Goal: Task Accomplishment & Management: Complete application form

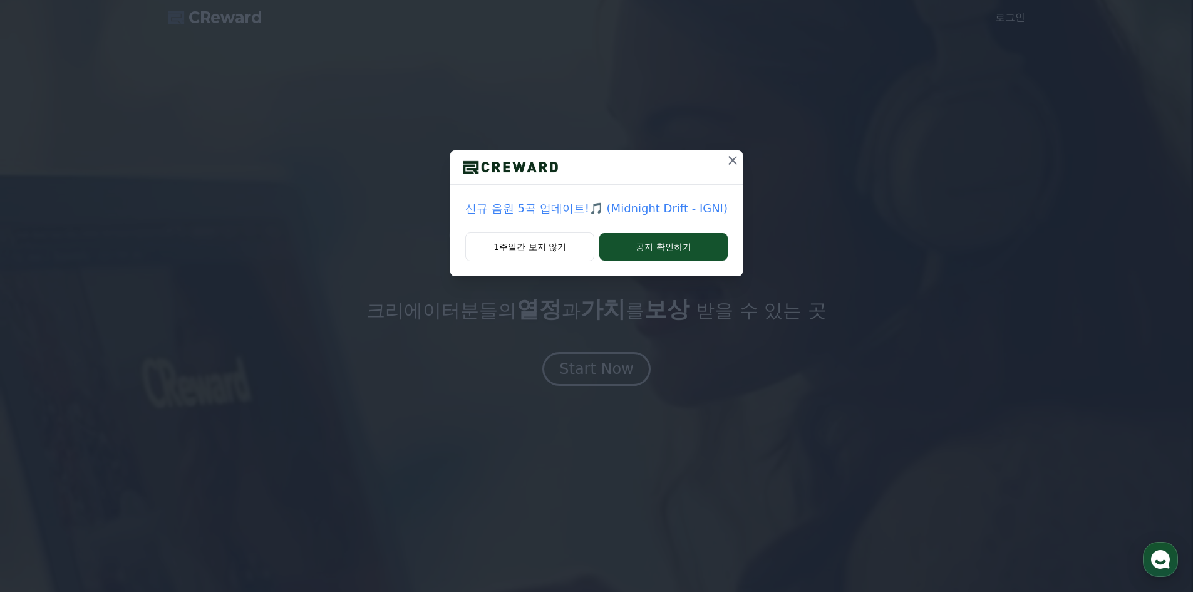
drag, startPoint x: 0, startPoint y: 0, endPoint x: 653, endPoint y: 213, distance: 687.2
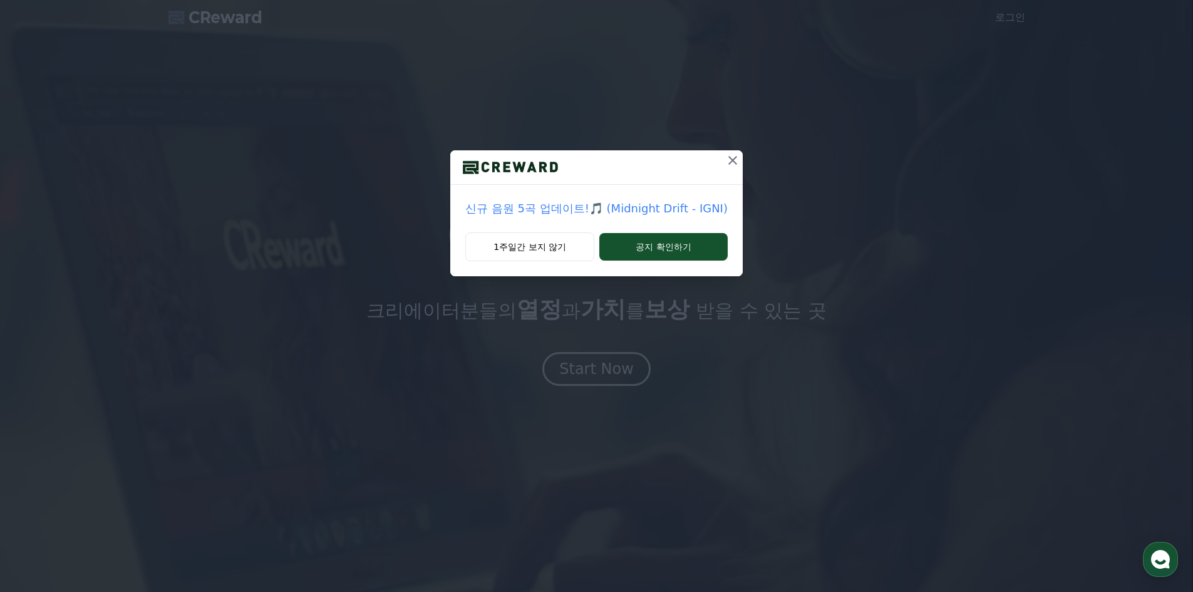
click at [653, 212] on p "신규 음원 5곡 업데이트!🎵 (Midnight Drift - IGNI)" at bounding box center [596, 209] width 262 height 18
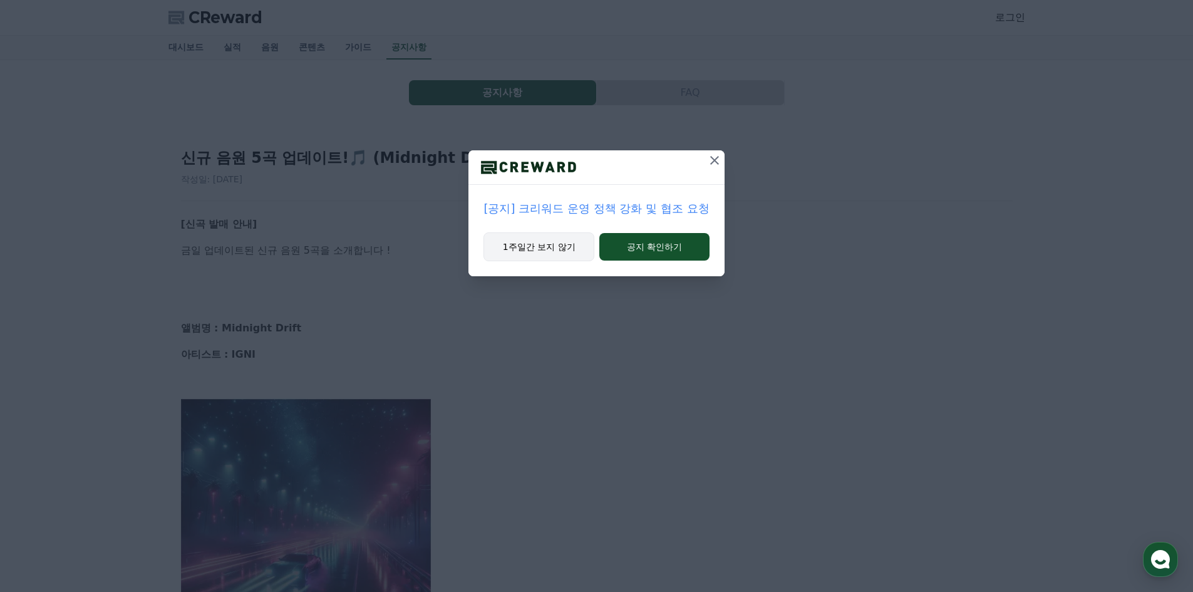
click at [562, 251] on button "1주일간 보지 않기" at bounding box center [539, 246] width 111 height 29
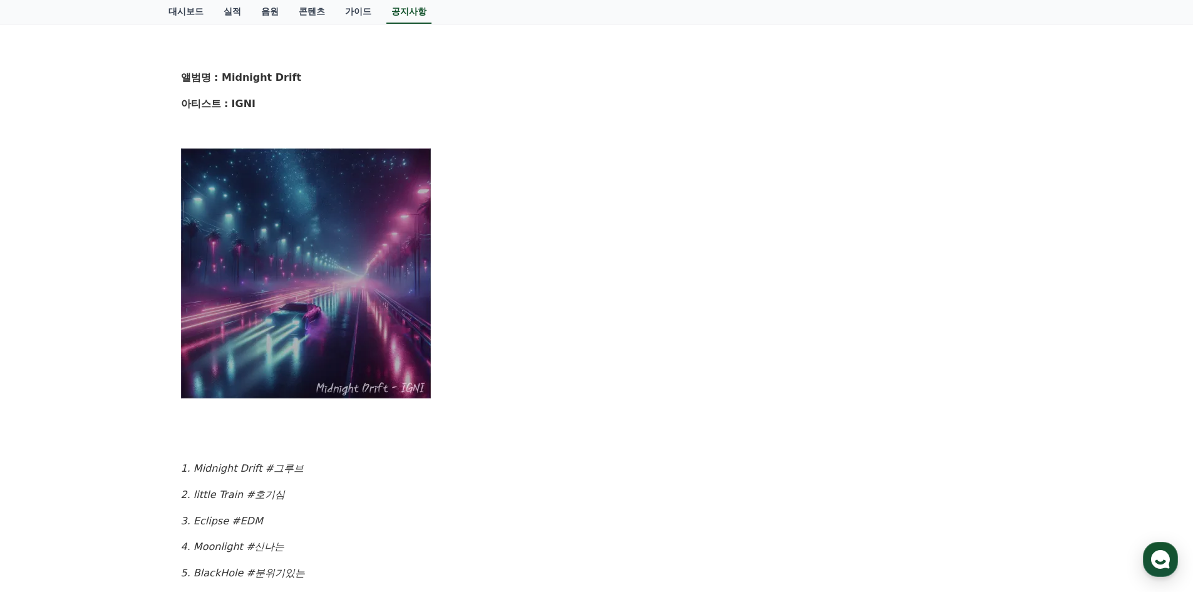
click at [299, 313] on img at bounding box center [306, 273] width 251 height 251
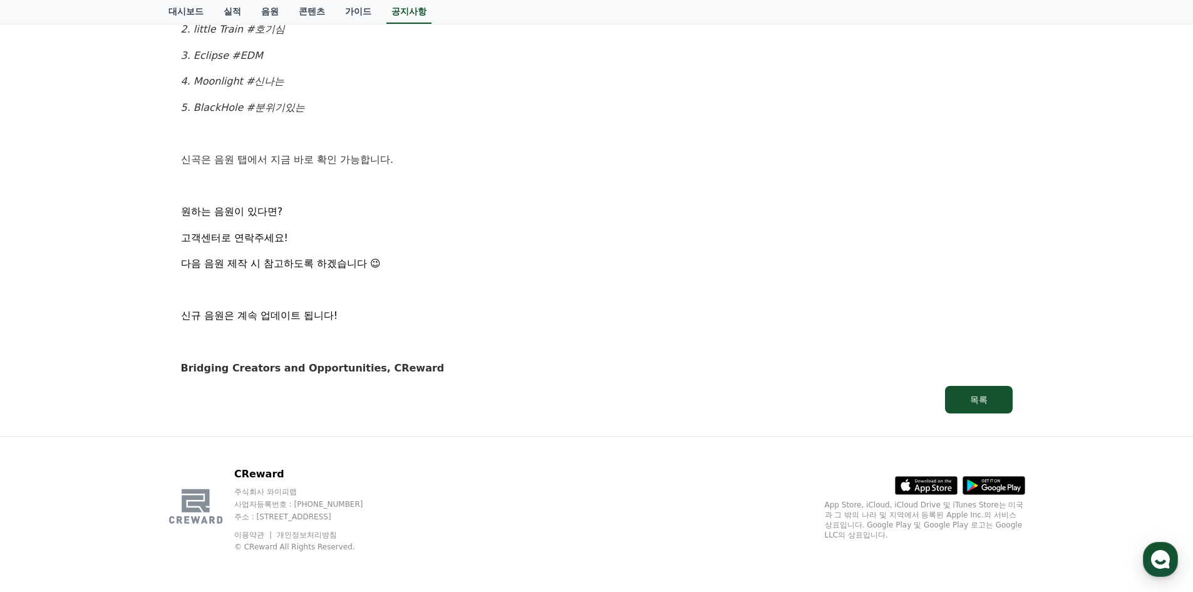
drag, startPoint x: 606, startPoint y: 294, endPoint x: 610, endPoint y: 260, distance: 34.7
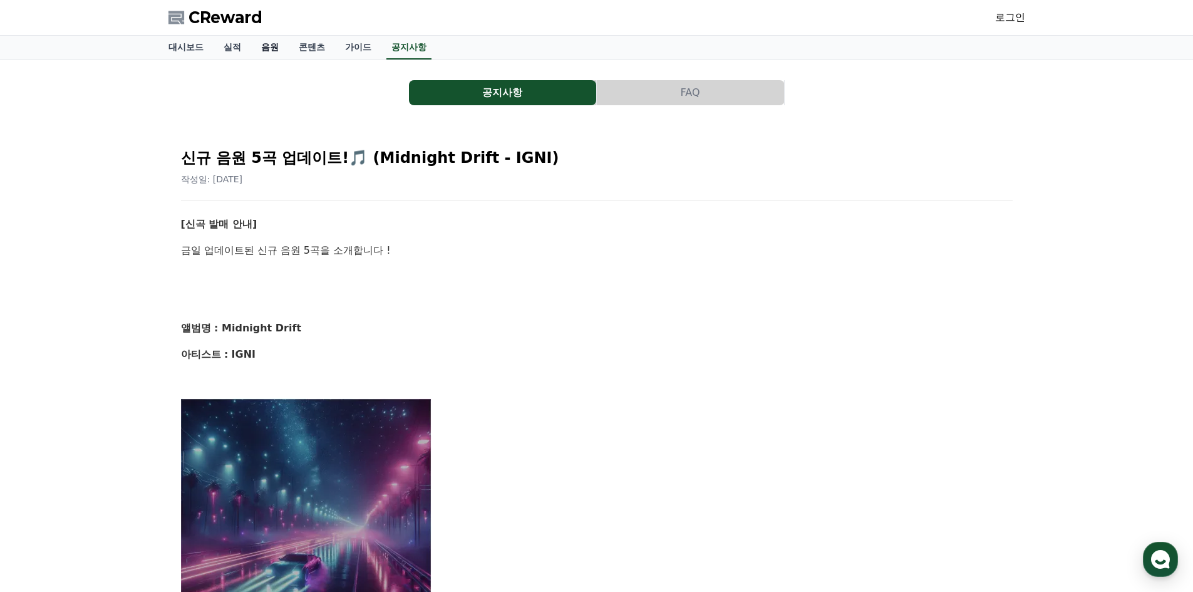
click at [271, 46] on link "음원" at bounding box center [270, 48] width 38 height 24
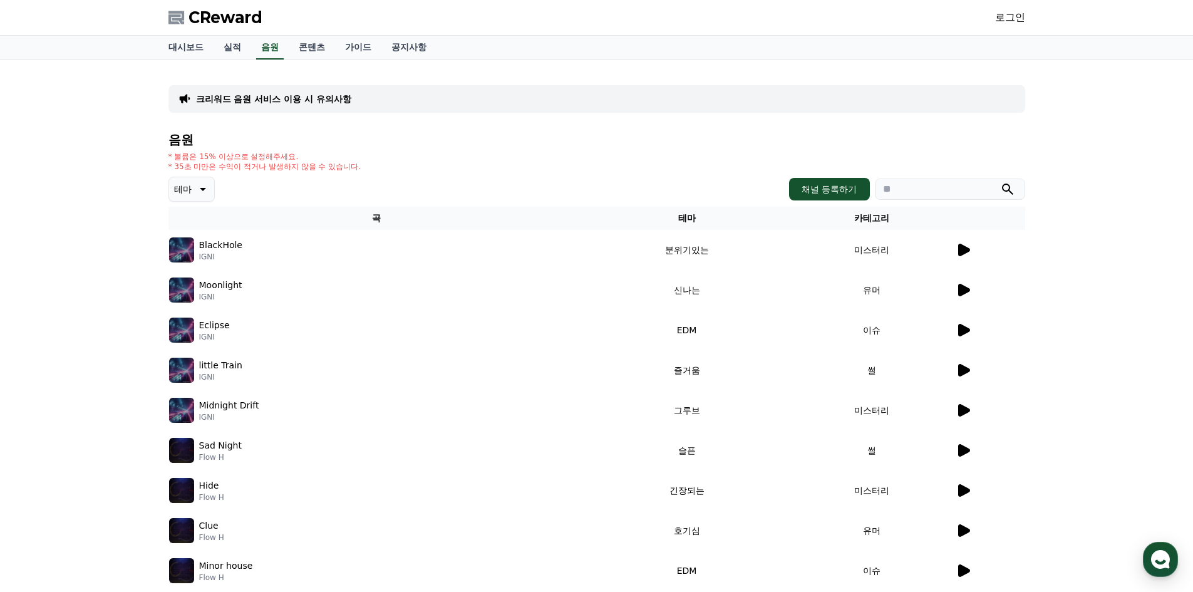
click at [973, 252] on div at bounding box center [990, 249] width 69 height 15
click at [965, 251] on icon at bounding box center [964, 250] width 12 height 13
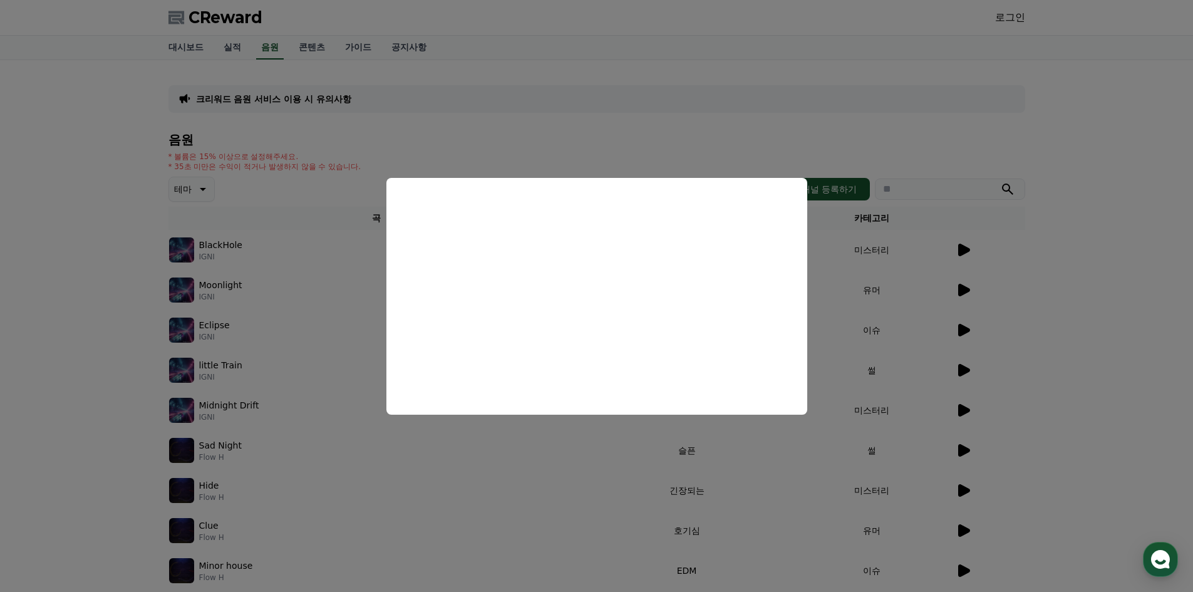
click at [1047, 433] on button "close modal" at bounding box center [596, 296] width 1193 height 592
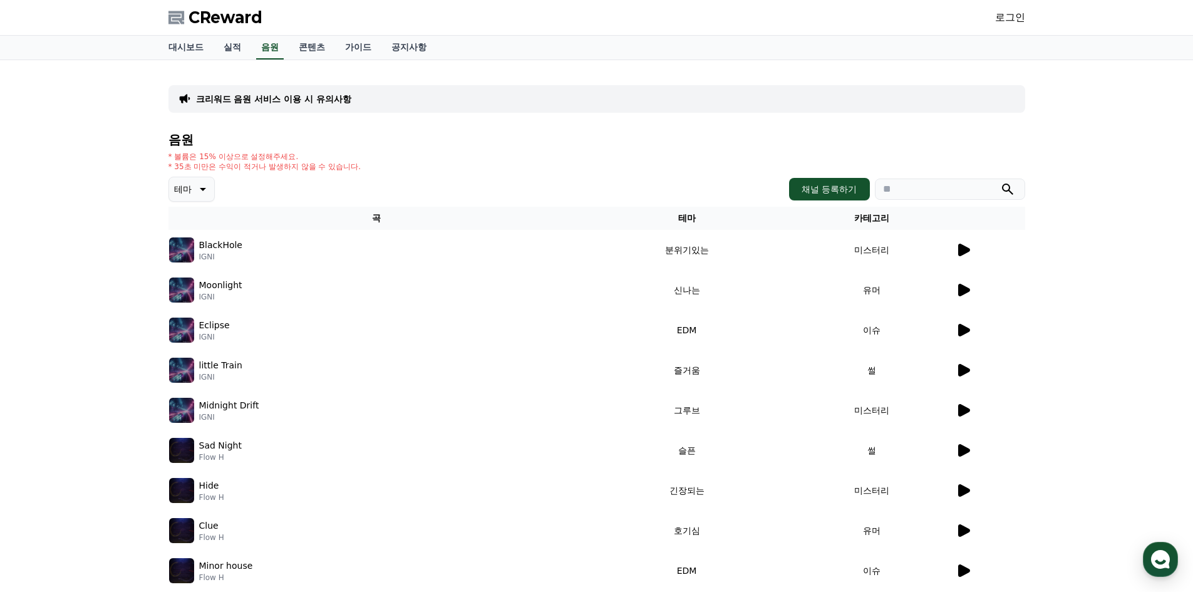
click at [967, 287] on icon at bounding box center [963, 290] width 15 height 15
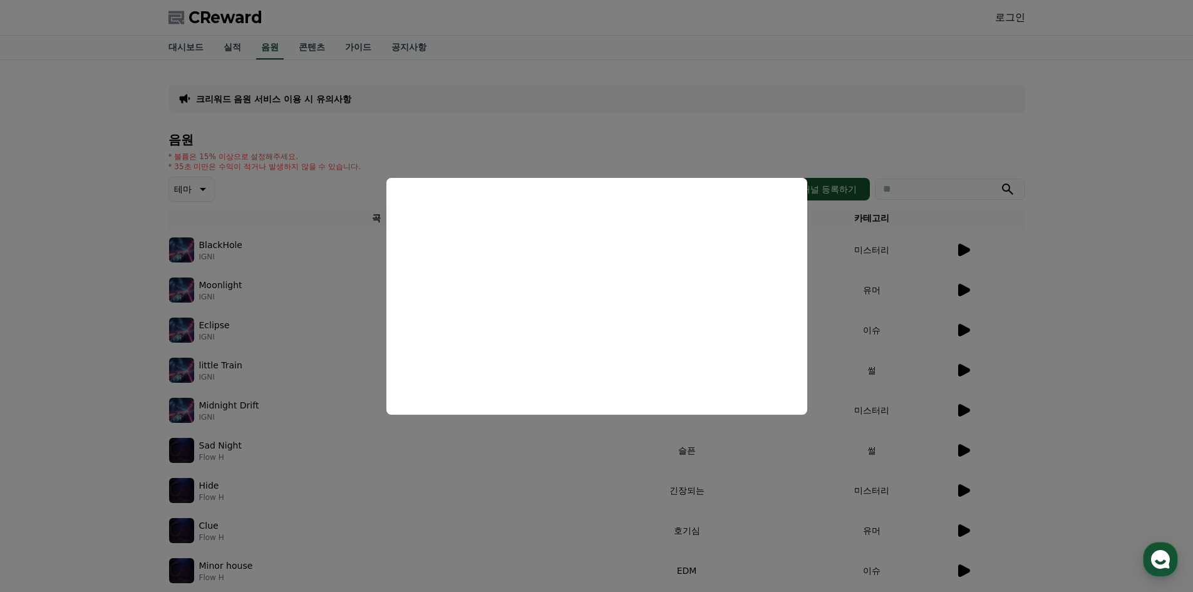
click at [613, 484] on button "close modal" at bounding box center [596, 296] width 1193 height 592
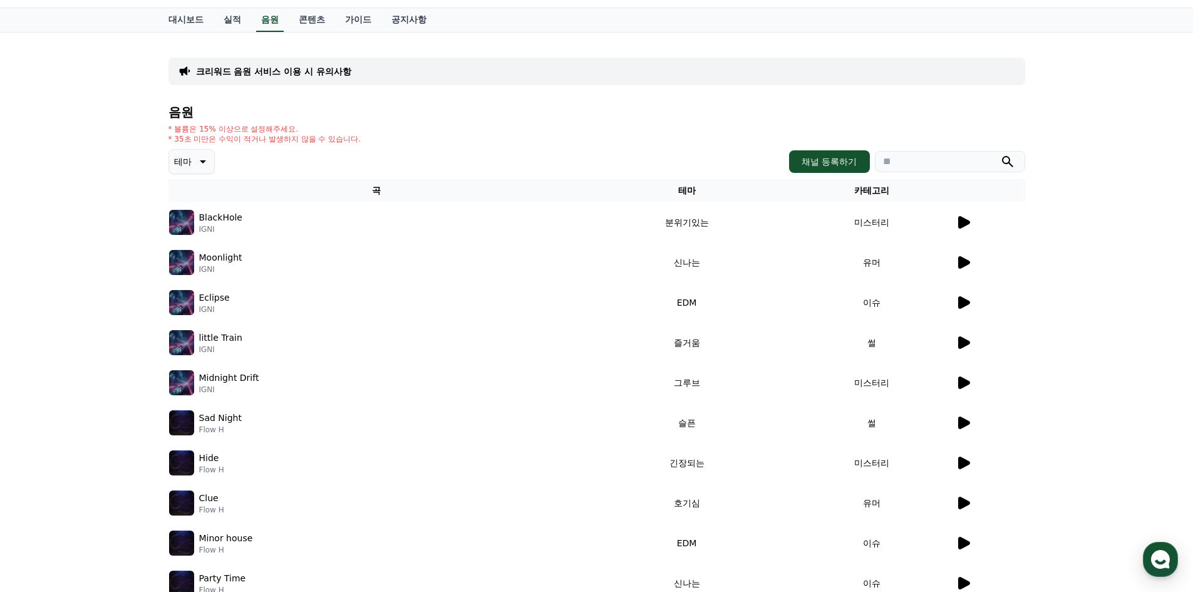
scroll to position [63, 0]
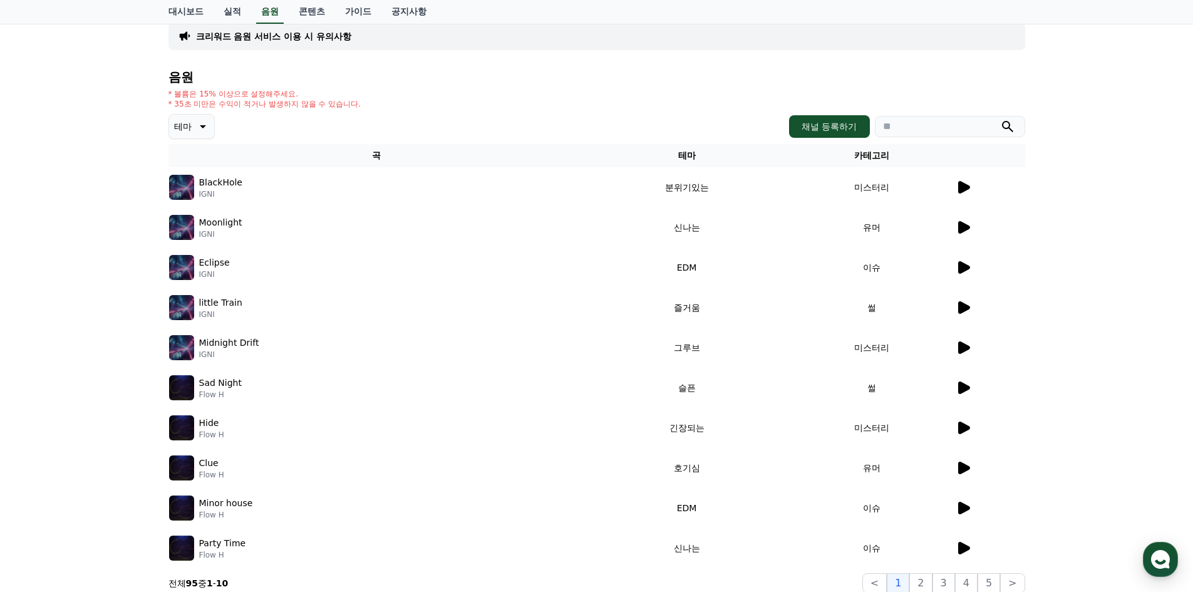
click at [967, 390] on icon at bounding box center [964, 388] width 12 height 13
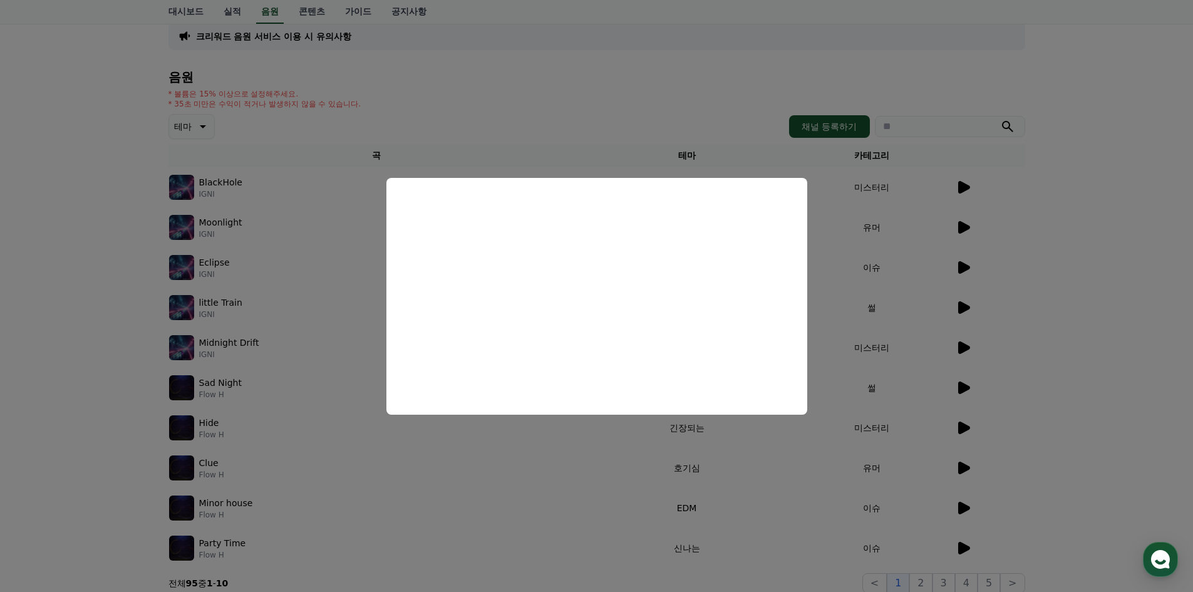
click at [873, 465] on button "close modal" at bounding box center [596, 296] width 1193 height 592
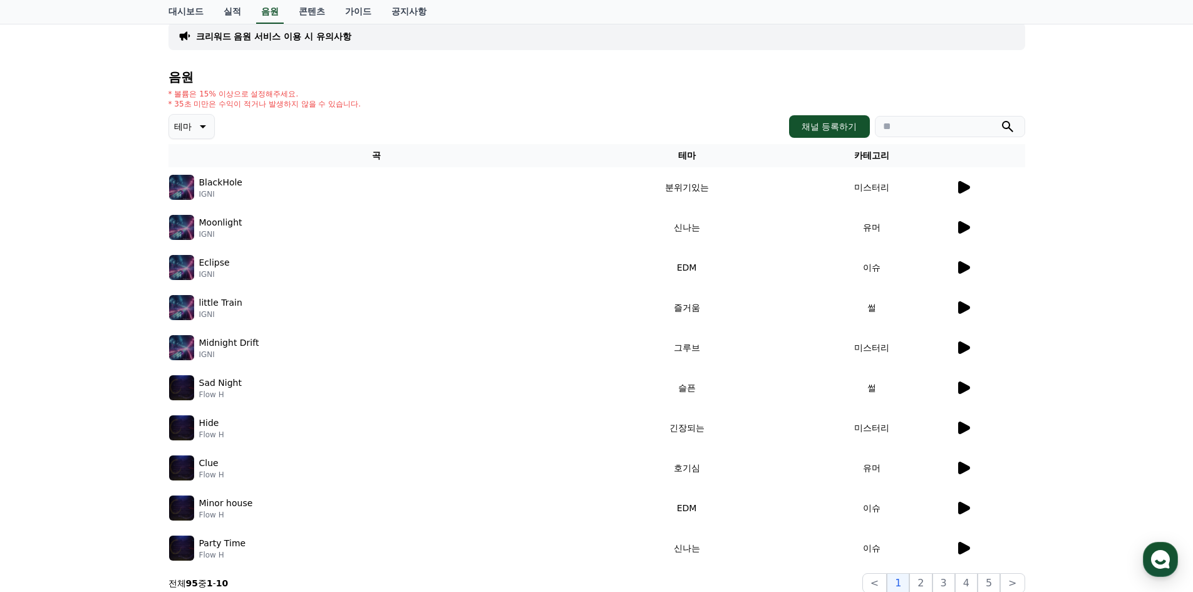
click at [963, 464] on icon at bounding box center [964, 468] width 12 height 13
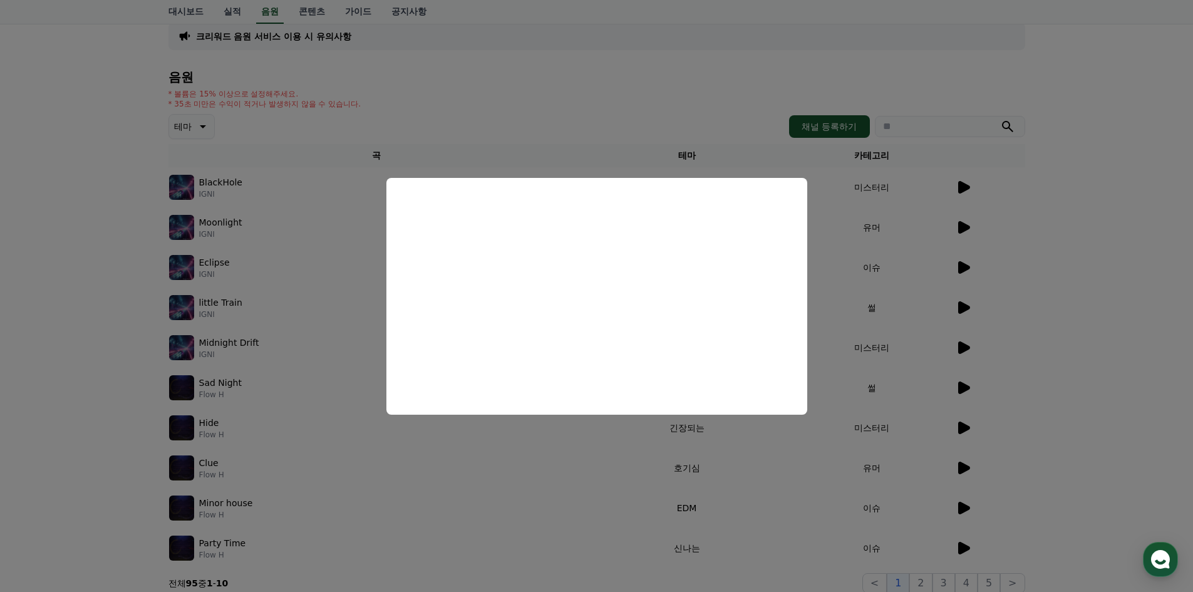
click at [679, 470] on button "close modal" at bounding box center [596, 296] width 1193 height 592
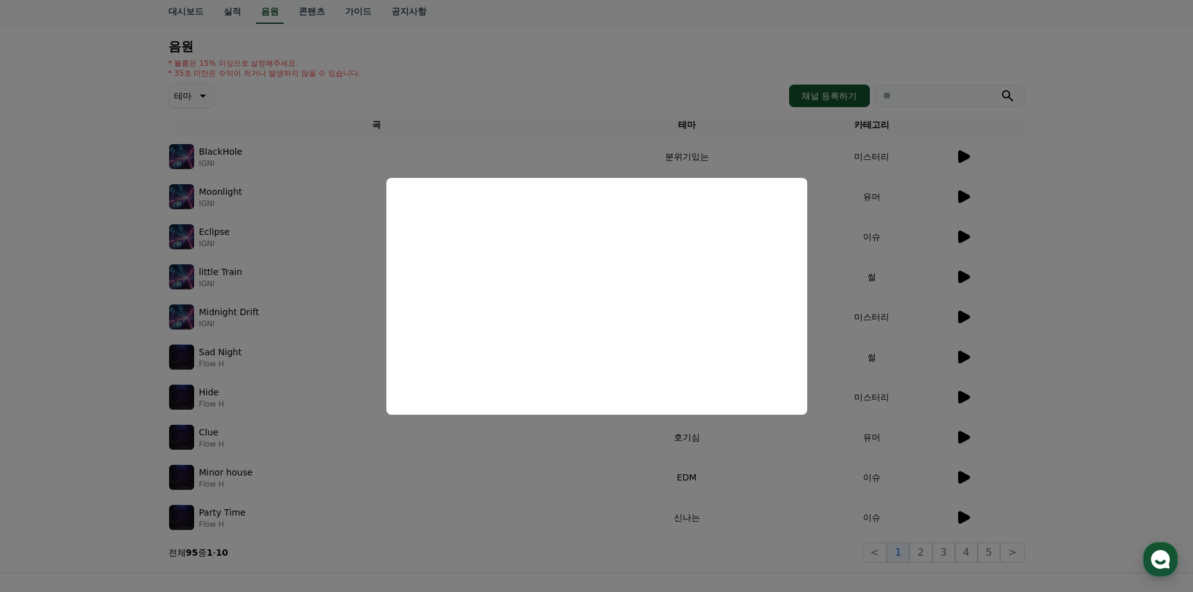
scroll to position [230, 0]
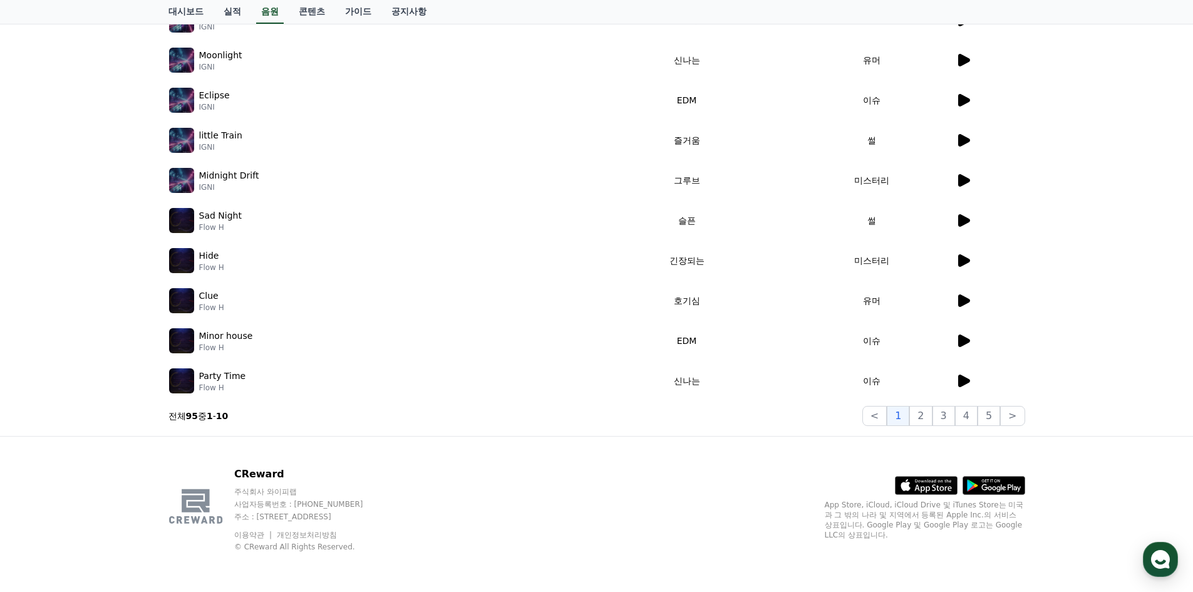
click at [962, 215] on icon at bounding box center [964, 220] width 12 height 13
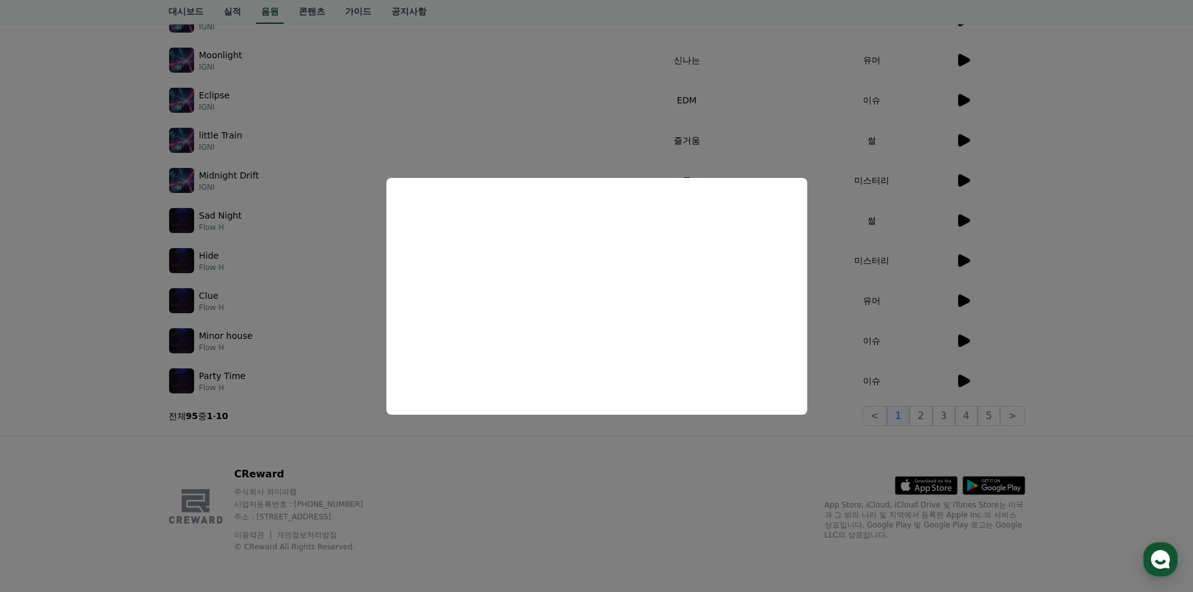
click at [942, 226] on button "close modal" at bounding box center [596, 296] width 1193 height 592
click at [967, 180] on icon at bounding box center [964, 180] width 12 height 13
click at [873, 277] on button "close modal" at bounding box center [596, 296] width 1193 height 592
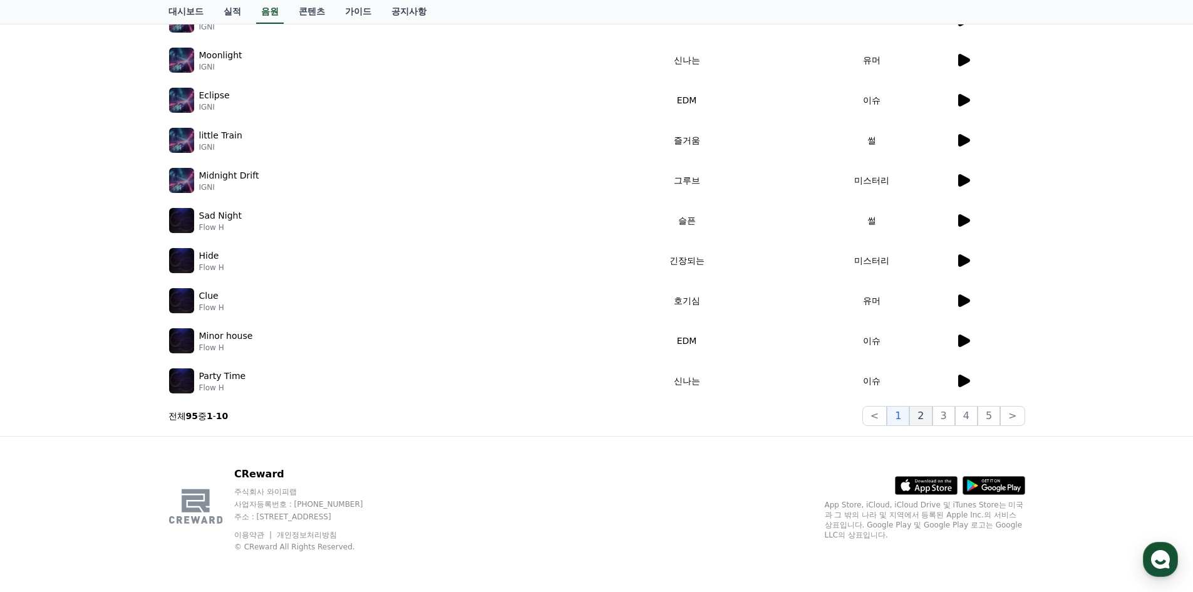
click at [918, 410] on button "2" at bounding box center [921, 416] width 23 height 20
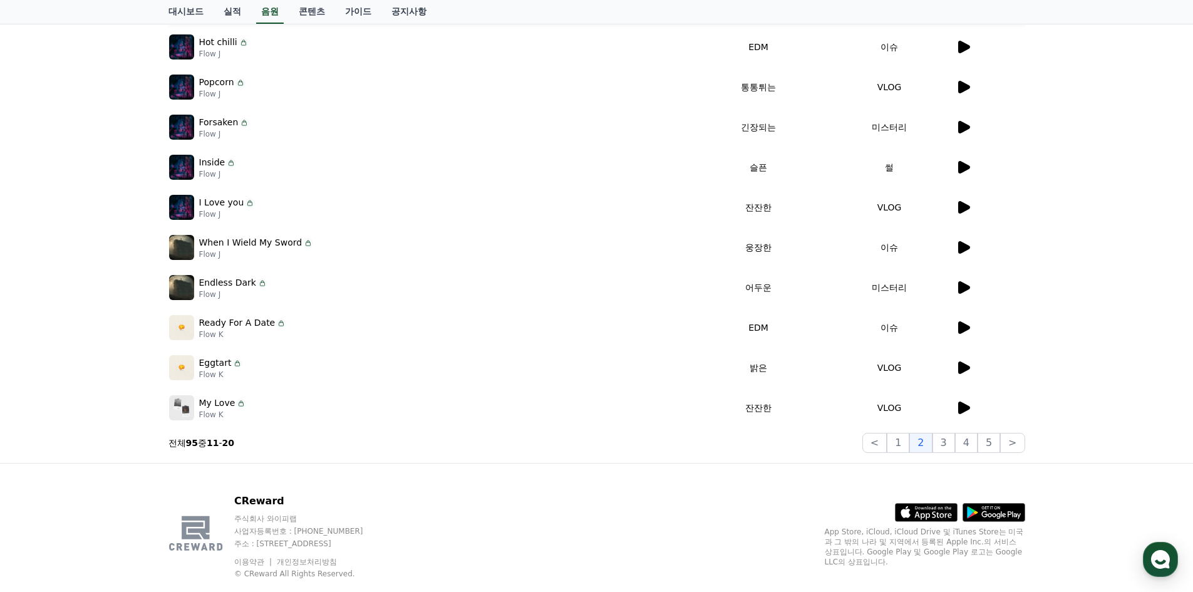
scroll to position [105, 0]
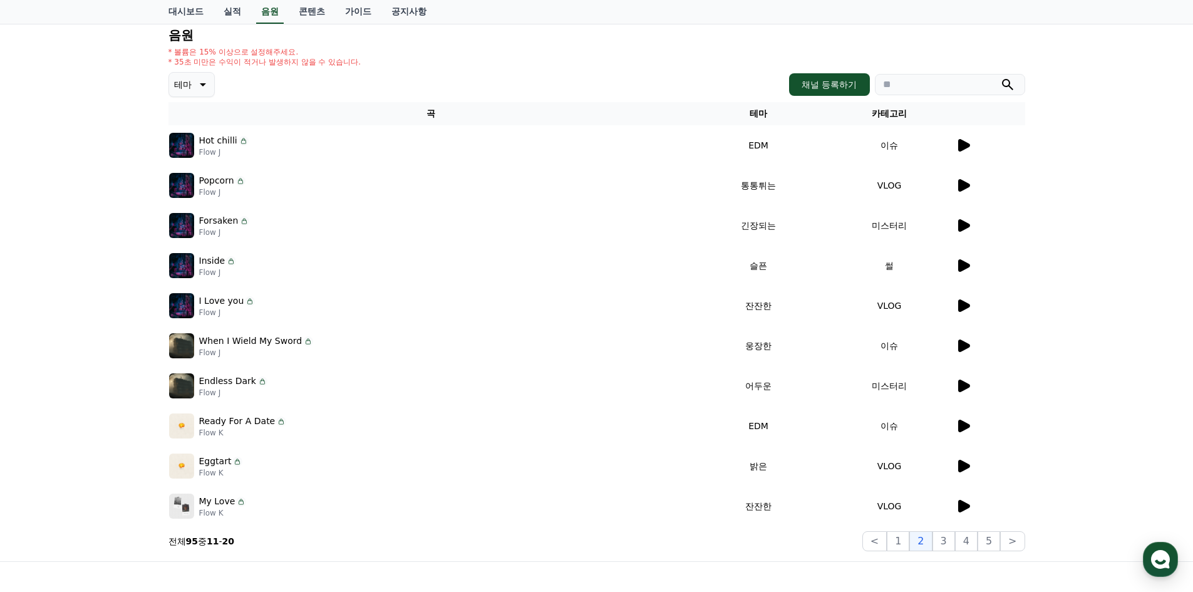
click at [958, 387] on icon at bounding box center [963, 385] width 15 height 15
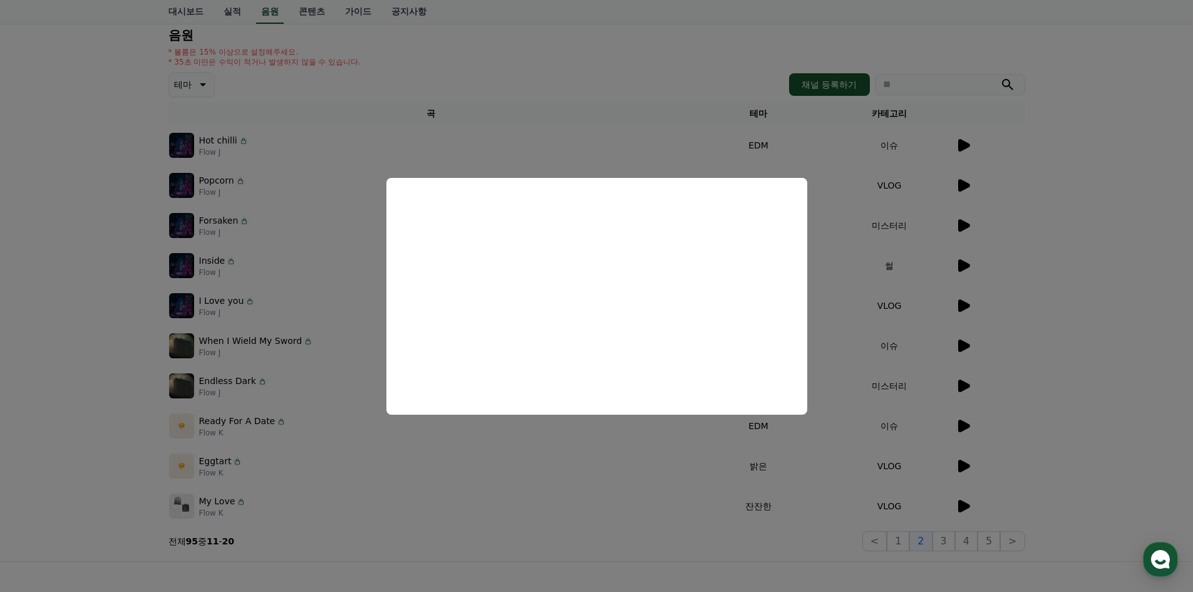
click at [956, 507] on button "close modal" at bounding box center [596, 296] width 1193 height 592
click at [966, 507] on icon at bounding box center [964, 506] width 12 height 13
click at [900, 284] on button "close modal" at bounding box center [596, 296] width 1193 height 592
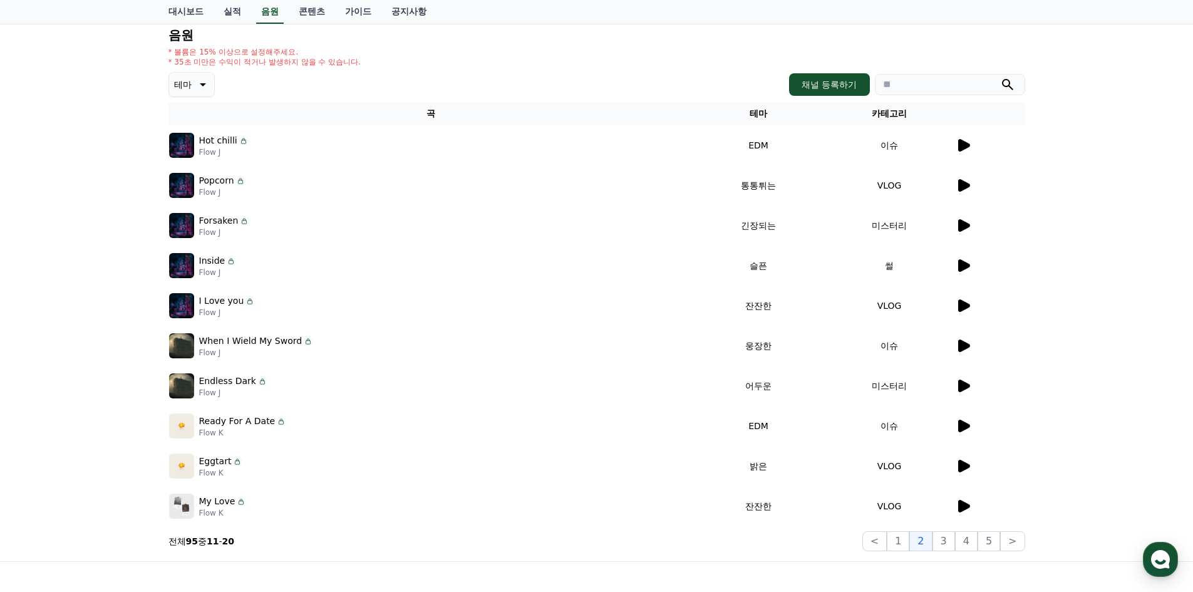
click at [964, 185] on icon at bounding box center [964, 185] width 12 height 13
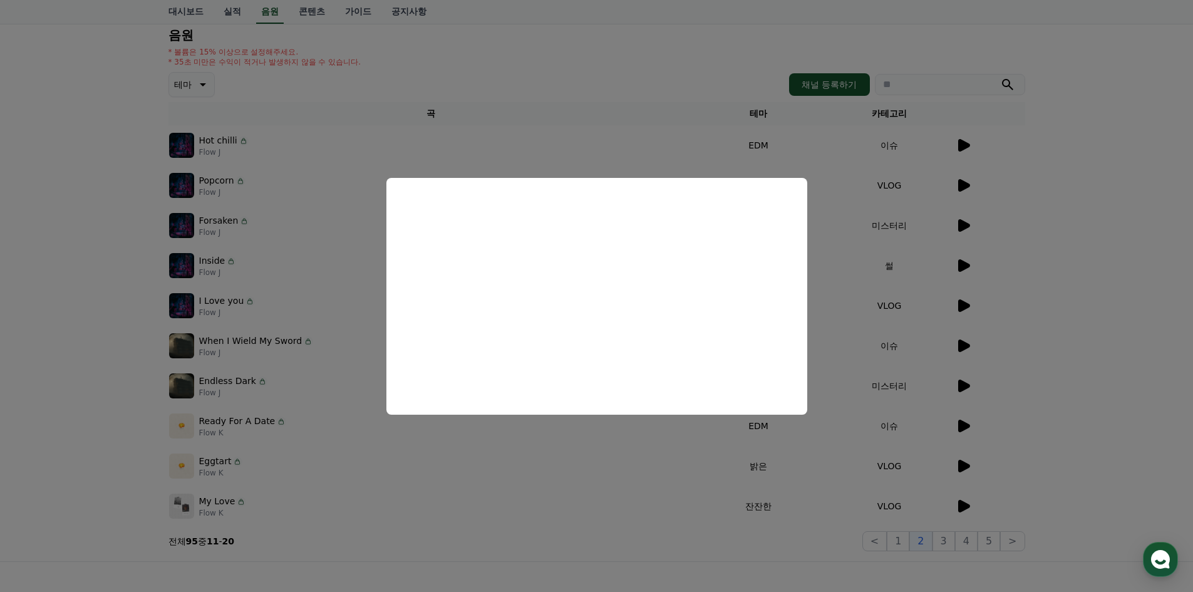
click at [925, 293] on button "close modal" at bounding box center [596, 296] width 1193 height 592
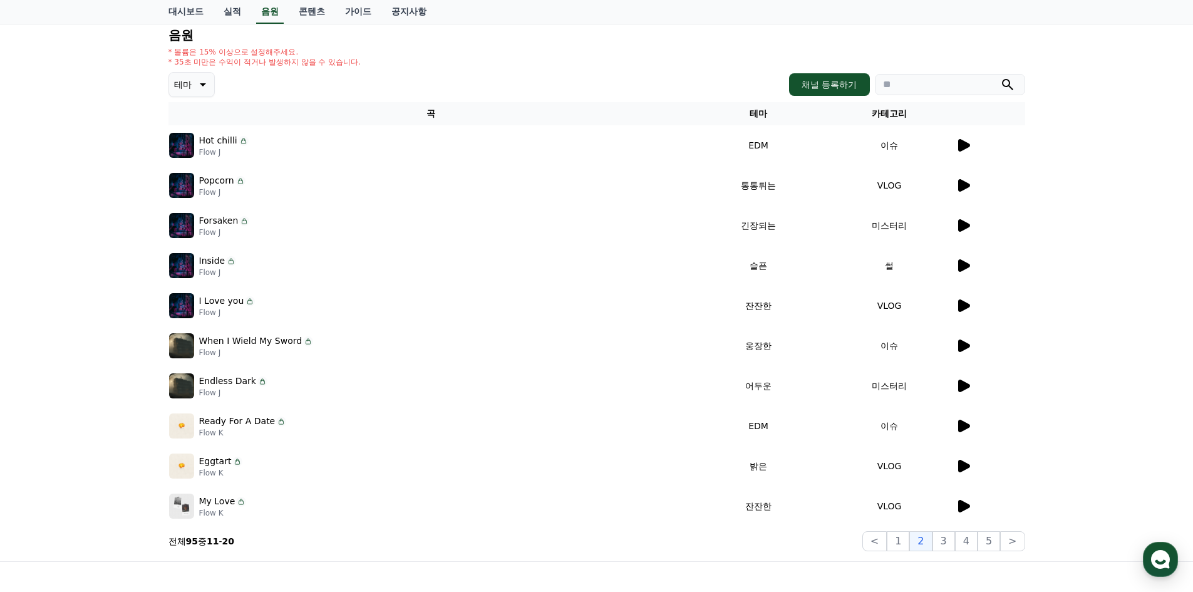
click at [965, 226] on icon at bounding box center [964, 225] width 12 height 13
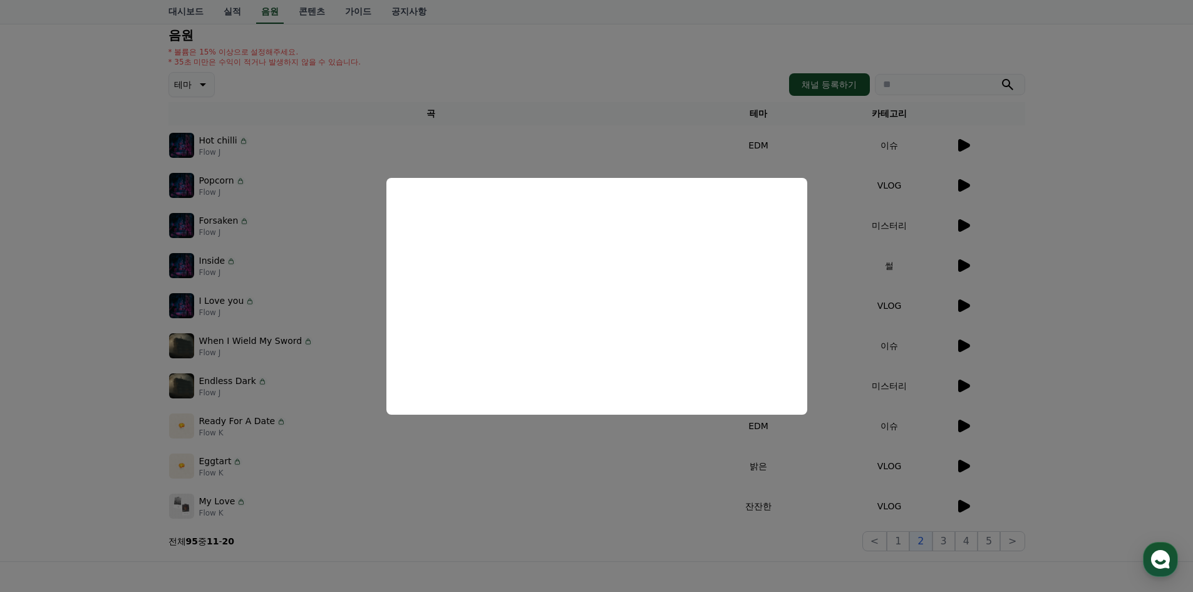
click at [996, 343] on button "close modal" at bounding box center [596, 296] width 1193 height 592
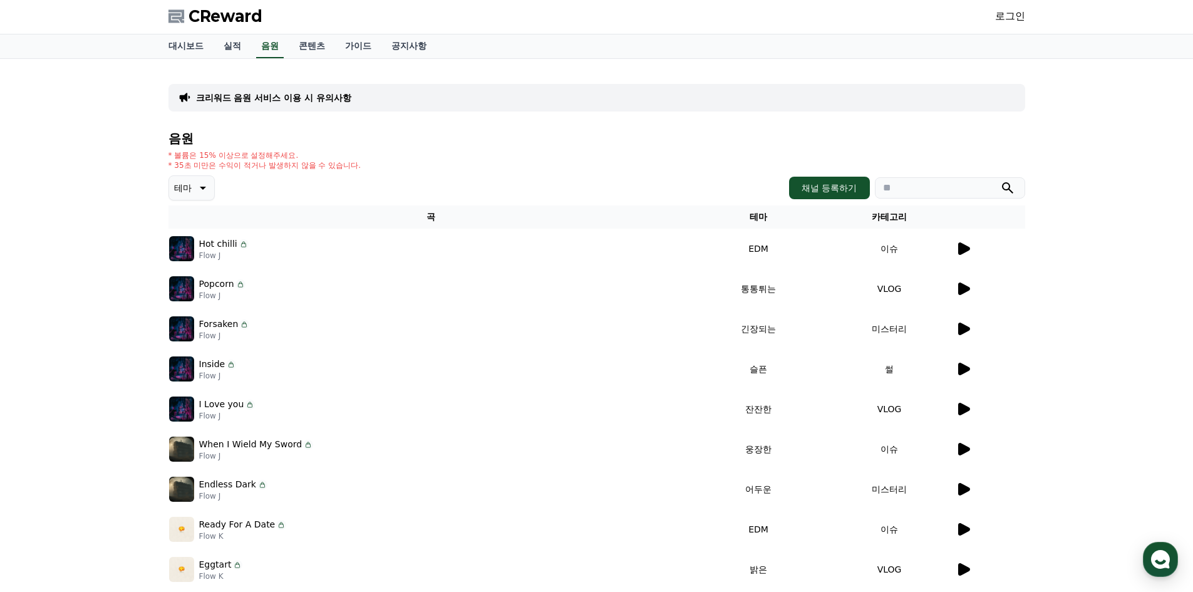
scroll to position [0, 0]
click at [1009, 12] on link "로그인" at bounding box center [1010, 17] width 30 height 15
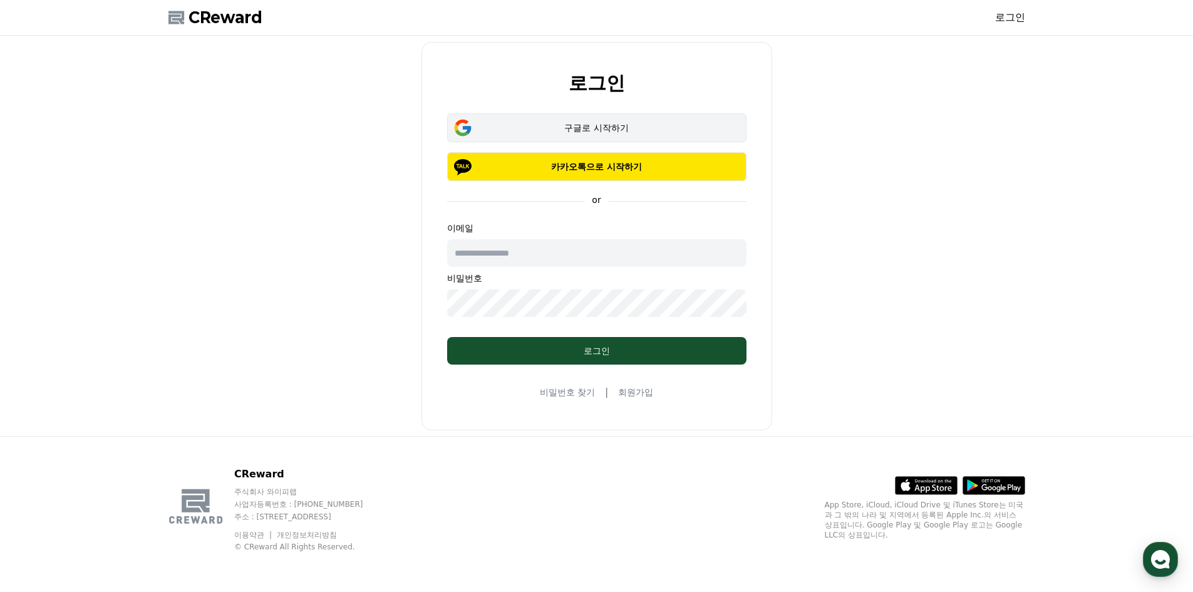
click at [594, 122] on div "구글로 시작하기" at bounding box center [596, 128] width 263 height 13
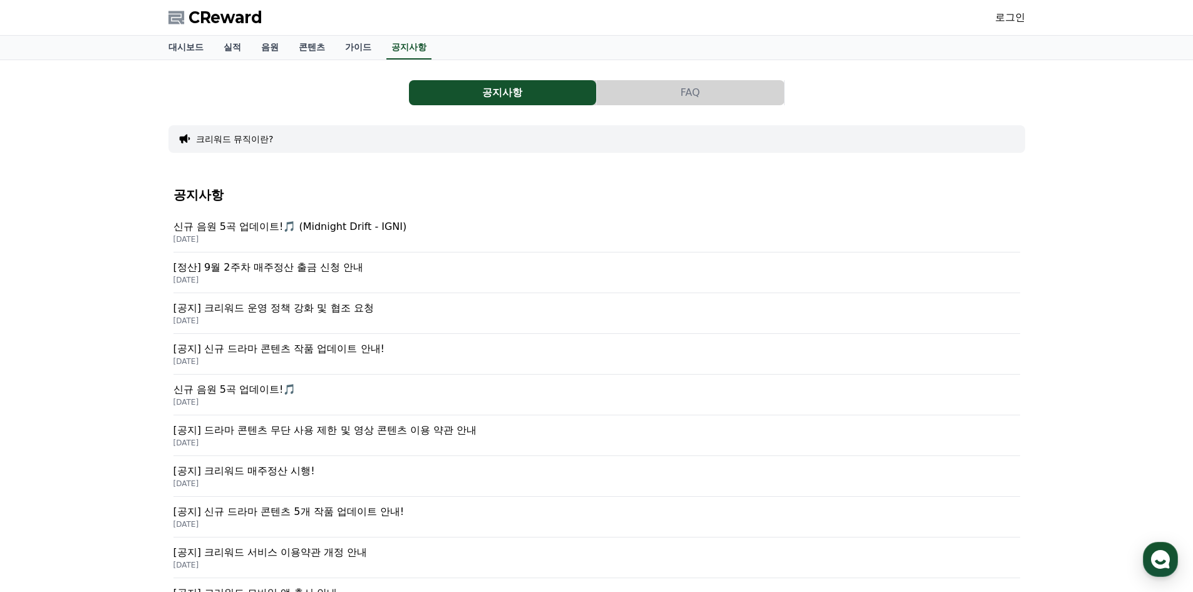
click at [303, 304] on p "[공지] 크리워드 운영 정책 강화 및 협조 요청" at bounding box center [597, 308] width 847 height 15
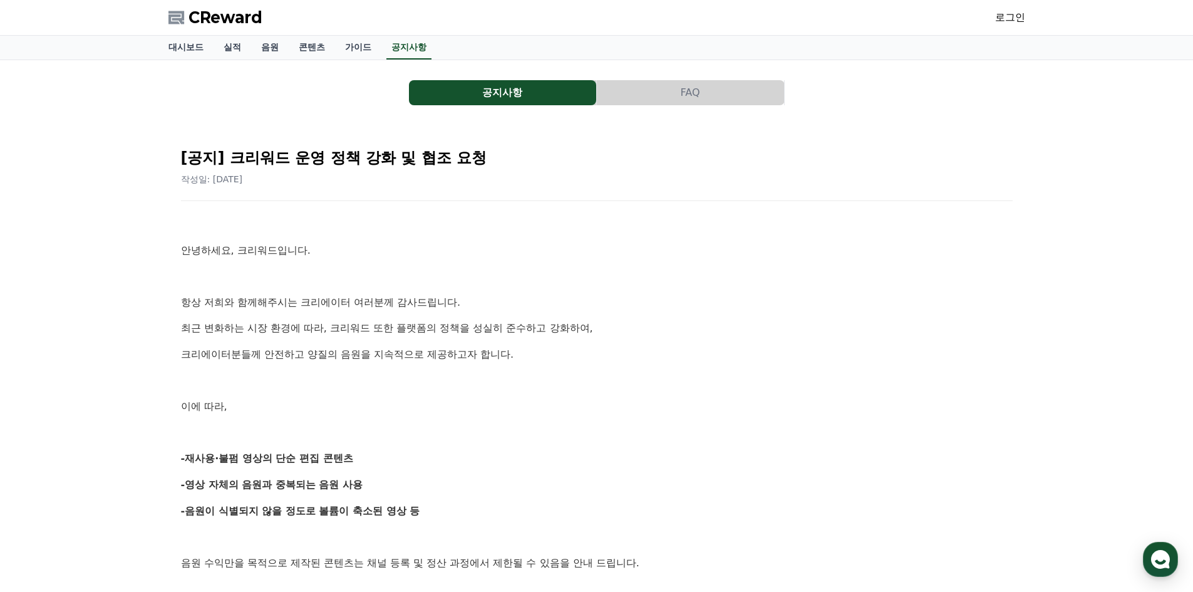
drag, startPoint x: 746, startPoint y: 395, endPoint x: 732, endPoint y: 394, distance: 13.8
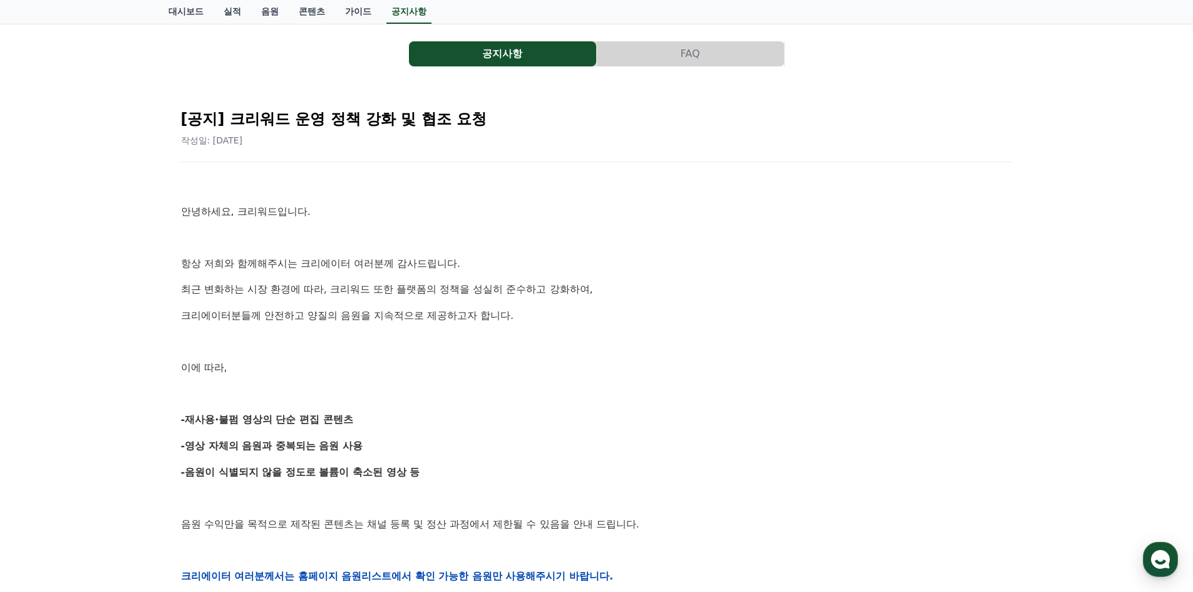
scroll to position [125, 0]
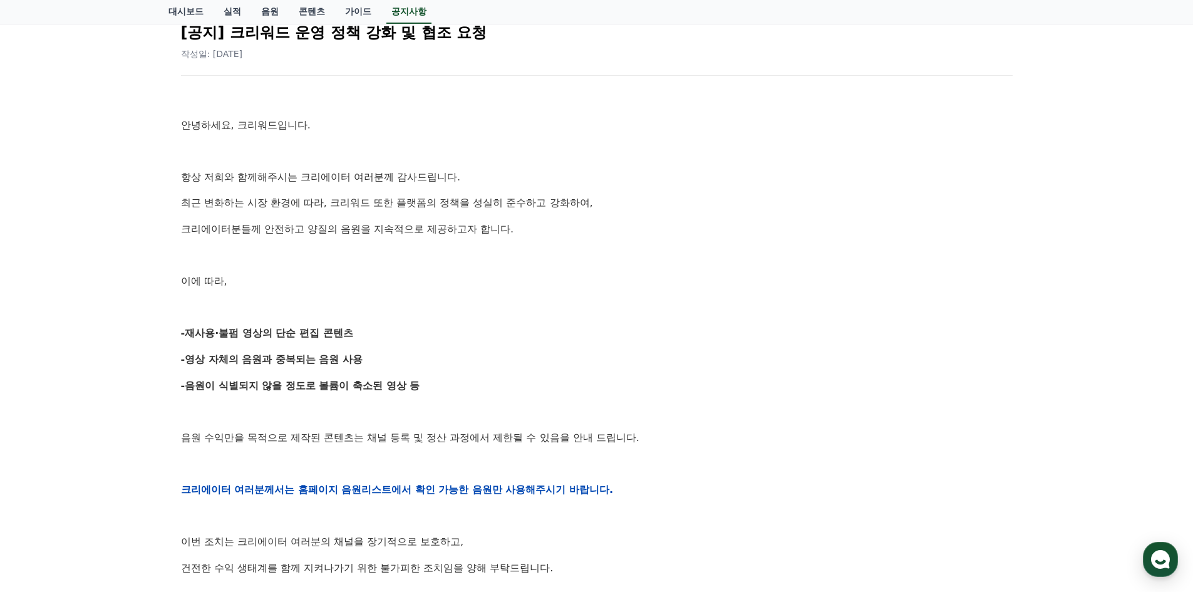
click at [356, 320] on div "안녕하세요, 크리워드입니다. 항상 저희와 함께해주시는 크리에이터 여러분께 감사드립니다. 최근 변화하는 시장 환경에 따라, 크리워드 또한 플랫폼…" at bounding box center [597, 489] width 832 height 797
click at [356, 319] on div "안녕하세요, 크리워드입니다. 항상 저희와 함께해주시는 크리에이터 여러분께 감사드립니다. 최근 변화하는 시장 환경에 따라, 크리워드 또한 플랫폼…" at bounding box center [597, 489] width 832 height 797
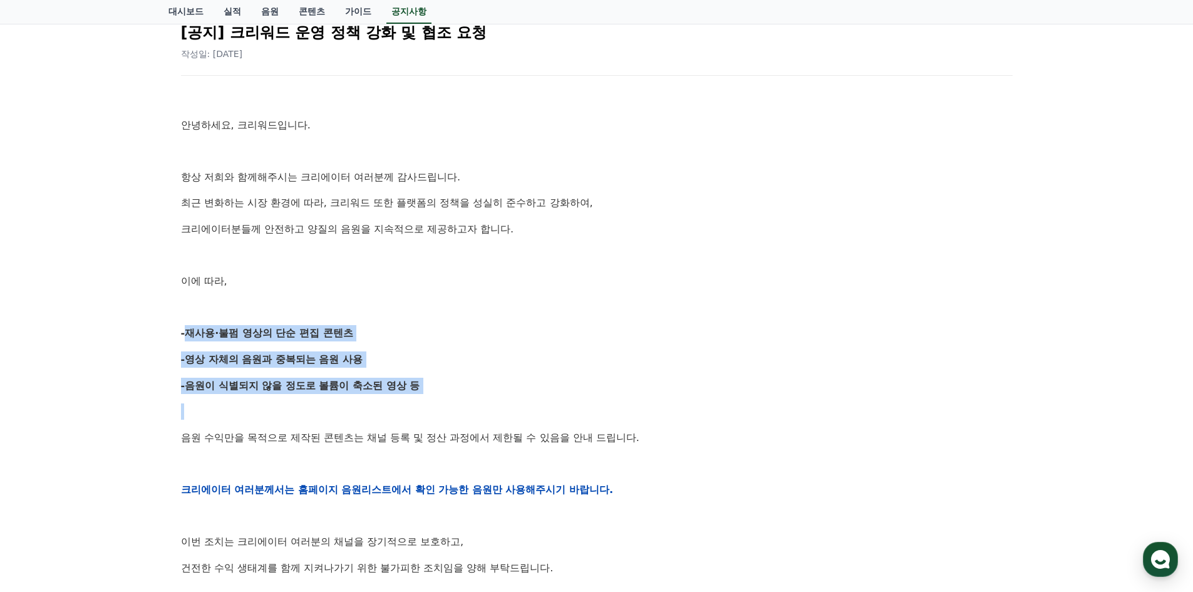
drag, startPoint x: 356, startPoint y: 319, endPoint x: 385, endPoint y: 381, distance: 67.8
click at [385, 381] on div "안녕하세요, 크리워드입니다. 항상 저희와 함께해주시는 크리에이터 여러분께 감사드립니다. 최근 변화하는 시장 환경에 따라, 크리워드 또한 플랫폼…" at bounding box center [597, 489] width 832 height 797
click at [385, 382] on strong "-음원이 식별되지 않을 정도로 볼륨이 축소된 영상 등" at bounding box center [300, 386] width 239 height 12
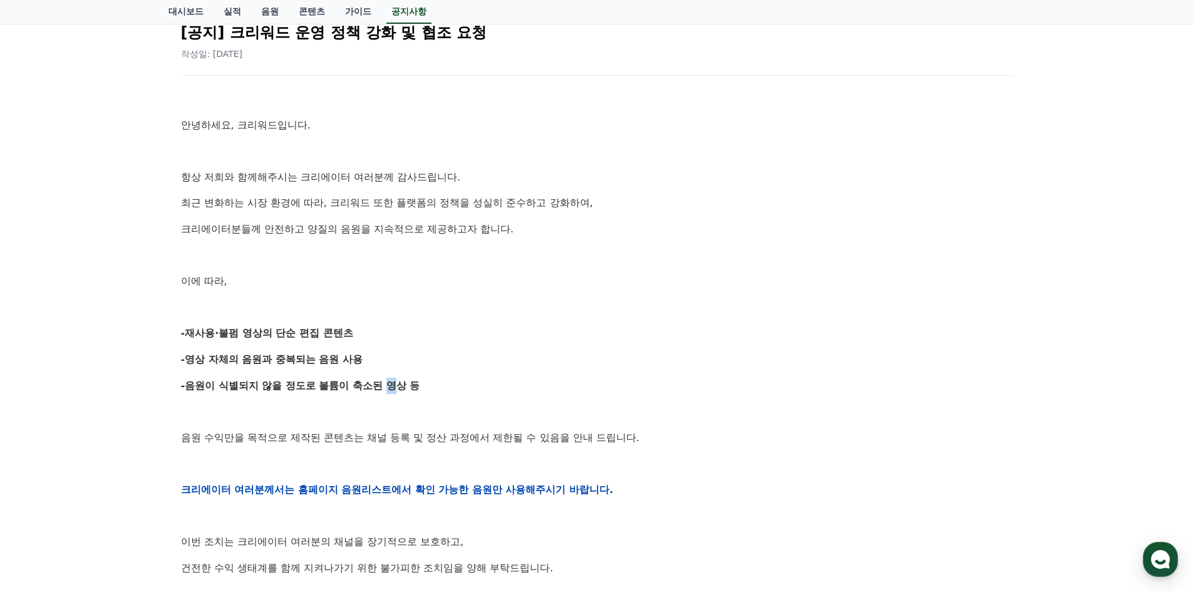
click at [385, 382] on strong "-음원이 식별되지 않을 정도로 볼륨이 축소된 영상 등" at bounding box center [300, 386] width 239 height 12
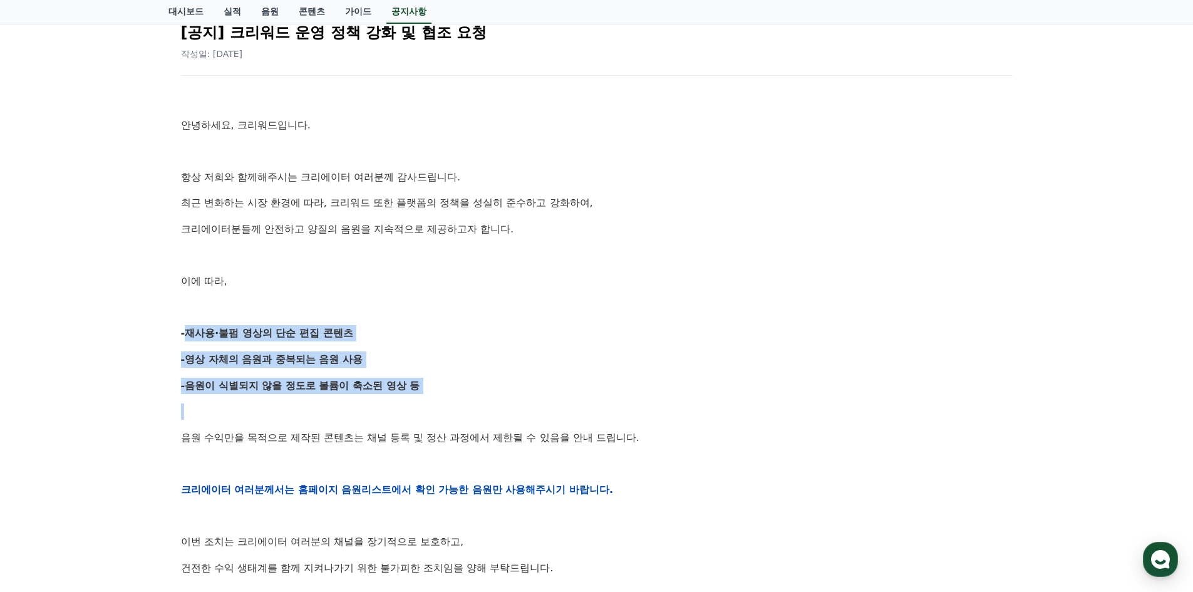
drag, startPoint x: 385, startPoint y: 382, endPoint x: 386, endPoint y: 318, distance: 63.3
click at [386, 318] on div "안녕하세요, 크리워드입니다. 항상 저희와 함께해주시는 크리에이터 여러분께 감사드립니다. 최근 변화하는 시장 환경에 따라, 크리워드 또한 플랫폼…" at bounding box center [597, 489] width 832 height 797
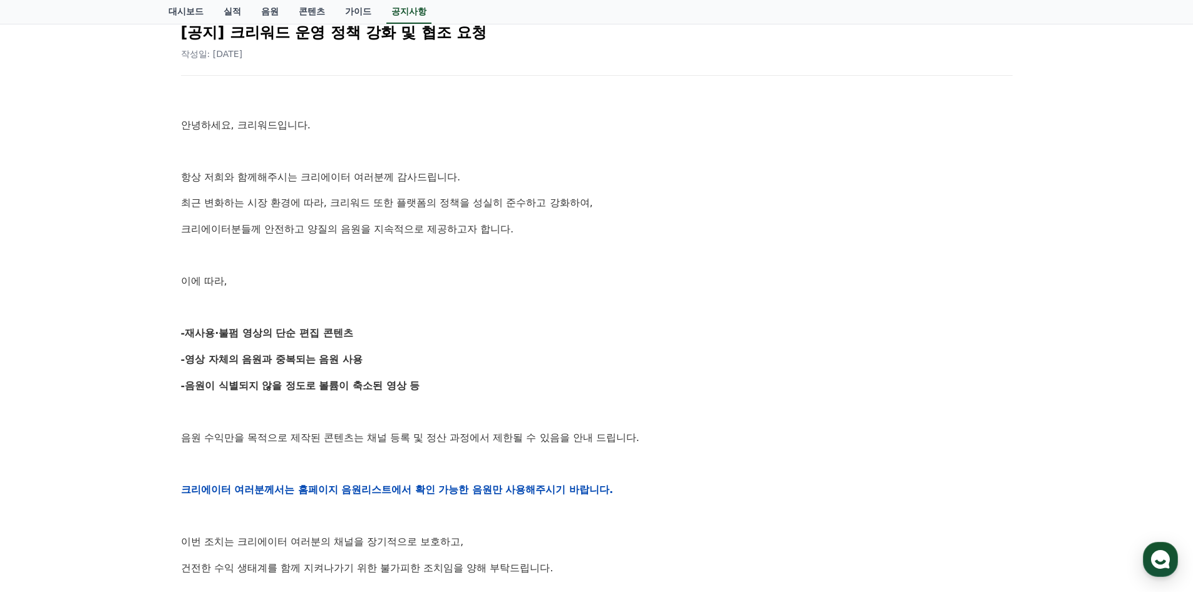
click at [386, 318] on div "안녕하세요, 크리워드입니다. 항상 저희와 함께해주시는 크리에이터 여러분께 감사드립니다. 최근 변화하는 시장 환경에 따라, 크리워드 또한 플랫폼…" at bounding box center [597, 489] width 832 height 797
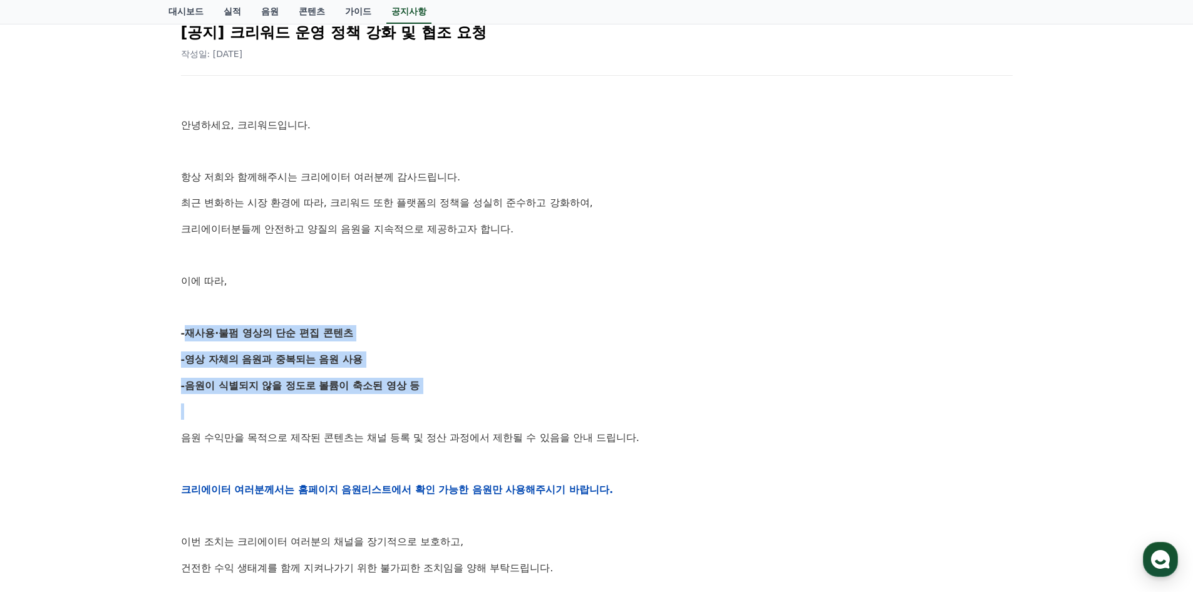
drag, startPoint x: 386, startPoint y: 318, endPoint x: 443, endPoint y: 385, distance: 88.0
click at [443, 385] on div "안녕하세요, 크리워드입니다. 항상 저희와 함께해주시는 크리에이터 여러분께 감사드립니다. 최근 변화하는 시장 환경에 따라, 크리워드 또한 플랫폼…" at bounding box center [597, 489] width 832 height 797
click at [443, 385] on p "-음원이 식별되지 않을 정도로 볼륨이 축소된 영상 등" at bounding box center [597, 386] width 832 height 16
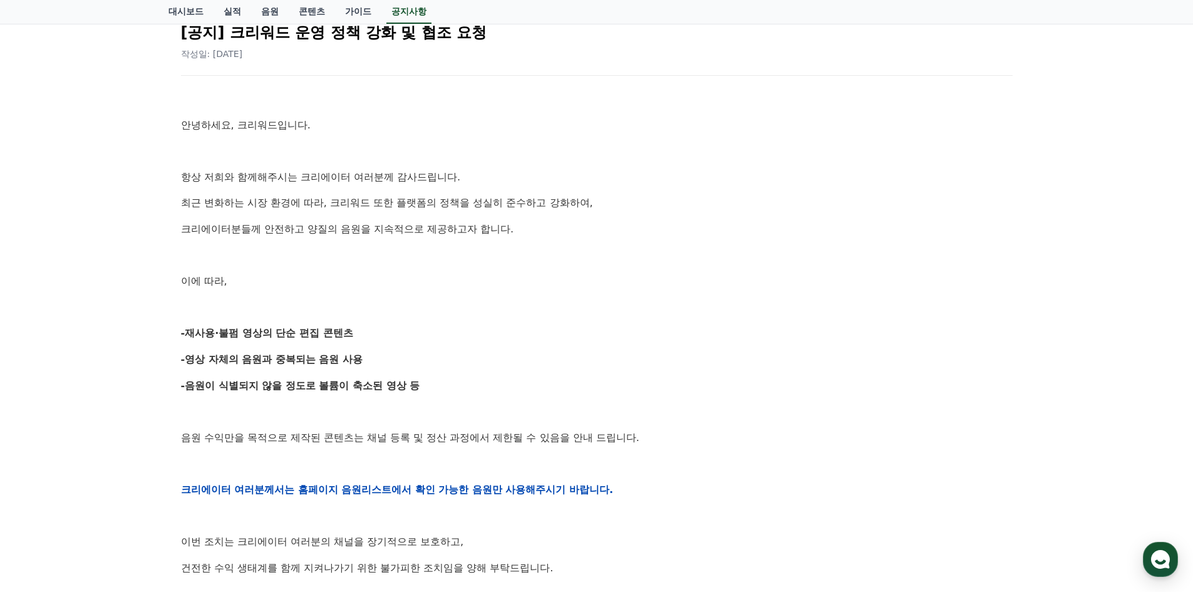
click at [443, 385] on p "-음원이 식별되지 않을 정도로 볼륨이 축소된 영상 등" at bounding box center [597, 386] width 832 height 16
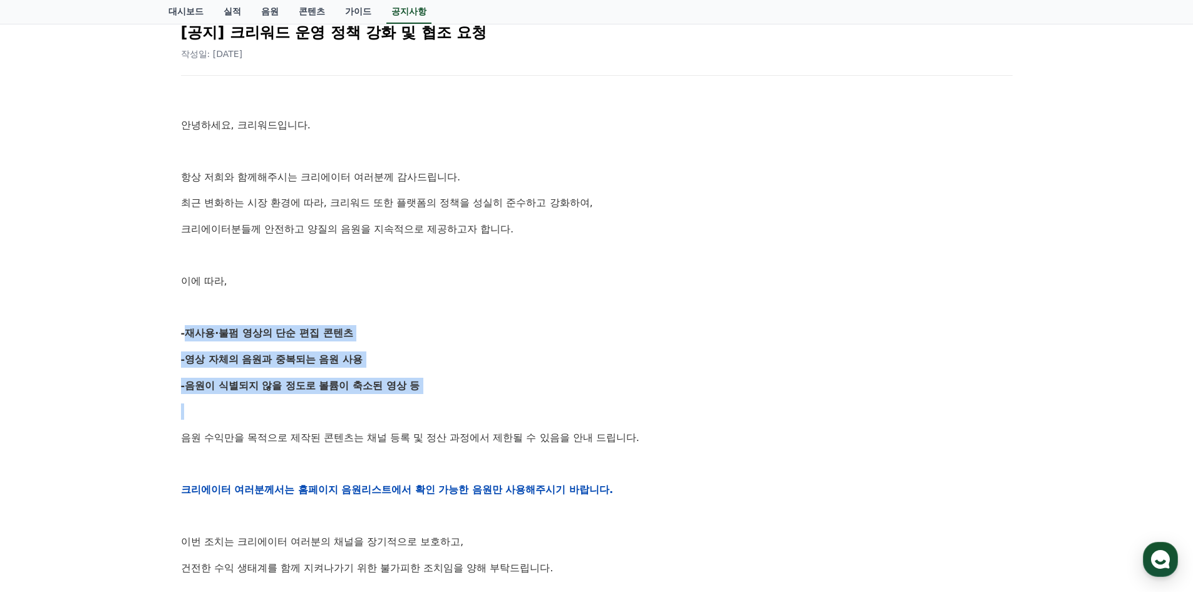
drag, startPoint x: 443, startPoint y: 385, endPoint x: 444, endPoint y: 320, distance: 65.2
click at [444, 320] on div "안녕하세요, 크리워드입니다. 항상 저희와 함께해주시는 크리에이터 여러분께 감사드립니다. 최근 변화하는 시장 환경에 따라, 크리워드 또한 플랫폼…" at bounding box center [597, 489] width 832 height 797
drag, startPoint x: 444, startPoint y: 320, endPoint x: 455, endPoint y: 378, distance: 58.8
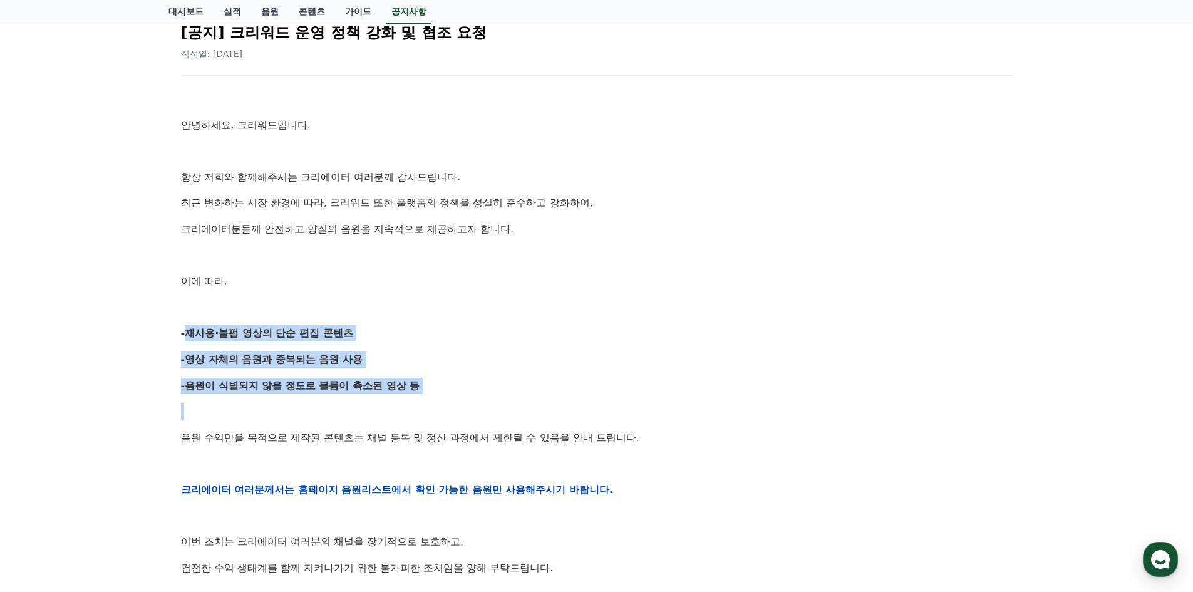
click at [455, 378] on div "안녕하세요, 크리워드입니다. 항상 저희와 함께해주시는 크리에이터 여러분께 감사드립니다. 최근 변화하는 시장 환경에 따라, 크리워드 또한 플랫폼…" at bounding box center [597, 489] width 832 height 797
click at [456, 378] on p "-음원이 식별되지 않을 정도로 볼륨이 축소된 영상 등" at bounding box center [597, 386] width 832 height 16
drag, startPoint x: 456, startPoint y: 378, endPoint x: 452, endPoint y: 329, distance: 49.1
click at [452, 329] on div "안녕하세요, 크리워드입니다. 항상 저희와 함께해주시는 크리에이터 여러분께 감사드립니다. 최근 변화하는 시장 환경에 따라, 크리워드 또한 플랫폼…" at bounding box center [597, 489] width 832 height 797
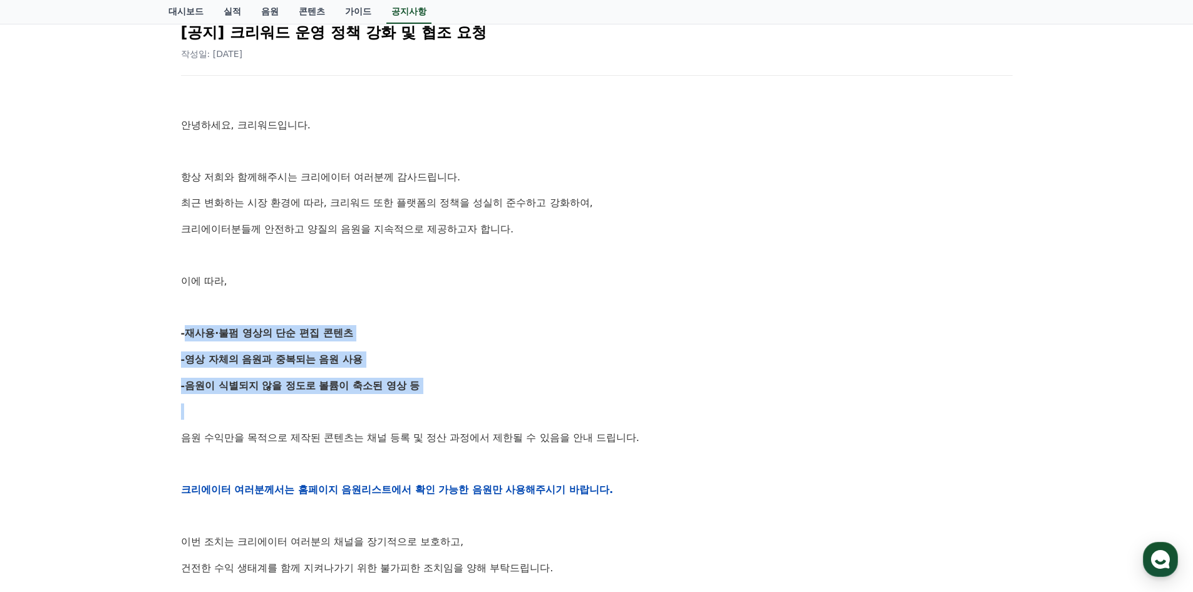
click at [452, 329] on p "-재사용·불펌 영상의 단순 편집 콘텐츠" at bounding box center [597, 333] width 832 height 16
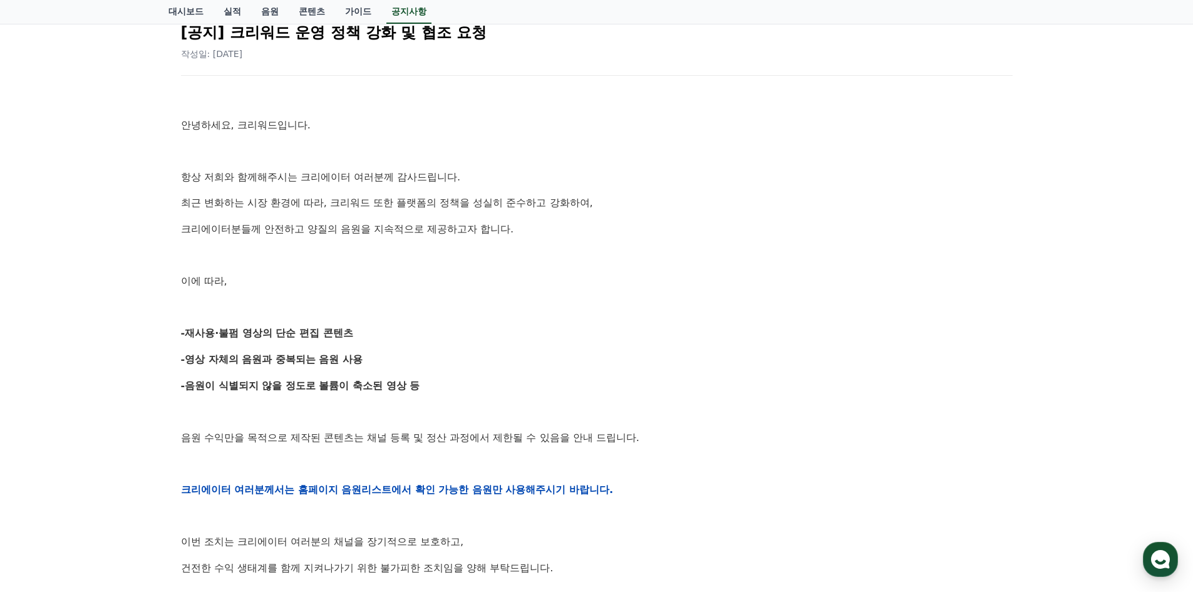
click at [451, 330] on p "-재사용·불펌 영상의 단순 편집 콘텐츠" at bounding box center [597, 333] width 832 height 16
drag, startPoint x: 451, startPoint y: 330, endPoint x: 465, endPoint y: 390, distance: 61.7
click at [465, 390] on div "안녕하세요, 크리워드입니다. 항상 저희와 함께해주시는 크리에이터 여러분께 감사드립니다. 최근 변화하는 시장 환경에 따라, 크리워드 또한 플랫폼…" at bounding box center [597, 489] width 832 height 797
click at [465, 390] on p "-음원이 식별되지 않을 정도로 볼륨이 축소된 영상 등" at bounding box center [597, 386] width 832 height 16
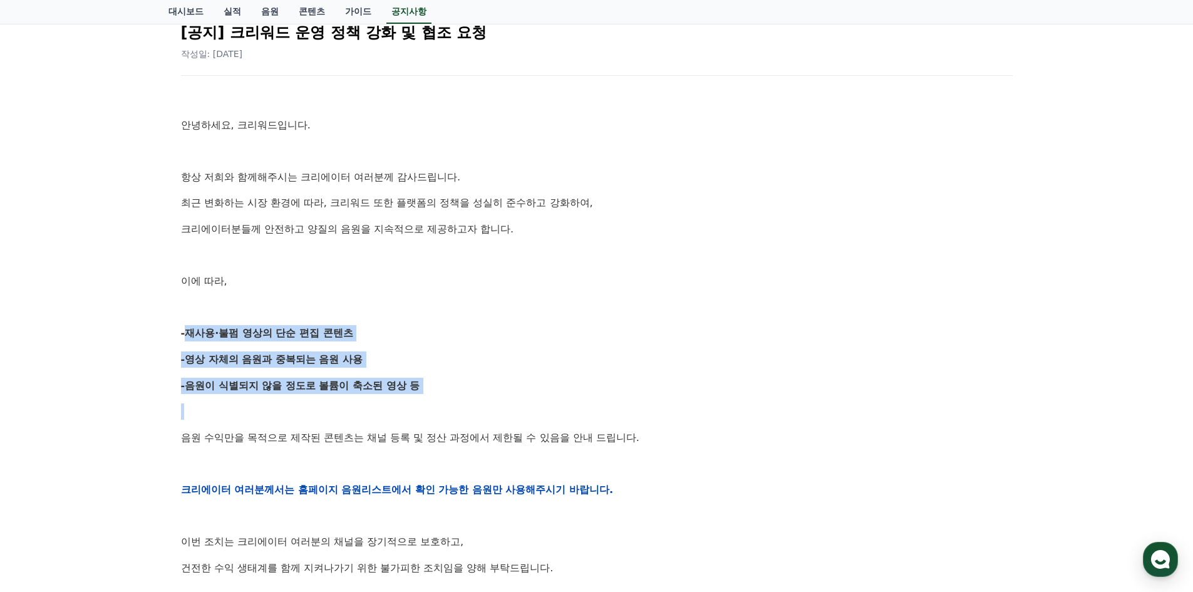
drag, startPoint x: 465, startPoint y: 390, endPoint x: 440, endPoint y: 318, distance: 75.7
click at [440, 318] on div "안녕하세요, 크리워드입니다. 항상 저희와 함께해주시는 크리에이터 여러분께 감사드립니다. 최근 변화하는 시장 환경에 따라, 크리워드 또한 플랫폼…" at bounding box center [597, 489] width 832 height 797
drag, startPoint x: 440, startPoint y: 318, endPoint x: 450, endPoint y: 375, distance: 57.3
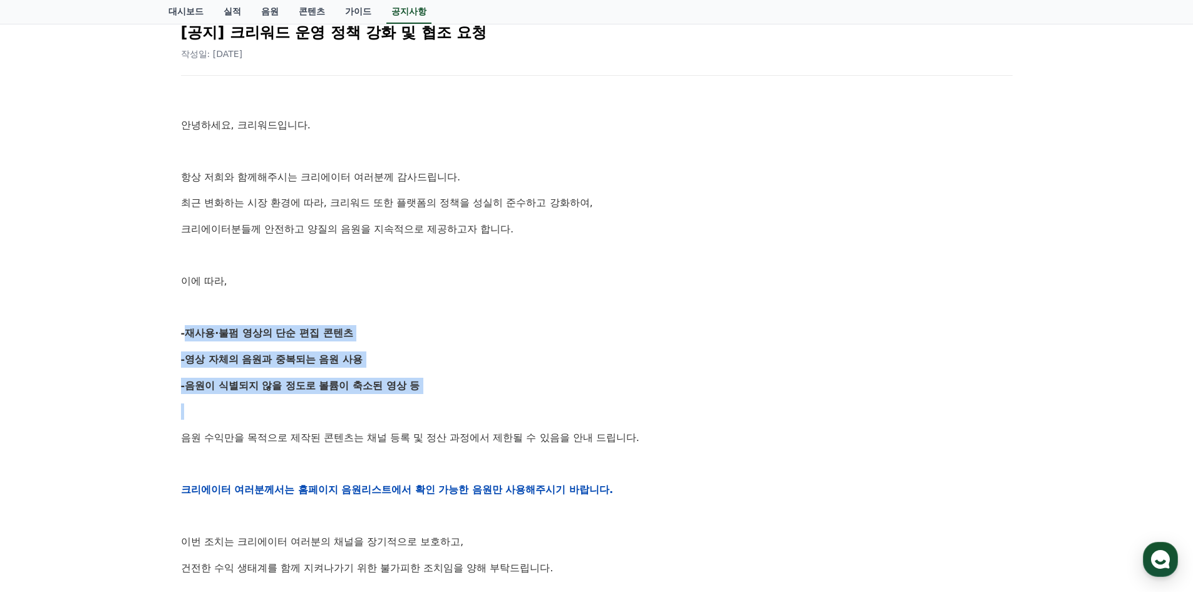
click at [450, 375] on div "안녕하세요, 크리워드입니다. 항상 저희와 함께해주시는 크리에이터 여러분께 감사드립니다. 최근 변화하는 시장 환경에 따라, 크리워드 또한 플랫폼…" at bounding box center [597, 489] width 832 height 797
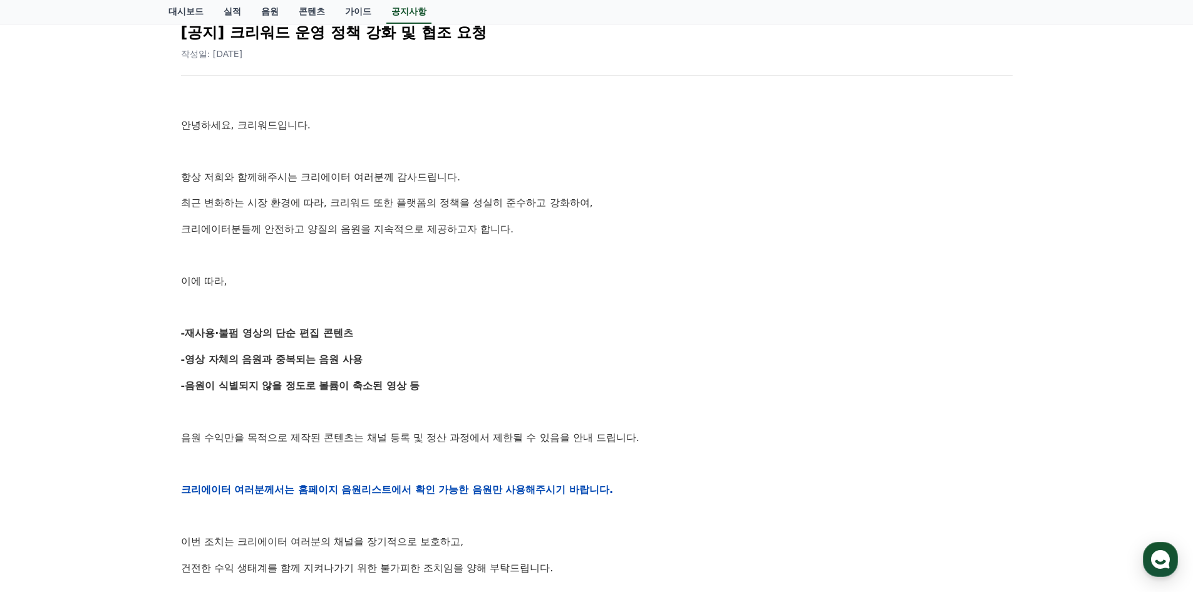
drag, startPoint x: 545, startPoint y: 344, endPoint x: 466, endPoint y: 324, distance: 81.3
click at [466, 324] on div "안녕하세요, 크리워드입니다. 항상 저희와 함께해주시는 크리에이터 여러분께 감사드립니다. 최근 변화하는 시장 환경에 따라, 크리워드 또한 플랫폼…" at bounding box center [597, 489] width 832 height 797
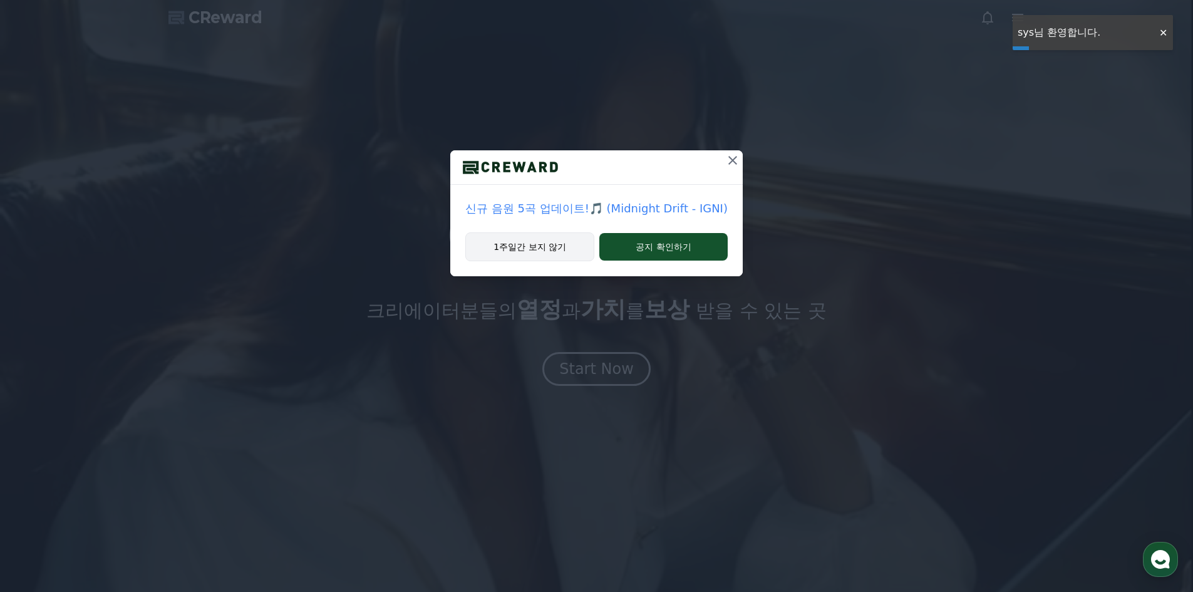
click at [588, 242] on button "1주일간 보지 않기" at bounding box center [529, 246] width 129 height 29
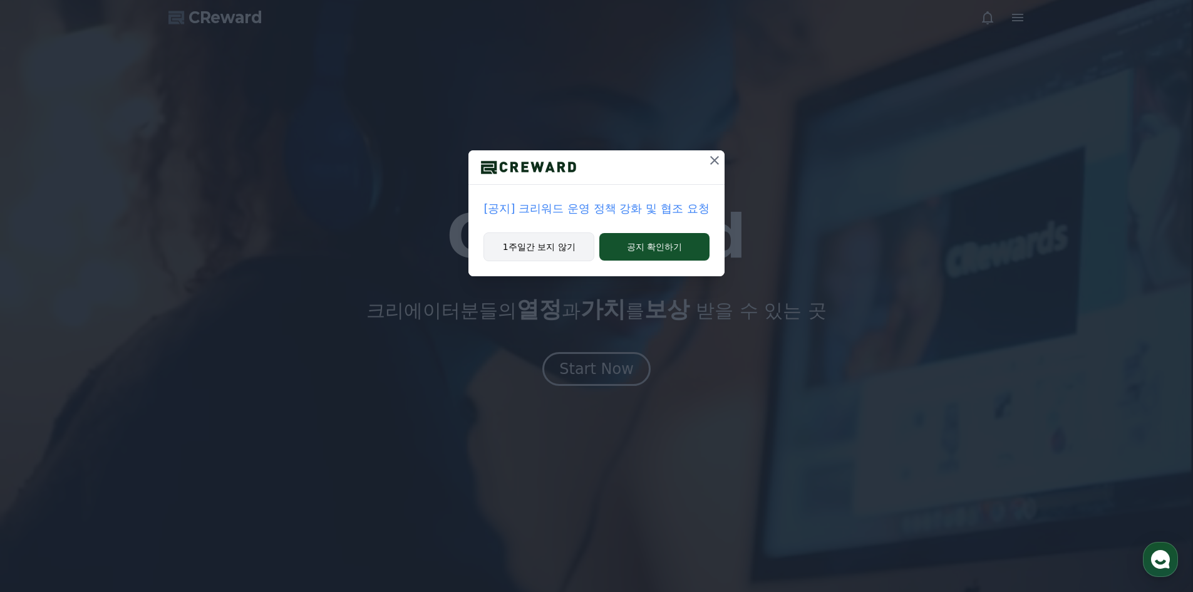
click at [563, 244] on button "1주일간 보지 않기" at bounding box center [539, 246] width 111 height 29
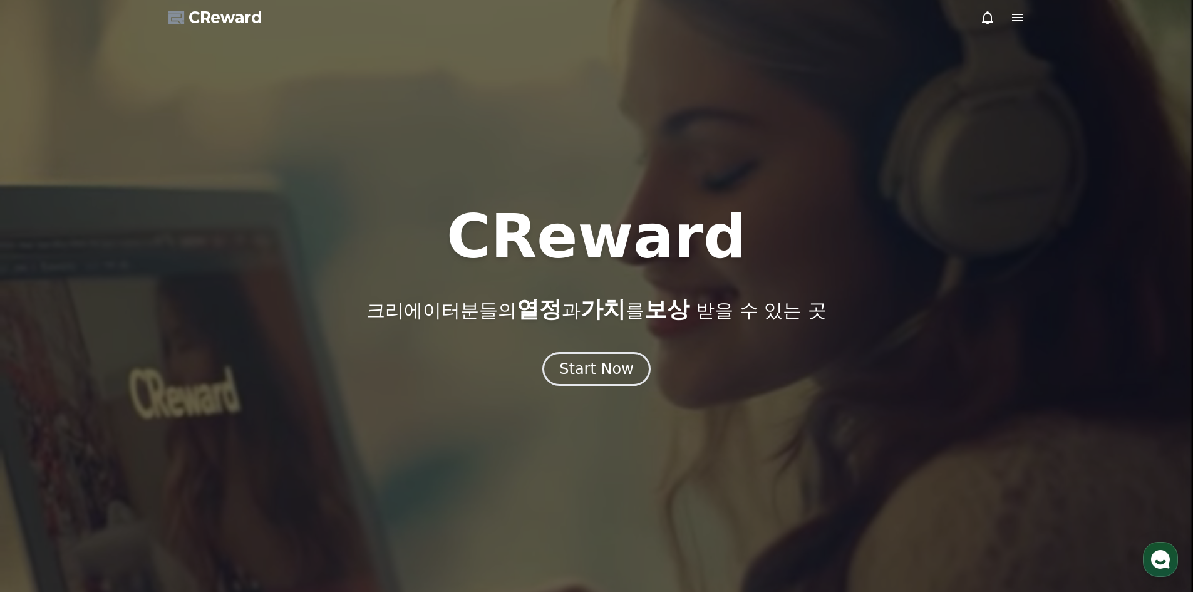
click at [1017, 24] on icon at bounding box center [1017, 17] width 15 height 15
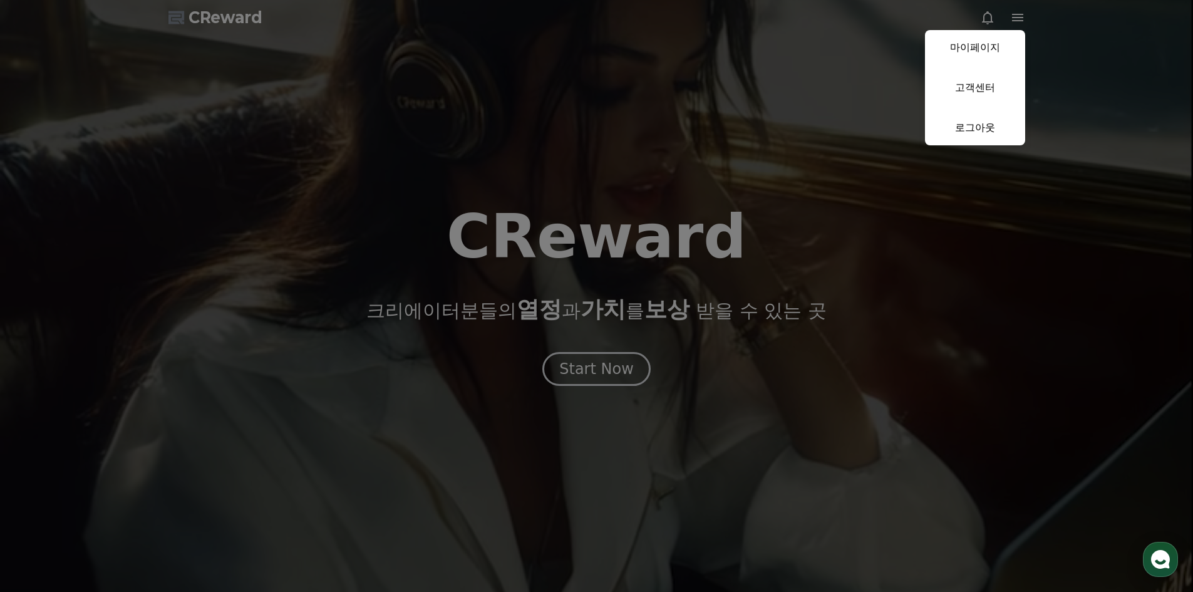
click at [705, 281] on button "close" at bounding box center [596, 296] width 1193 height 592
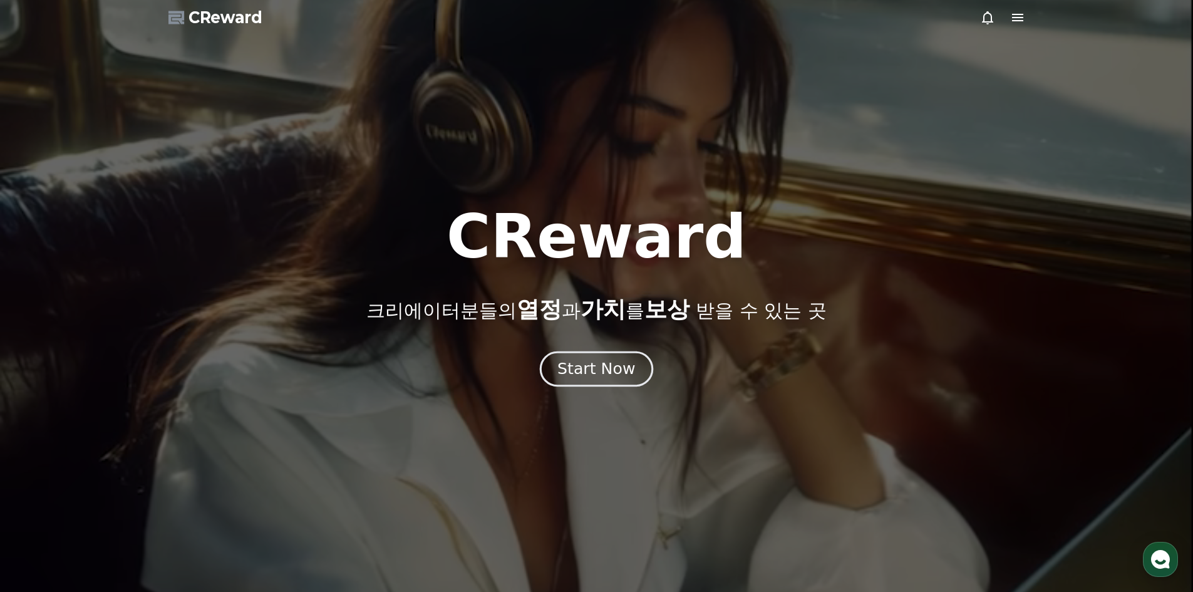
click at [629, 373] on div "Start Now" at bounding box center [597, 368] width 78 height 21
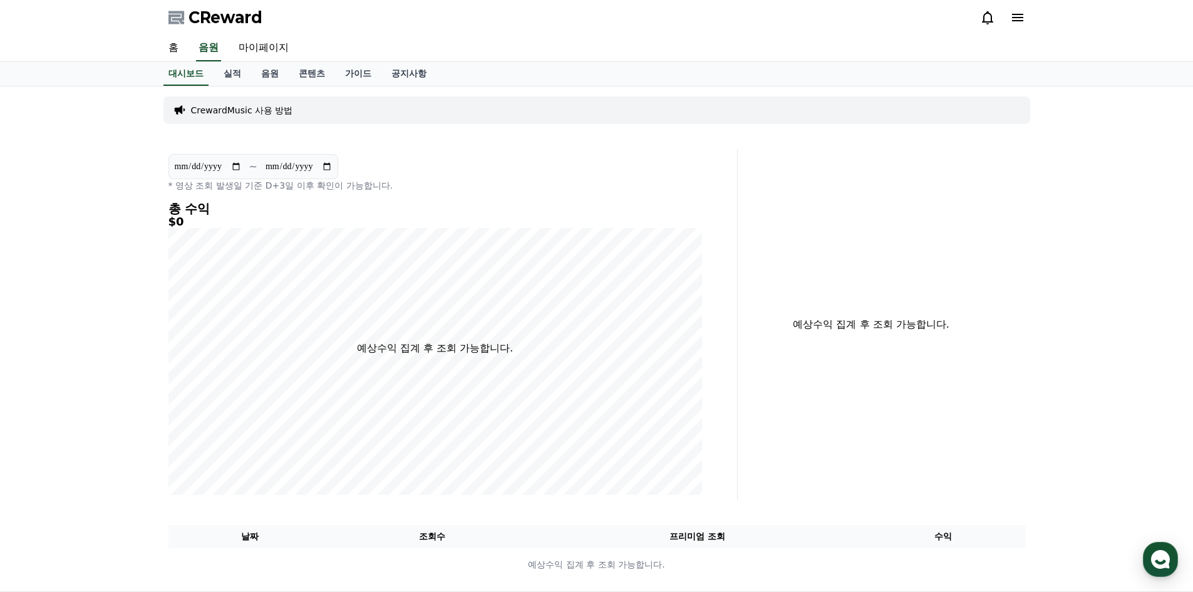
click at [1017, 11] on icon at bounding box center [1017, 17] width 15 height 15
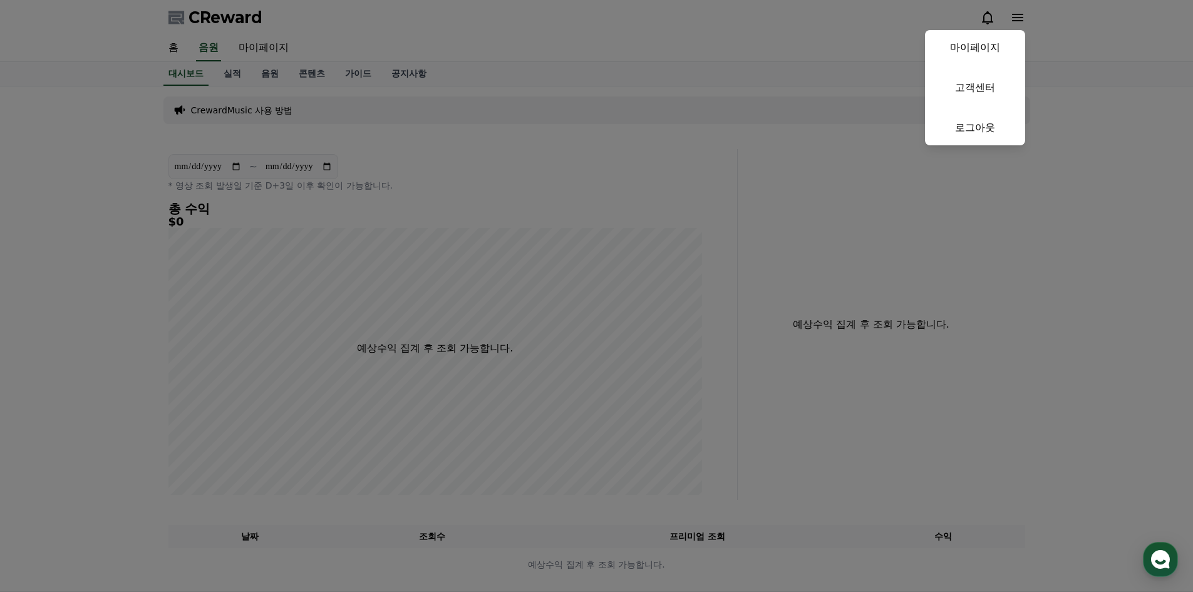
click at [786, 75] on button "close" at bounding box center [596, 296] width 1193 height 592
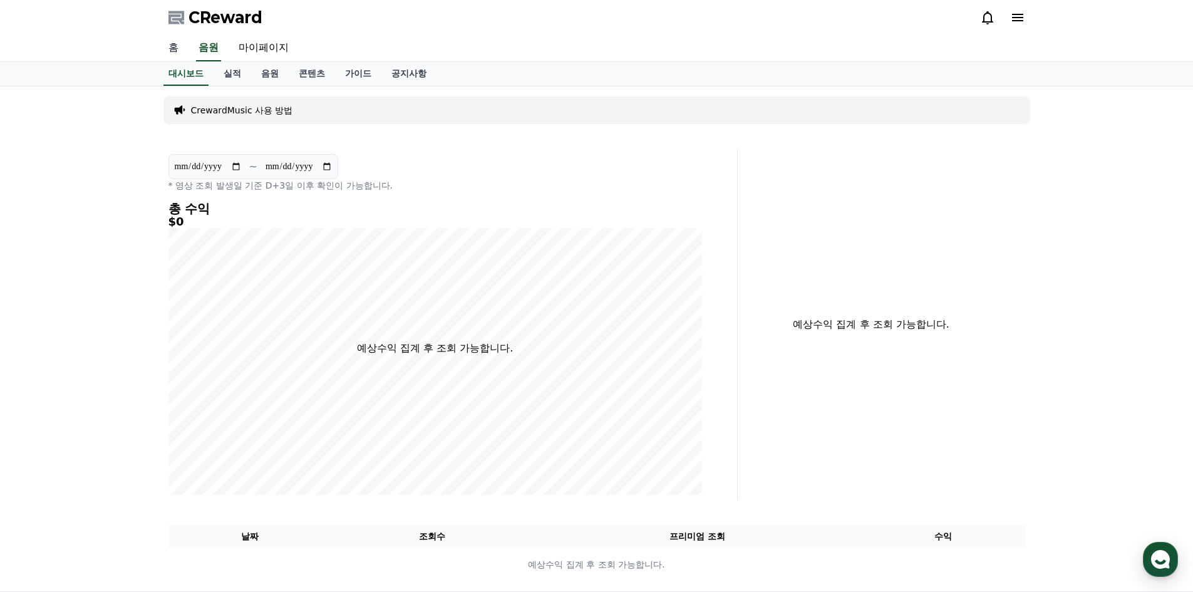
click at [175, 46] on link "홈" at bounding box center [173, 48] width 30 height 26
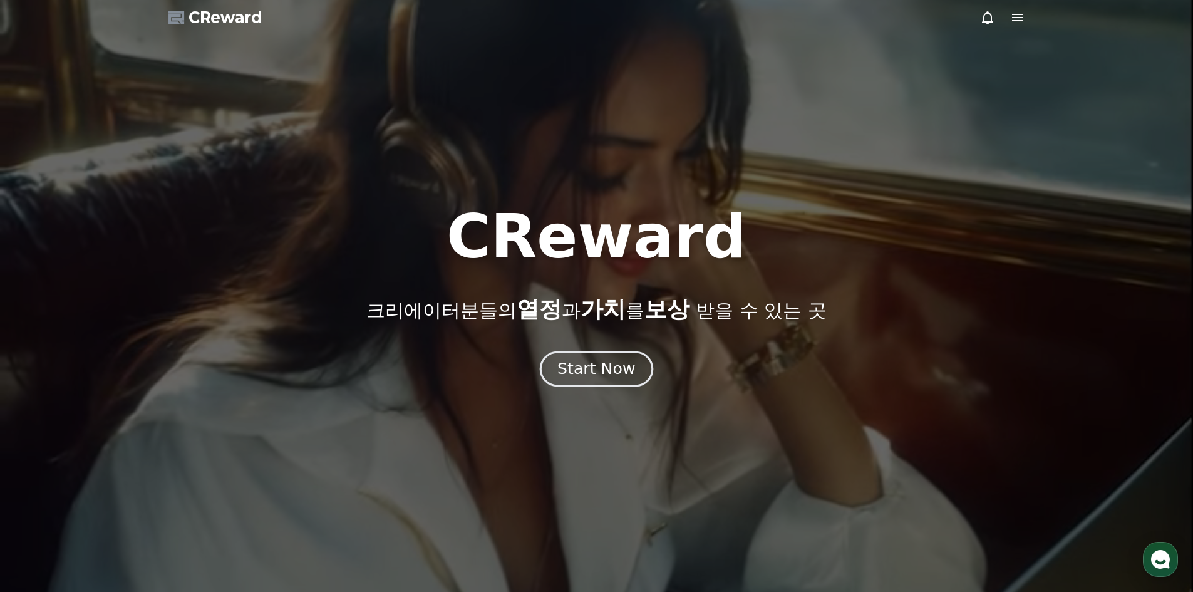
click at [592, 362] on div "Start Now" at bounding box center [597, 368] width 78 height 21
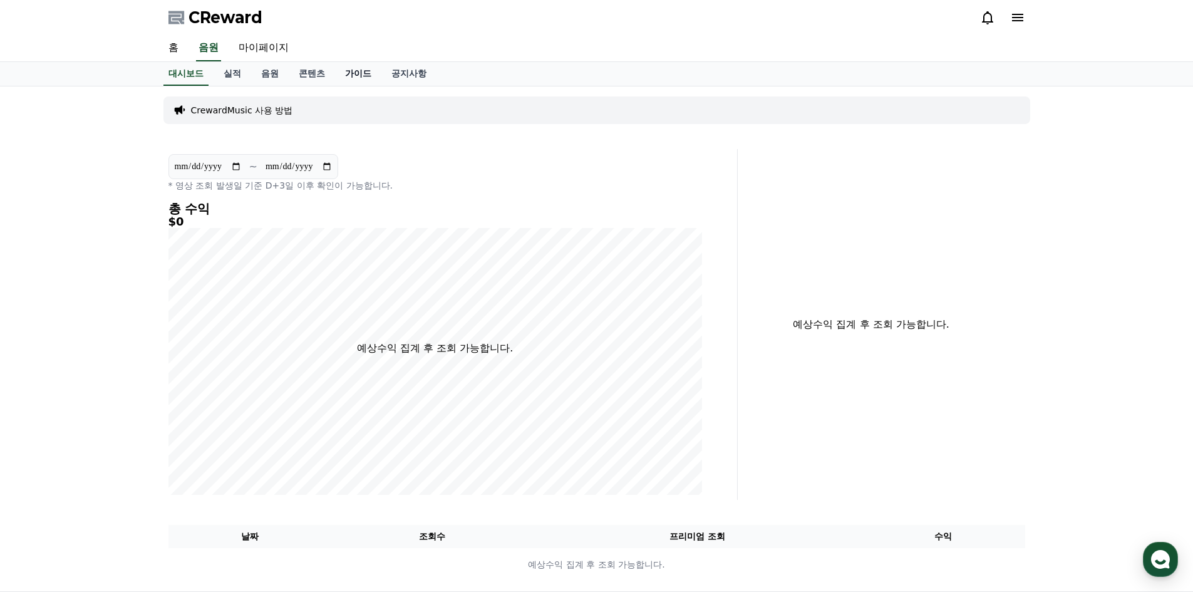
click at [351, 75] on link "가이드" at bounding box center [358, 74] width 46 height 24
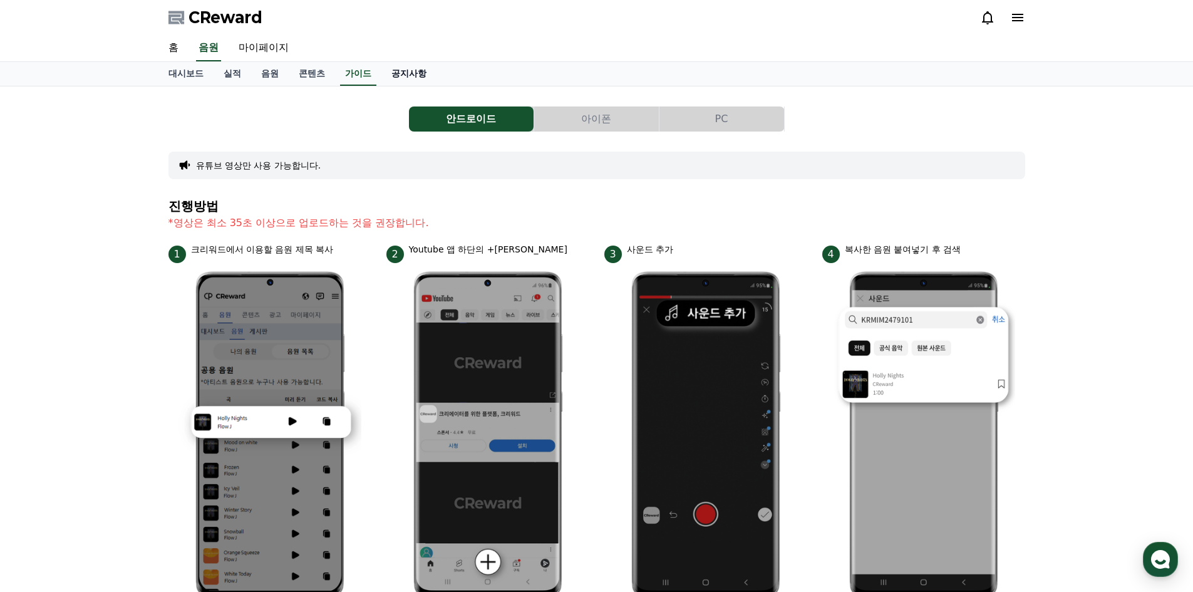
click at [401, 76] on link "공지사항" at bounding box center [409, 74] width 55 height 24
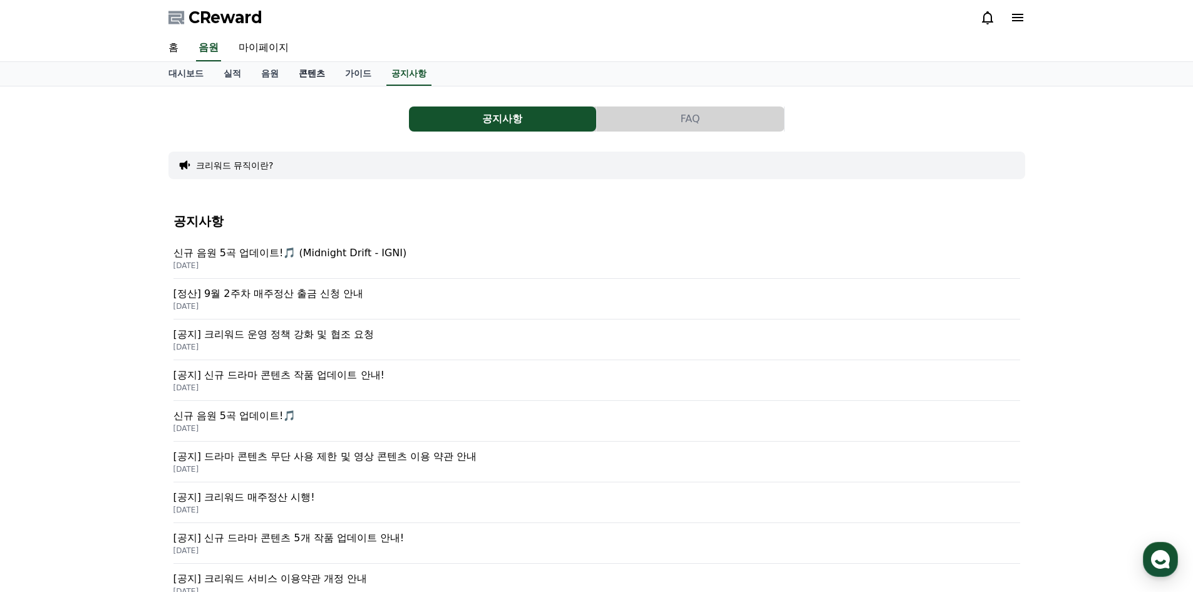
click at [299, 80] on link "콘텐츠" at bounding box center [312, 74] width 46 height 24
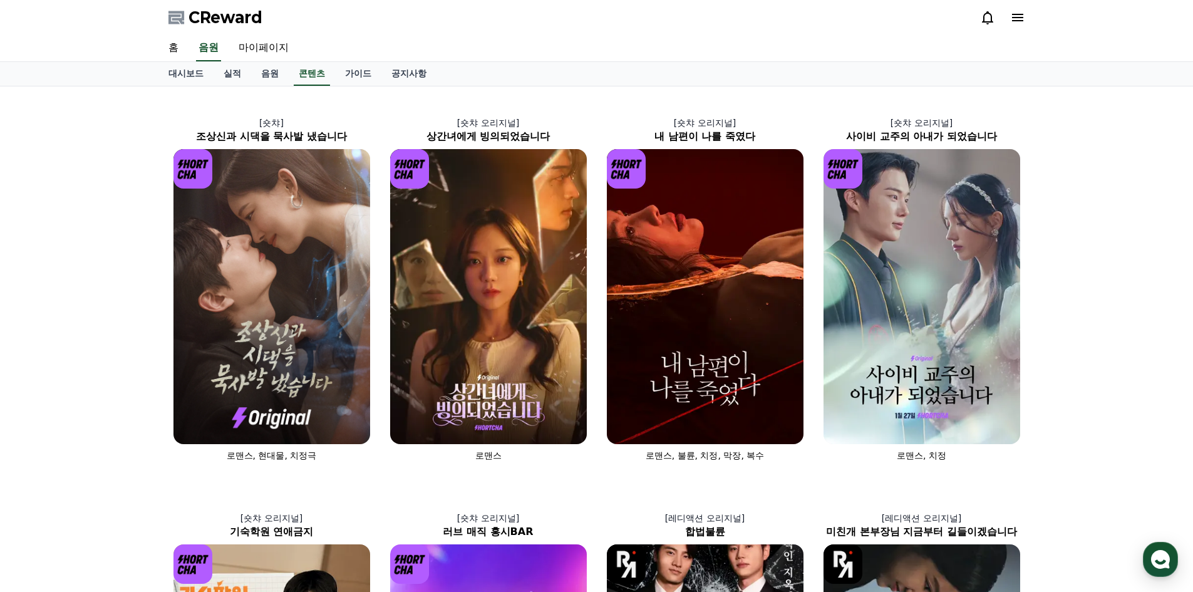
drag, startPoint x: 275, startPoint y: 80, endPoint x: 251, endPoint y: 90, distance: 26.7
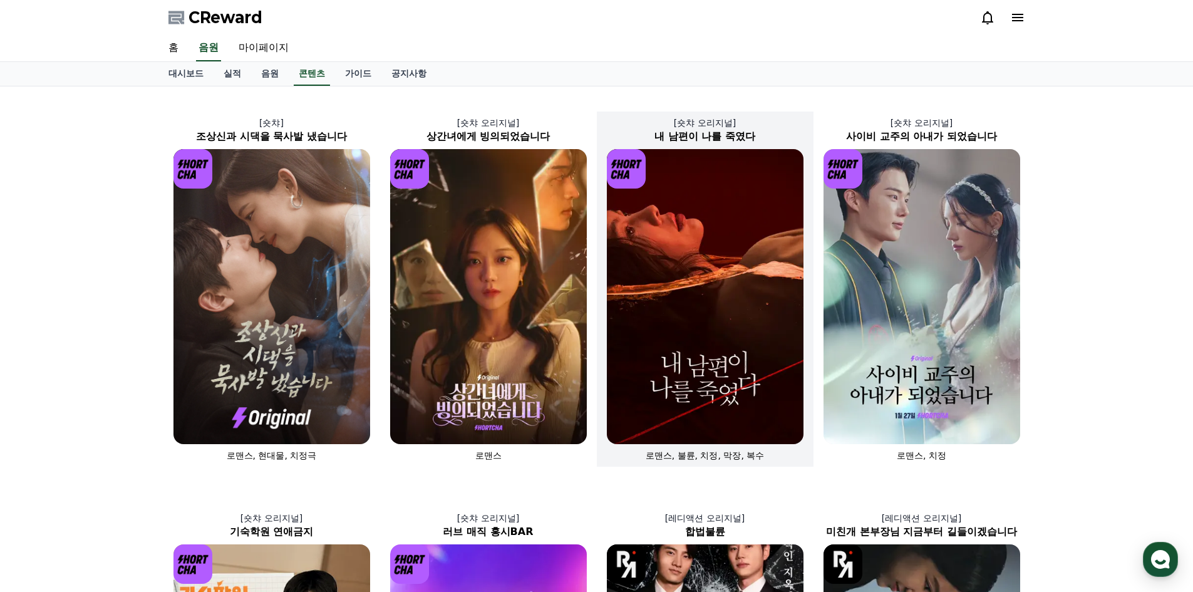
click at [759, 331] on img at bounding box center [705, 296] width 197 height 295
click at [628, 276] on img at bounding box center [705, 296] width 197 height 295
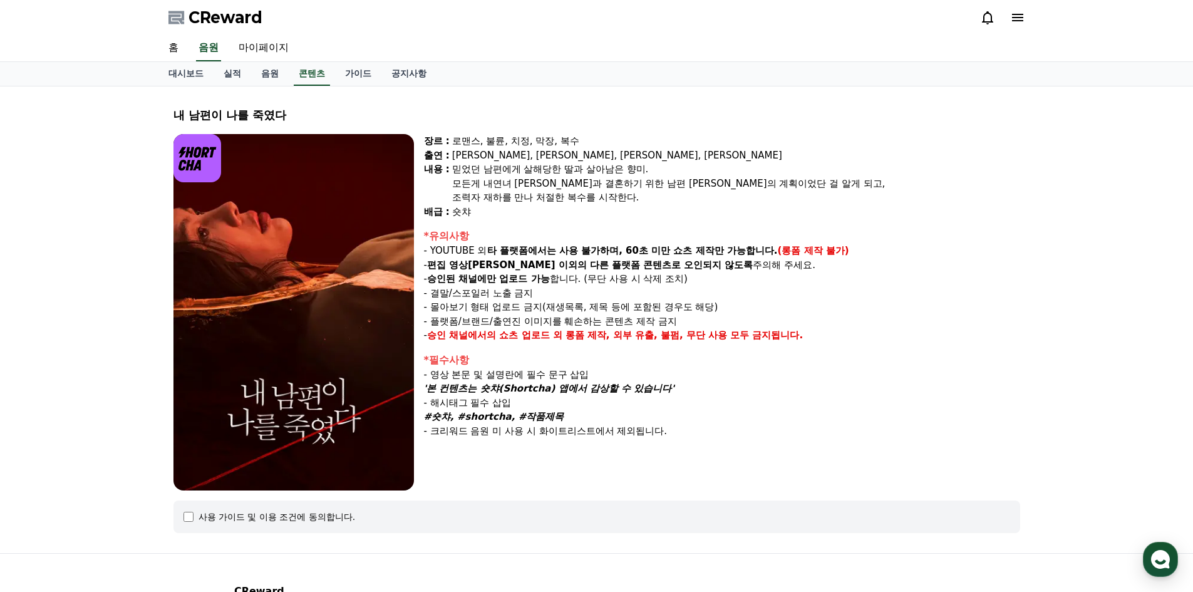
drag, startPoint x: 579, startPoint y: 264, endPoint x: 545, endPoint y: 256, distance: 34.7
click at [545, 256] on strong "타 플랫폼에서는 사용 불가하며, 60초 미만 쇼츠 제작만 가능합니다." at bounding box center [632, 250] width 291 height 11
drag, startPoint x: 545, startPoint y: 256, endPoint x: 557, endPoint y: 240, distance: 20.2
click at [557, 239] on div "*유의사항 - YOUTUBE 외 타 플랫폼에서는 사용 불가하며, 60초 미만 쇼츠 제작만 가능합니다. (롱폼 제작 불가) - 편집 영상이 숏챠…" at bounding box center [722, 286] width 596 height 114
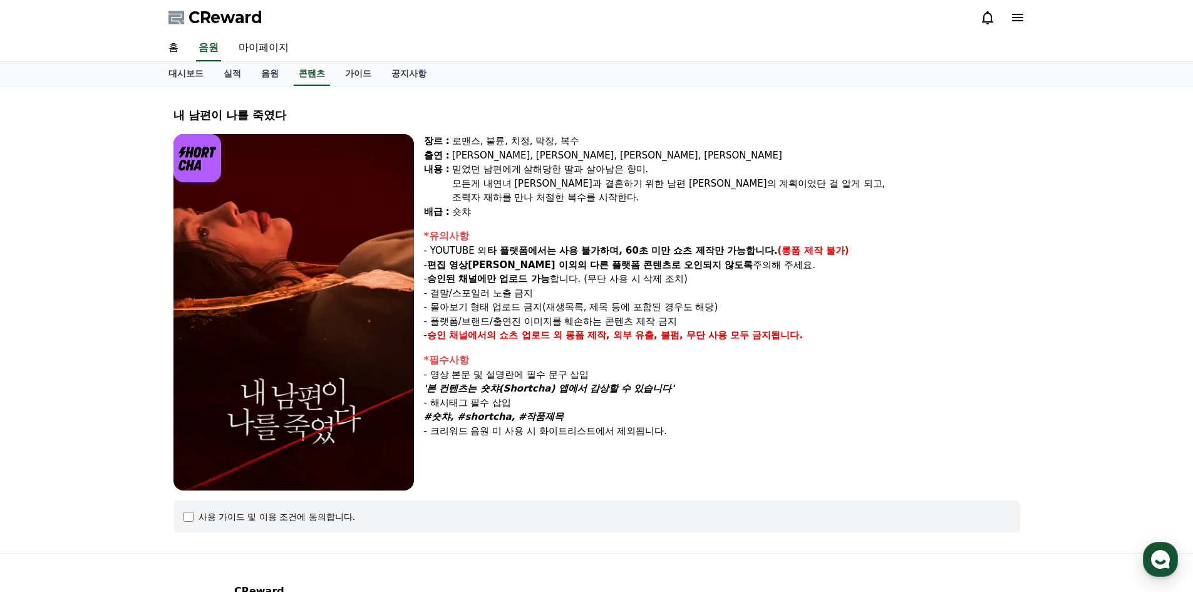
click at [557, 240] on div "*유의사항" at bounding box center [722, 236] width 596 height 15
drag, startPoint x: 557, startPoint y: 240, endPoint x: 576, endPoint y: 267, distance: 33.7
click at [576, 267] on div "*유의사항 - YOUTUBE 외 타 플랫폼에서는 사용 불가하며, 60초 미만 쇼츠 제작만 가능합니다. (롱폼 제작 불가) - 편집 영상이 숏챠…" at bounding box center [722, 286] width 596 height 114
click at [590, 267] on strong "다른 플랫폼 콘텐츠로 오인되지 않도록" at bounding box center [672, 264] width 164 height 11
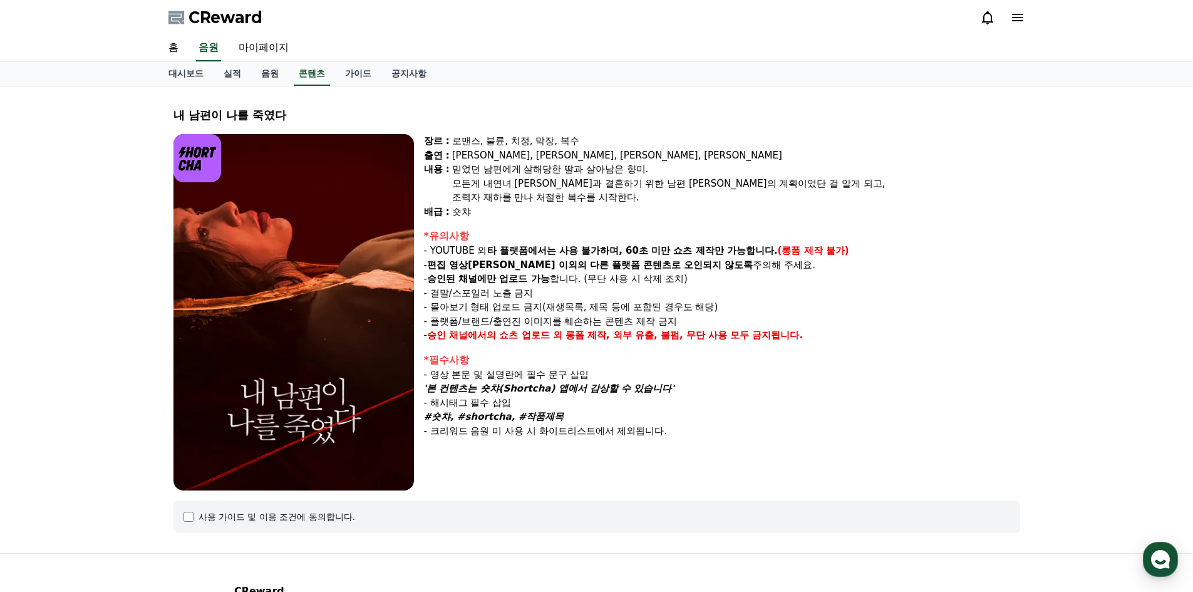
click at [590, 267] on strong "다른 플랫폼 콘텐츠로 오인되지 않도록" at bounding box center [672, 264] width 164 height 11
drag, startPoint x: 576, startPoint y: 267, endPoint x: 574, endPoint y: 241, distance: 26.4
click at [574, 241] on div "*유의사항 - YOUTUBE 외 타 플랫폼에서는 사용 불가하며, 60초 미만 쇼츠 제작만 가능합니다. (롱폼 제작 불가) - 편집 영상이 숏챠…" at bounding box center [722, 286] width 596 height 114
click at [574, 241] on div "*유의사항" at bounding box center [722, 236] width 596 height 15
click at [574, 242] on div "*유의사항" at bounding box center [722, 236] width 596 height 15
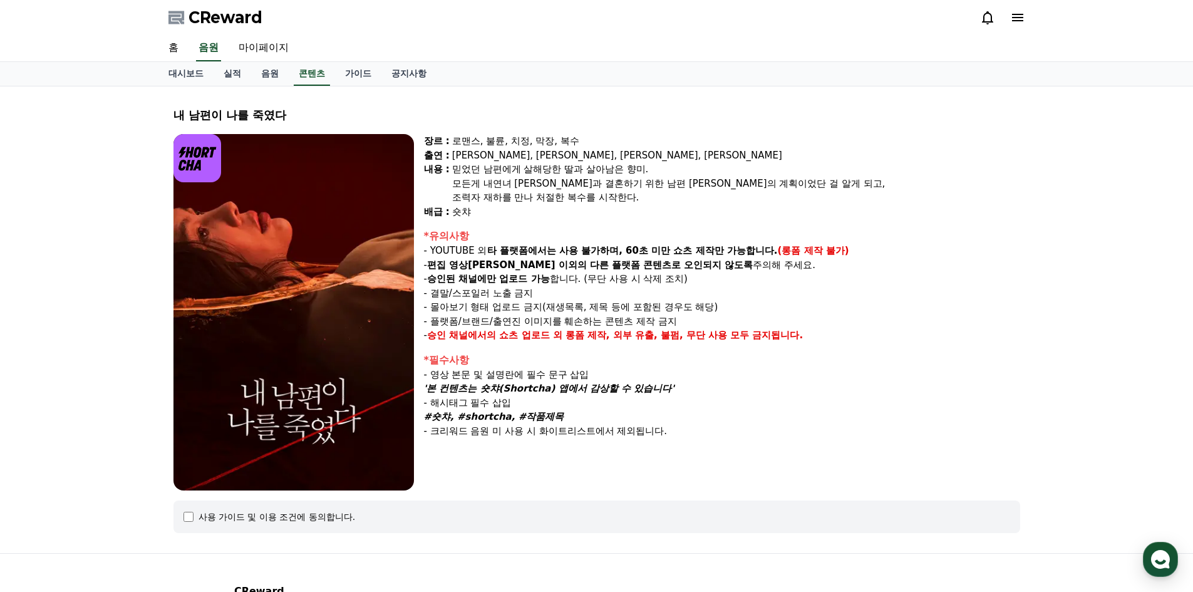
drag, startPoint x: 574, startPoint y: 242, endPoint x: 581, endPoint y: 266, distance: 25.2
click at [581, 266] on div "*유의사항 - YOUTUBE 외 타 플랫폼에서는 사용 불가하며, 60초 미만 쇼츠 제작만 가능합니다. (롱폼 제작 불가) - 편집 영상이 숏챠…" at bounding box center [722, 286] width 596 height 114
click at [590, 266] on strong "다른 플랫폼 콘텐츠로 오인되지 않도록" at bounding box center [672, 264] width 164 height 11
drag, startPoint x: 580, startPoint y: 266, endPoint x: 578, endPoint y: 236, distance: 30.2
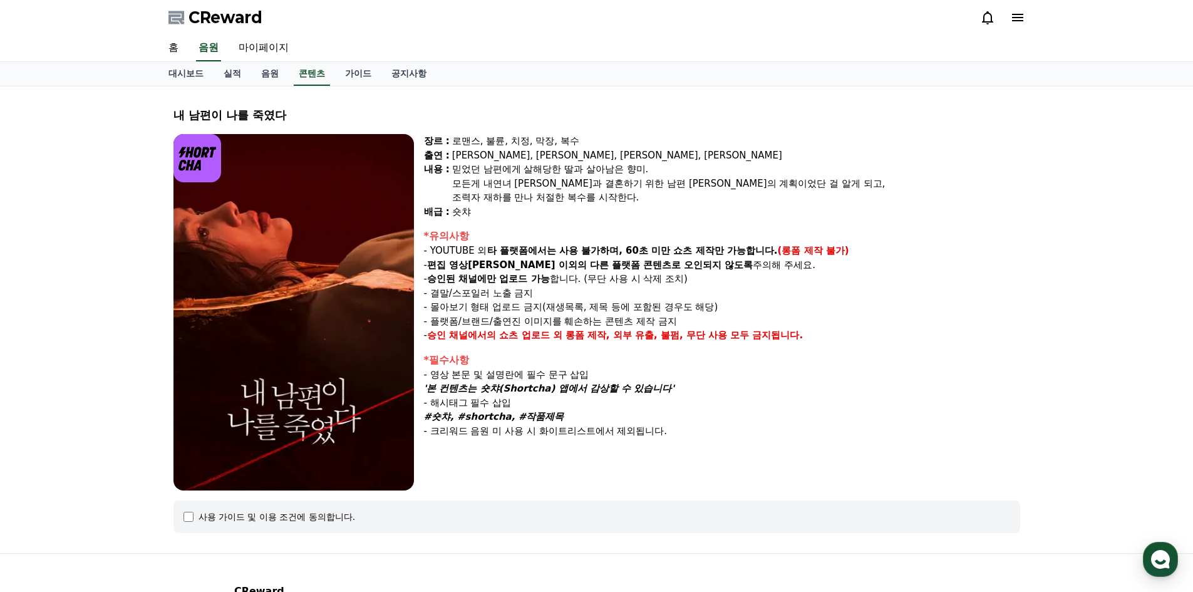
click at [578, 236] on div "*유의사항 - YOUTUBE 외 타 플랫폼에서는 사용 불가하며, 60초 미만 쇼츠 제작만 가능합니다. (롱폼 제작 불가) - 편집 영상이 숏챠…" at bounding box center [722, 286] width 596 height 114
click at [578, 236] on div "*유의사항" at bounding box center [722, 236] width 596 height 15
click at [578, 237] on div "*유의사항" at bounding box center [722, 236] width 596 height 15
click at [577, 237] on div "*유의사항" at bounding box center [722, 236] width 596 height 15
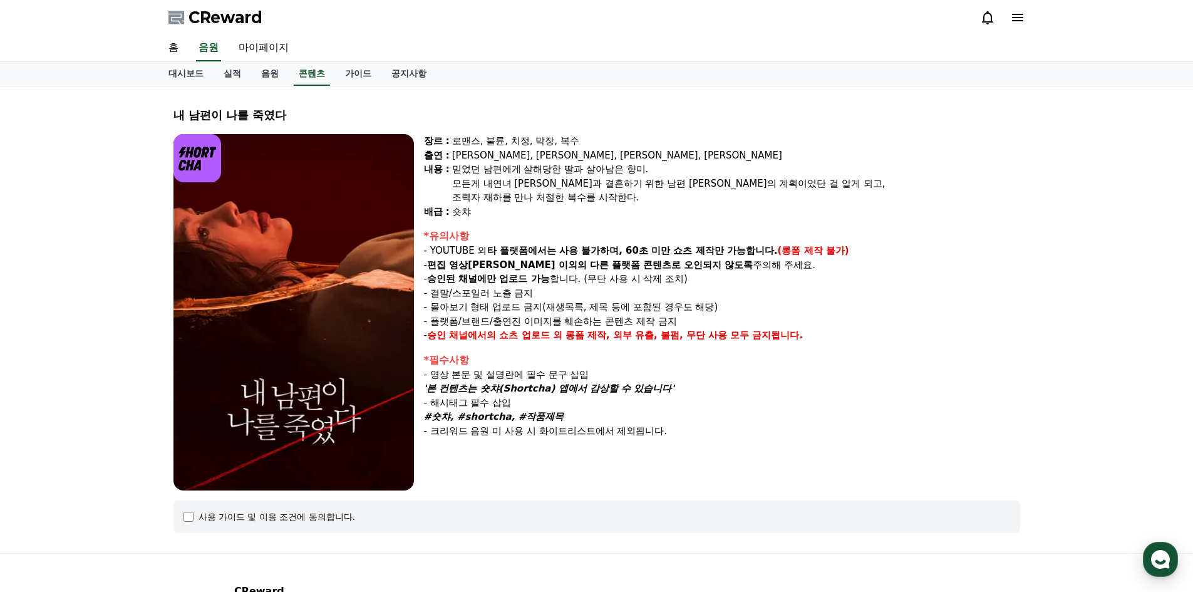
drag, startPoint x: 577, startPoint y: 237, endPoint x: 568, endPoint y: 268, distance: 31.9
click at [568, 268] on div "*유의사항 - YOUTUBE 외 타 플랫폼에서는 사용 불가하며, 60초 미만 쇼츠 제작만 가능합니다. (롱폼 제작 불가) - 편집 영상이 숏챠…" at bounding box center [722, 286] width 596 height 114
click at [545, 274] on strong "승인된 채널에만 업로드 가능" at bounding box center [488, 278] width 123 height 11
drag, startPoint x: 724, startPoint y: 304, endPoint x: 651, endPoint y: 299, distance: 73.5
drag, startPoint x: 651, startPoint y: 299, endPoint x: 591, endPoint y: 306, distance: 60.0
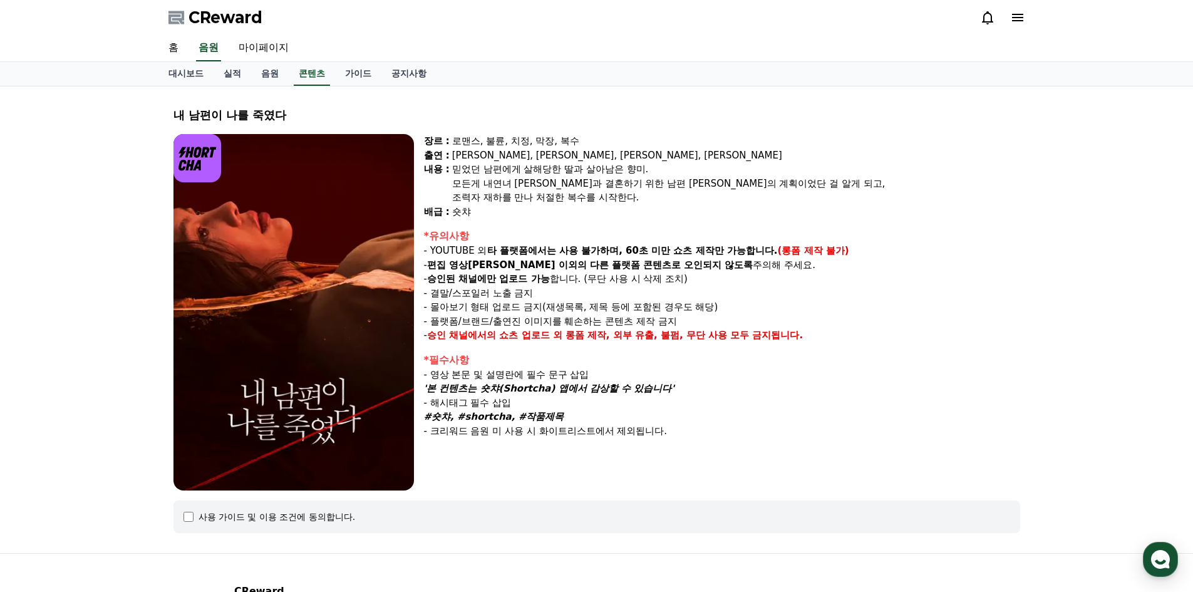
drag, startPoint x: 591, startPoint y: 306, endPoint x: 584, endPoint y: 306, distance: 6.9
click at [584, 306] on p "- 몰아보기 형태 업로드 금지(재생목록, 제목 등에 포함된 경우도 해당)" at bounding box center [722, 307] width 596 height 14
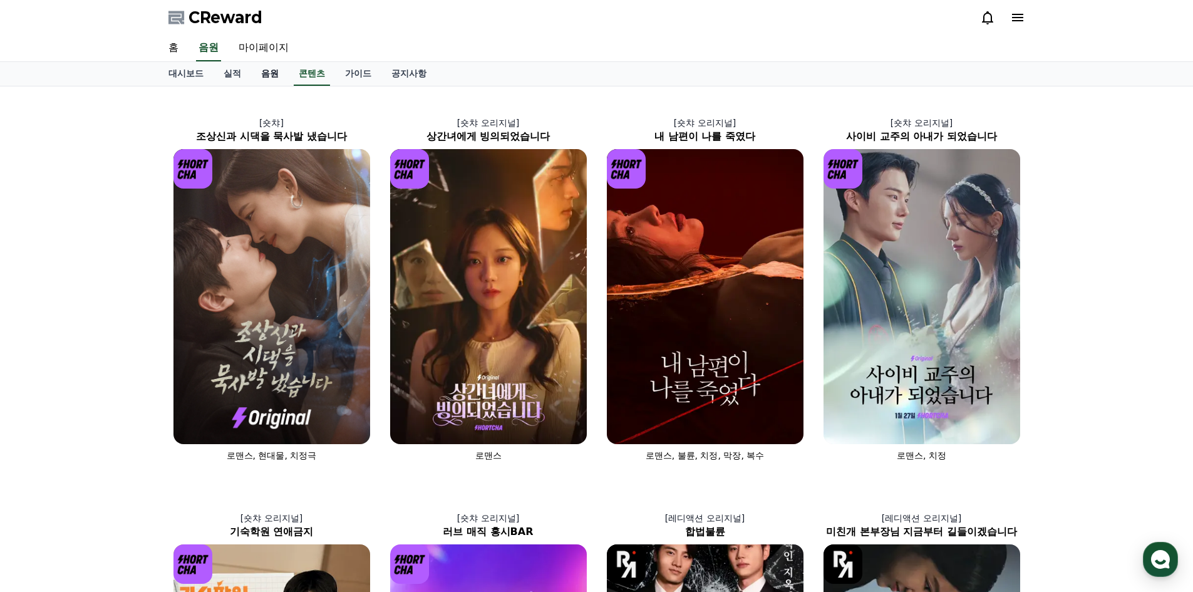
click at [278, 72] on link "음원" at bounding box center [270, 74] width 38 height 24
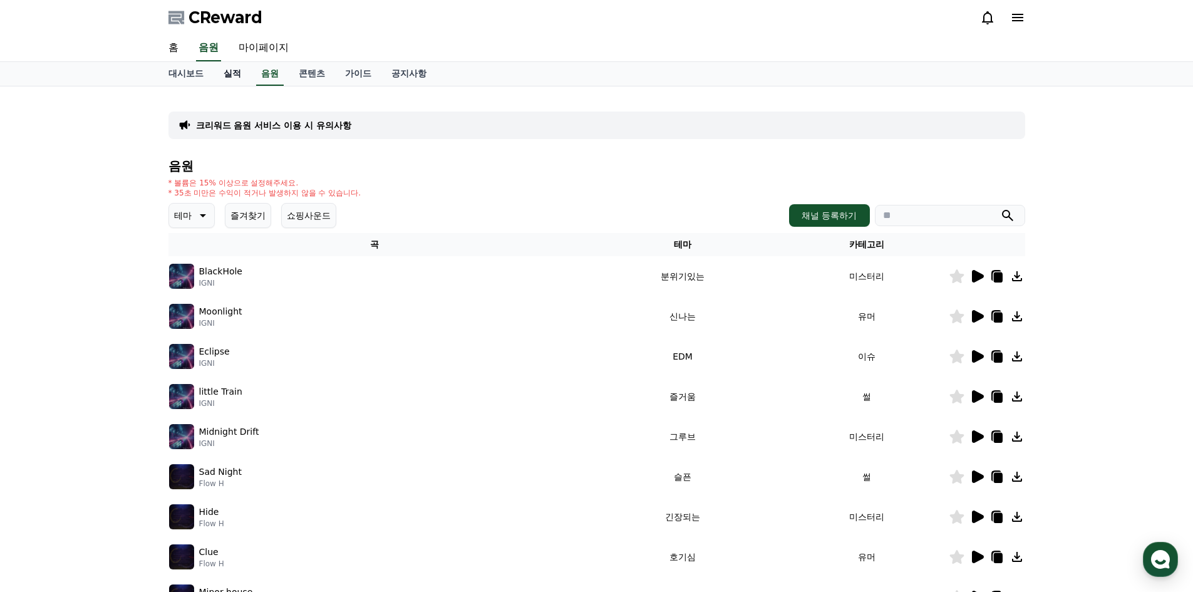
click at [227, 75] on link "실적" at bounding box center [233, 74] width 38 height 24
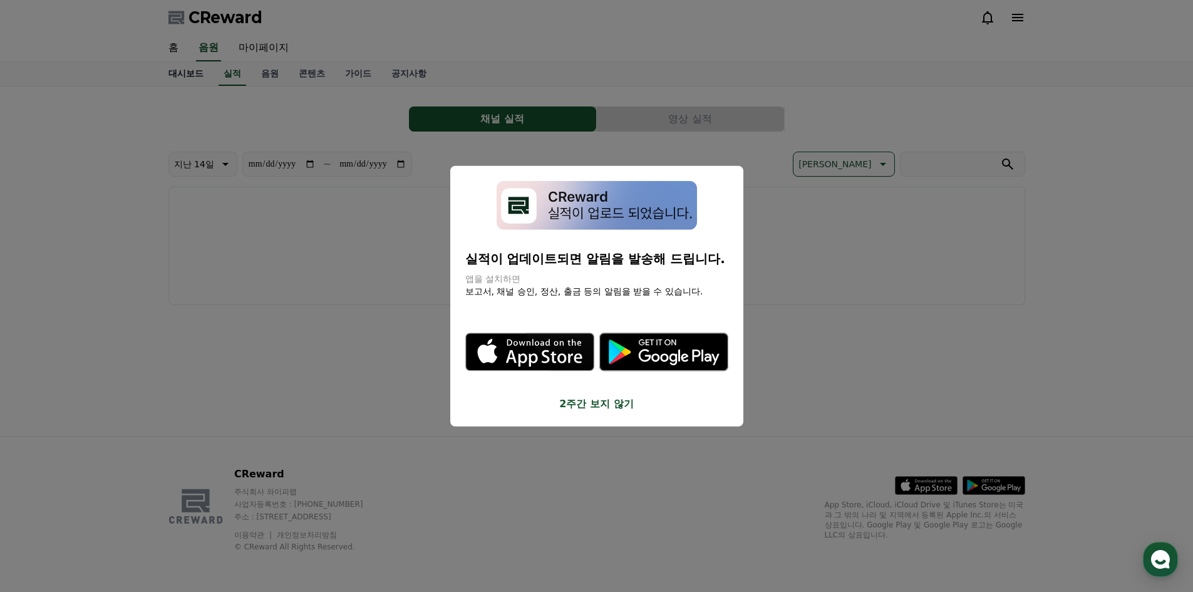
click at [207, 80] on button "close modal" at bounding box center [596, 296] width 1193 height 592
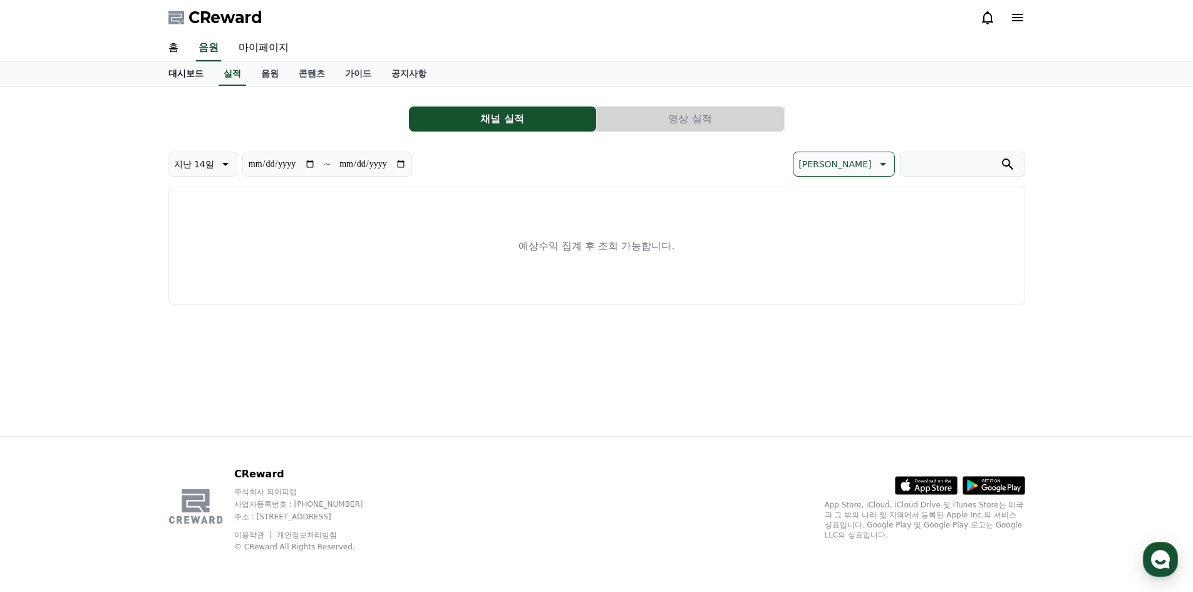
click at [206, 80] on link "대시보드" at bounding box center [185, 74] width 55 height 24
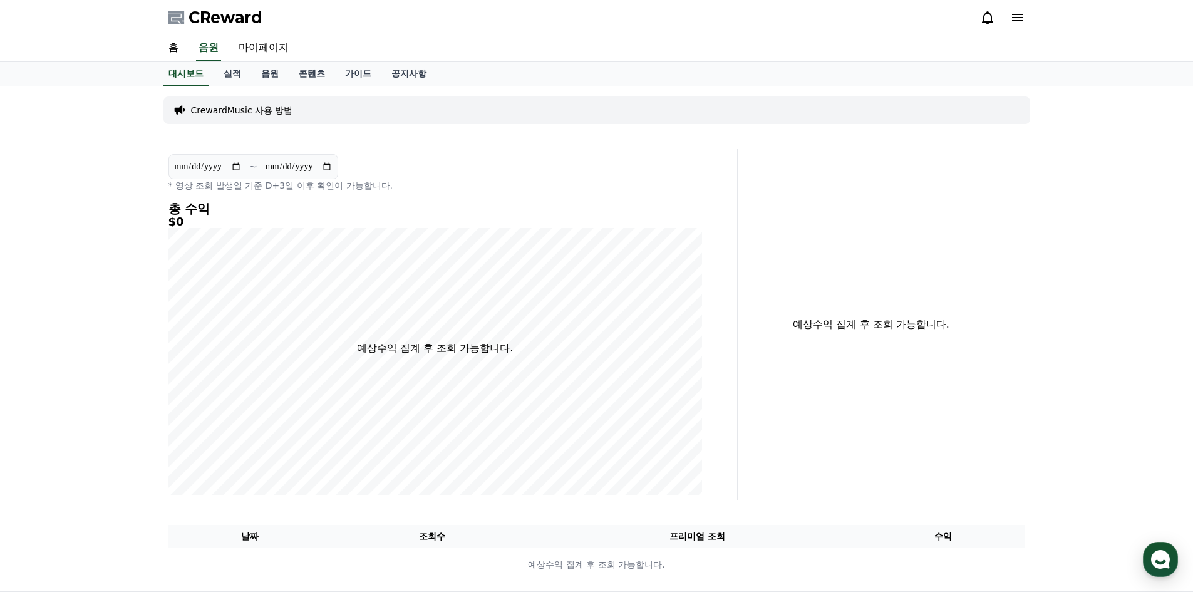
click at [257, 112] on p "CrewardMusic 사용 방법" at bounding box center [242, 110] width 102 height 13
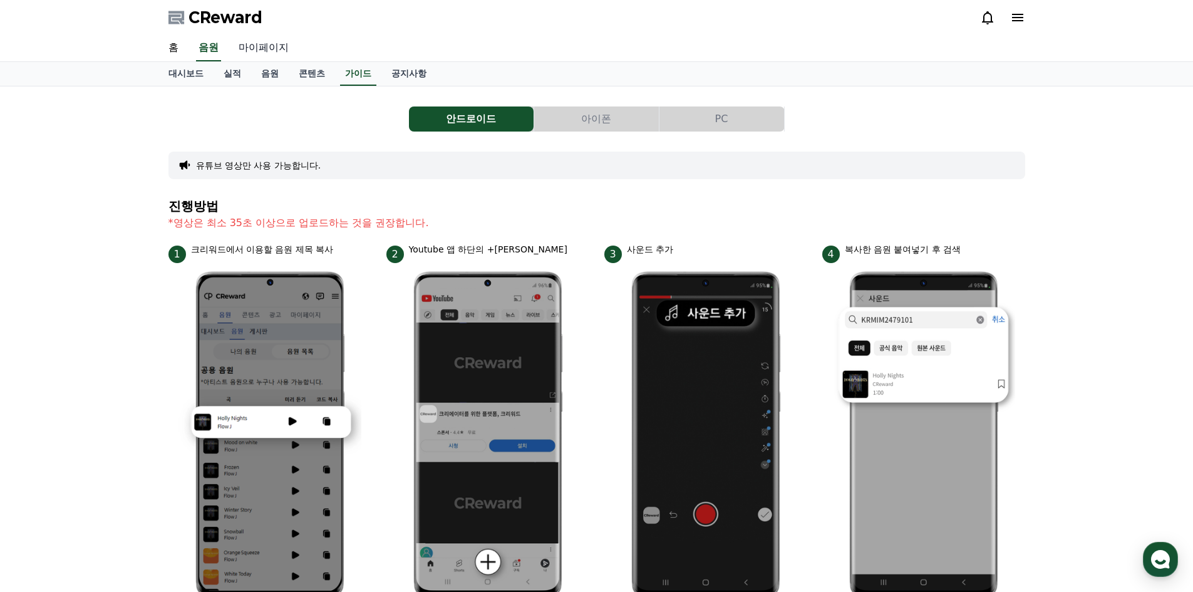
click at [267, 45] on link "마이페이지" at bounding box center [264, 48] width 70 height 26
select select "**********"
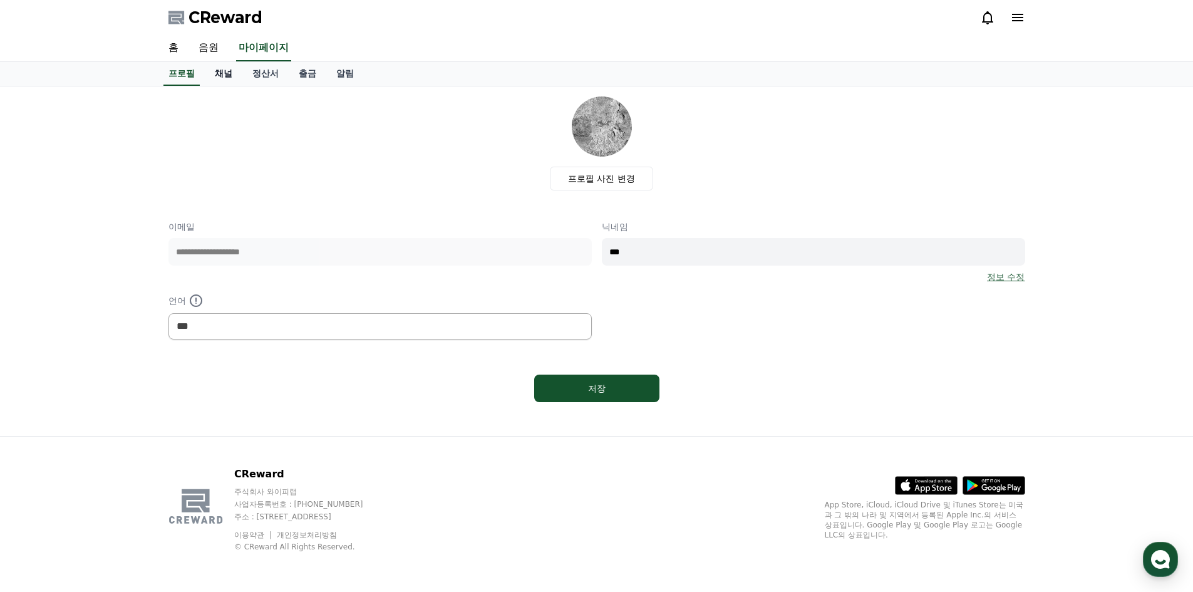
click at [231, 74] on link "채널" at bounding box center [224, 74] width 38 height 24
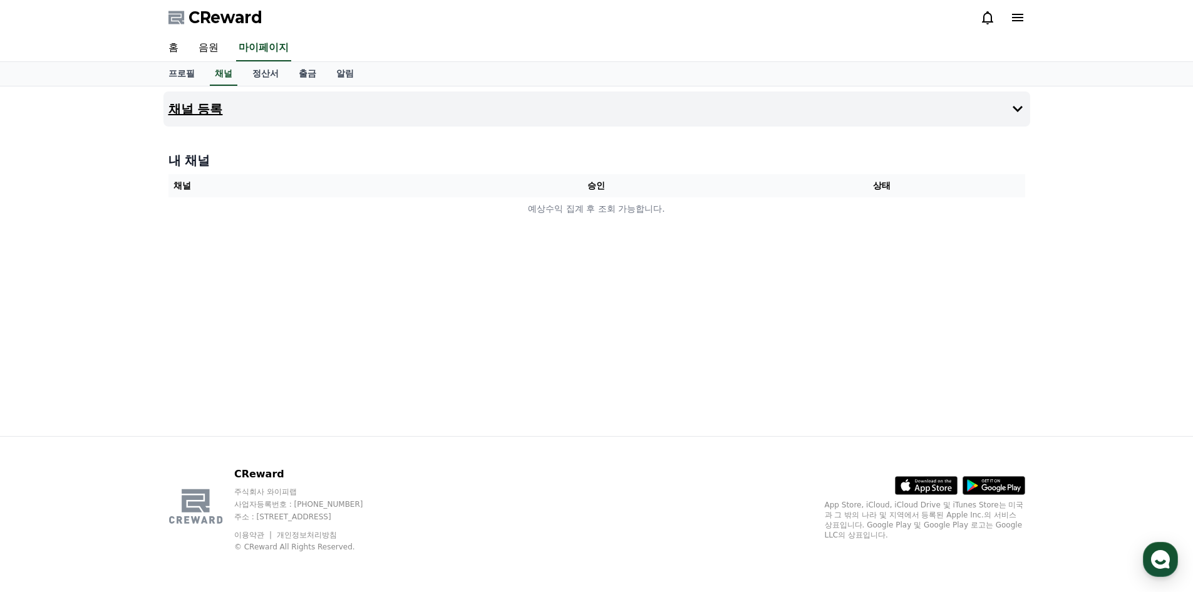
click at [740, 113] on button "채널 등록" at bounding box center [597, 108] width 867 height 35
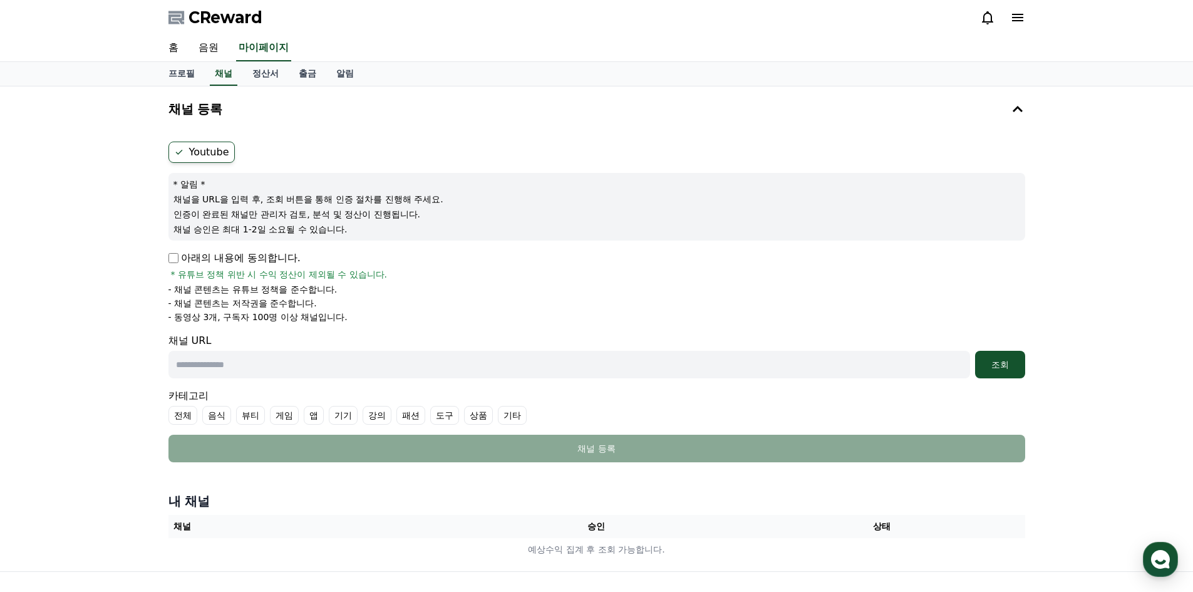
click at [185, 262] on p "아래의 내용에 동의합니다." at bounding box center [235, 258] width 132 height 15
drag, startPoint x: 464, startPoint y: 322, endPoint x: 369, endPoint y: 303, distance: 96.6
click at [369, 303] on li "- 채널 콘텐츠는 저작권을 준수합니다." at bounding box center [597, 303] width 857 height 13
click at [431, 316] on li "- 동영상 3개, 구독자 100명 이상 채널입니다." at bounding box center [597, 317] width 857 height 13
click at [326, 361] on input "text" at bounding box center [570, 365] width 802 height 28
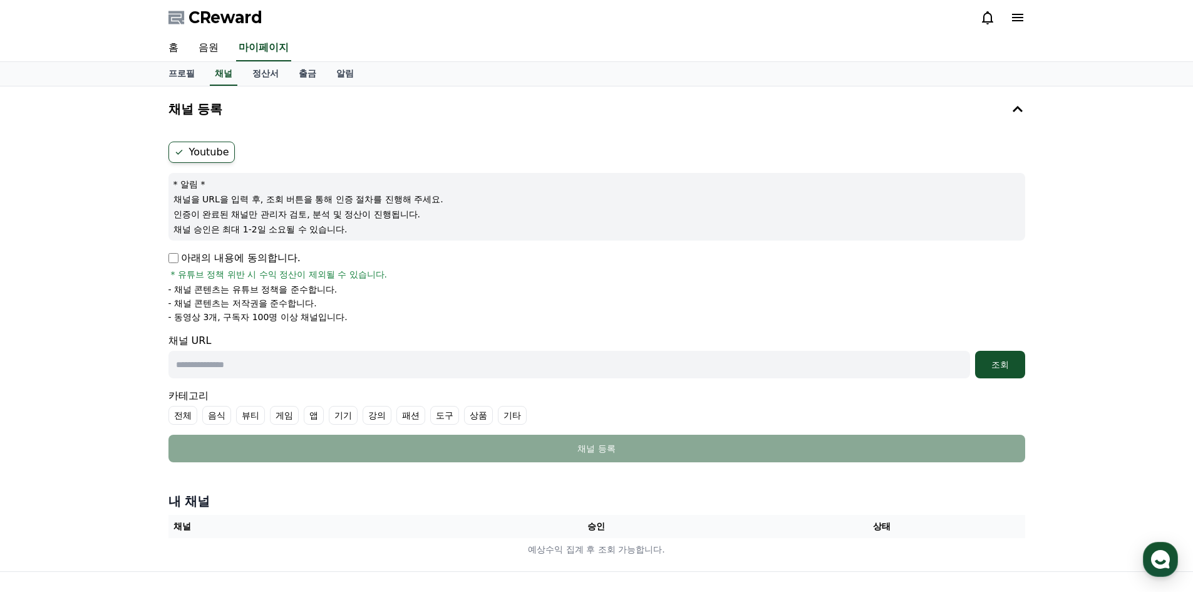
click at [387, 358] on input "text" at bounding box center [570, 365] width 802 height 28
click at [516, 351] on input "text" at bounding box center [570, 365] width 802 height 28
paste input "**********"
type input "**********"
click at [1018, 359] on div "조회" at bounding box center [1000, 364] width 40 height 13
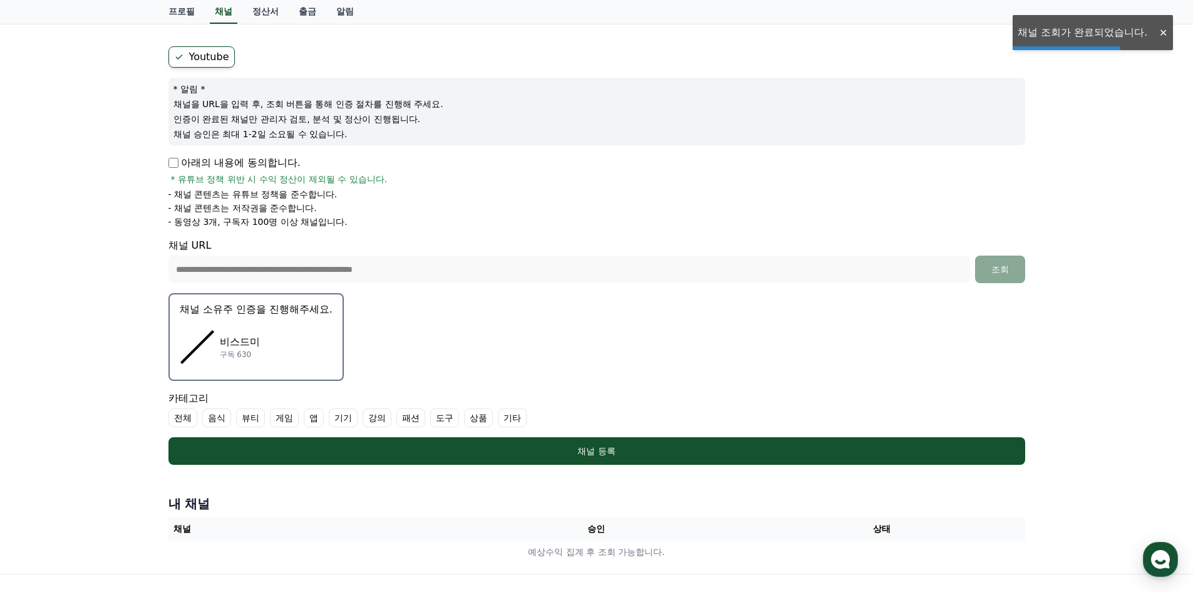
scroll to position [188, 0]
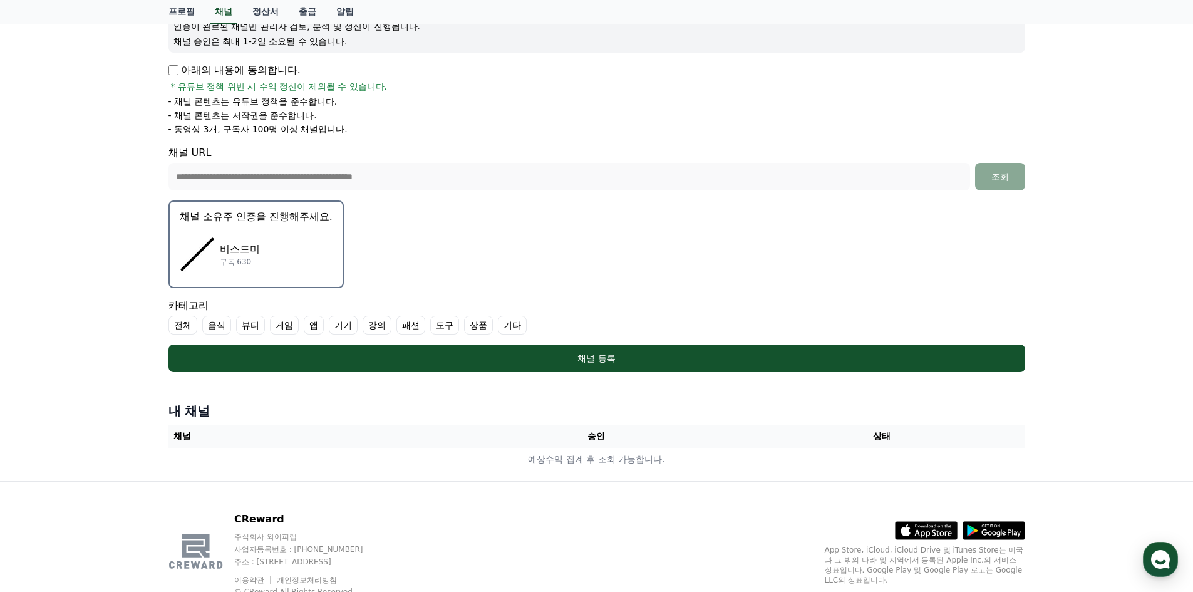
click at [278, 244] on div "비스드미 구독 630" at bounding box center [256, 254] width 153 height 50
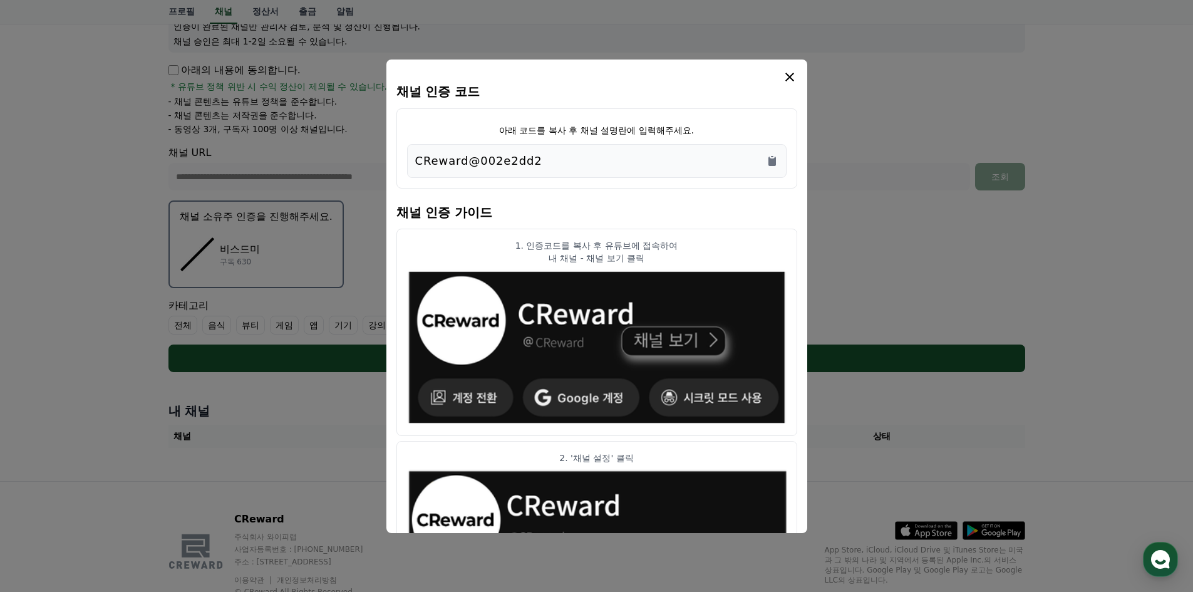
click at [780, 157] on div "CReward@002e2dd2" at bounding box center [597, 161] width 380 height 34
click at [768, 164] on icon "Copy to clipboard" at bounding box center [772, 161] width 13 height 13
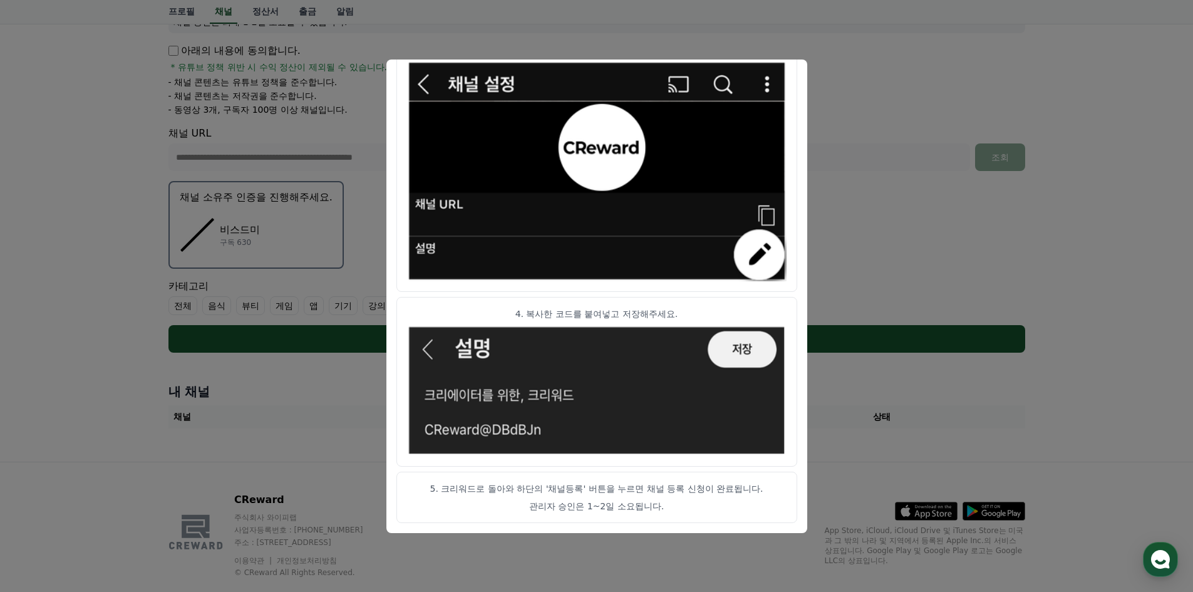
scroll to position [233, 0]
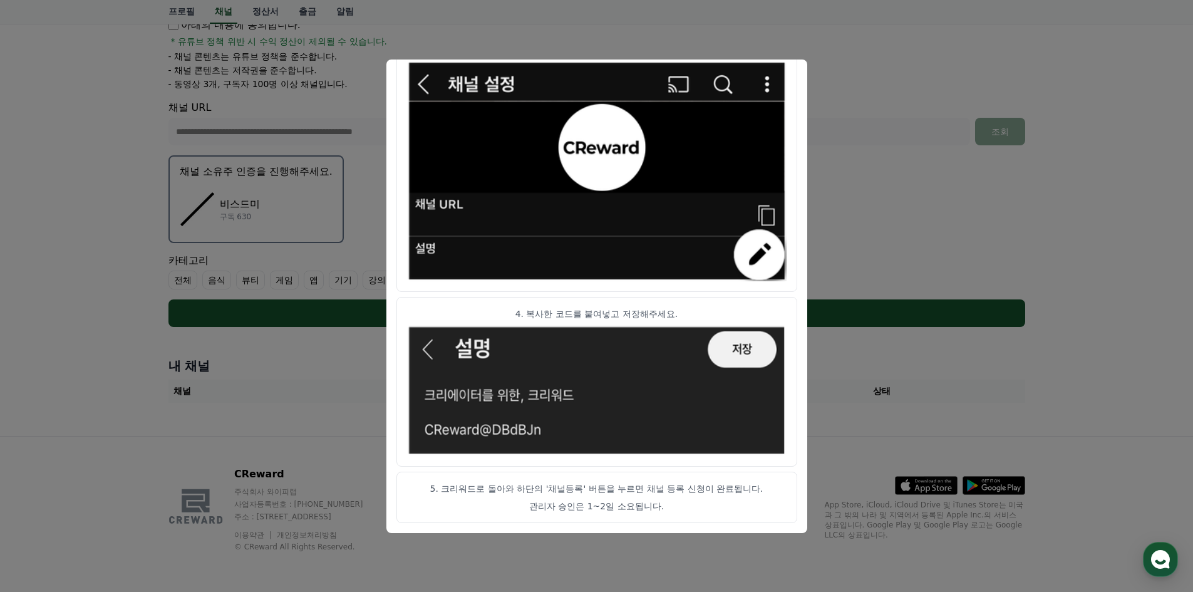
click at [890, 278] on button "close modal" at bounding box center [596, 296] width 1193 height 592
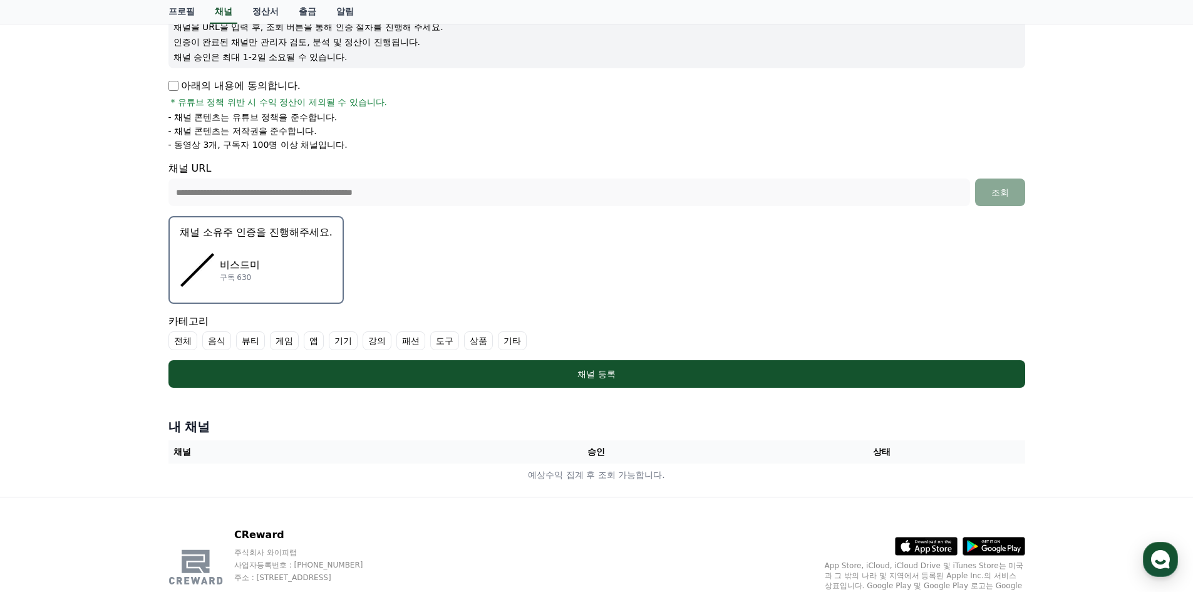
scroll to position [170, 0]
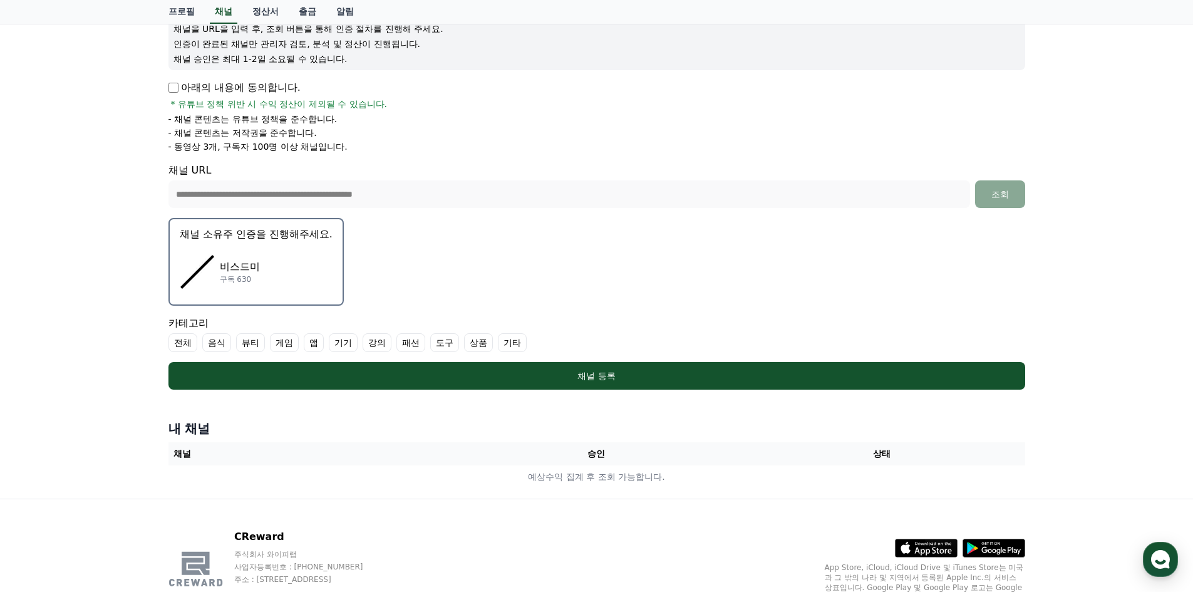
click at [314, 267] on div "비스드미 구독 630" at bounding box center [256, 272] width 153 height 50
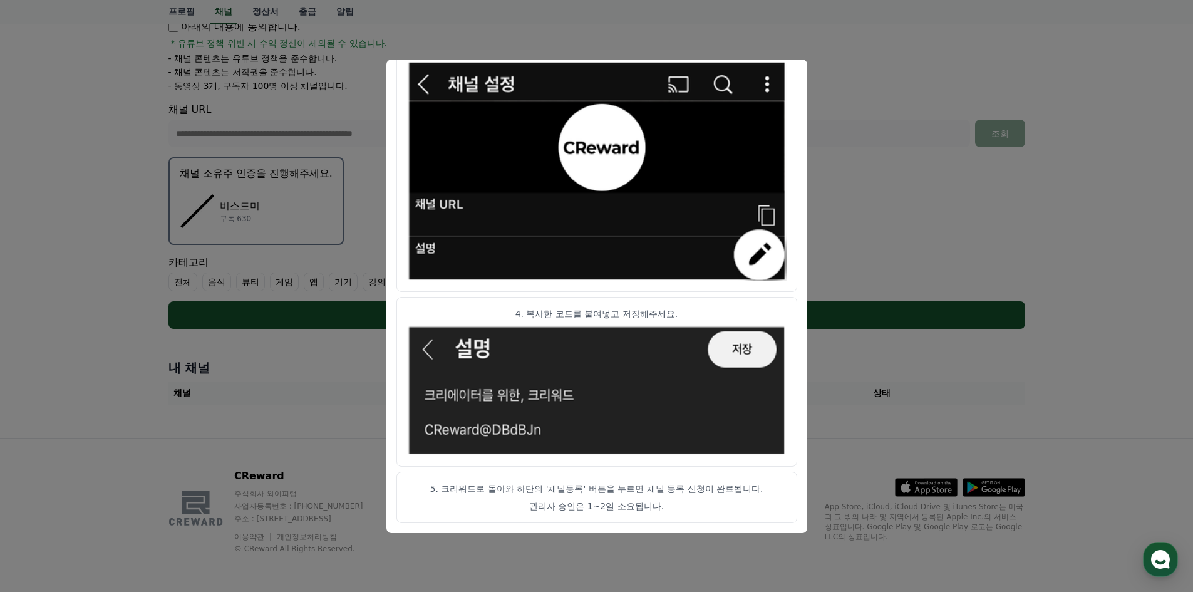
scroll to position [233, 0]
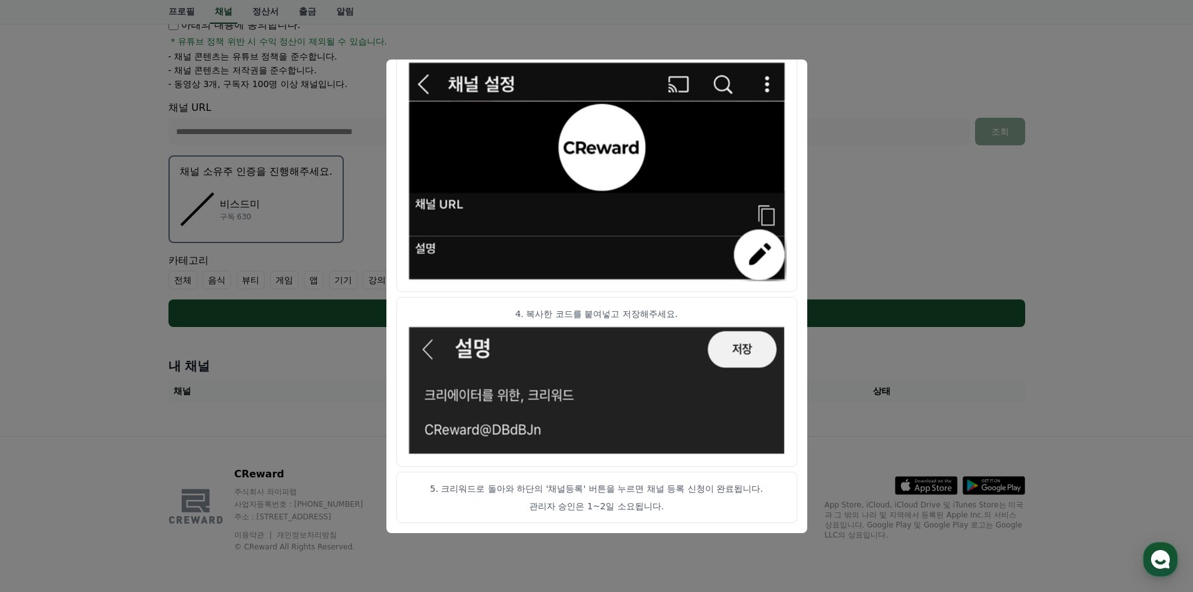
click at [895, 224] on button "close modal" at bounding box center [596, 296] width 1193 height 592
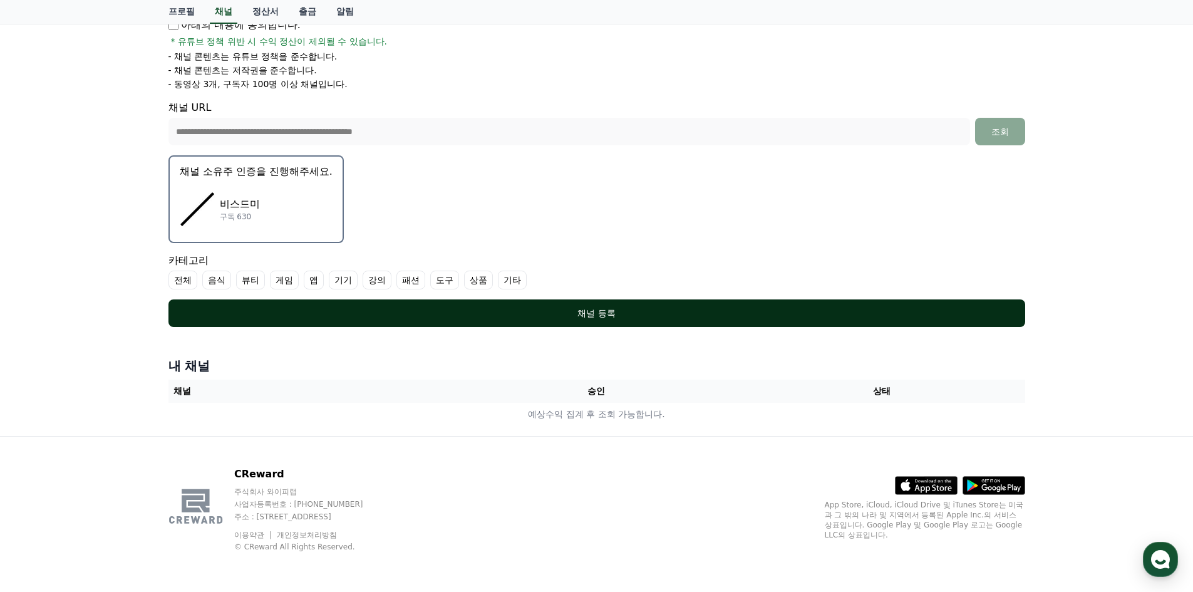
click at [588, 304] on button "채널 등록" at bounding box center [597, 313] width 857 height 28
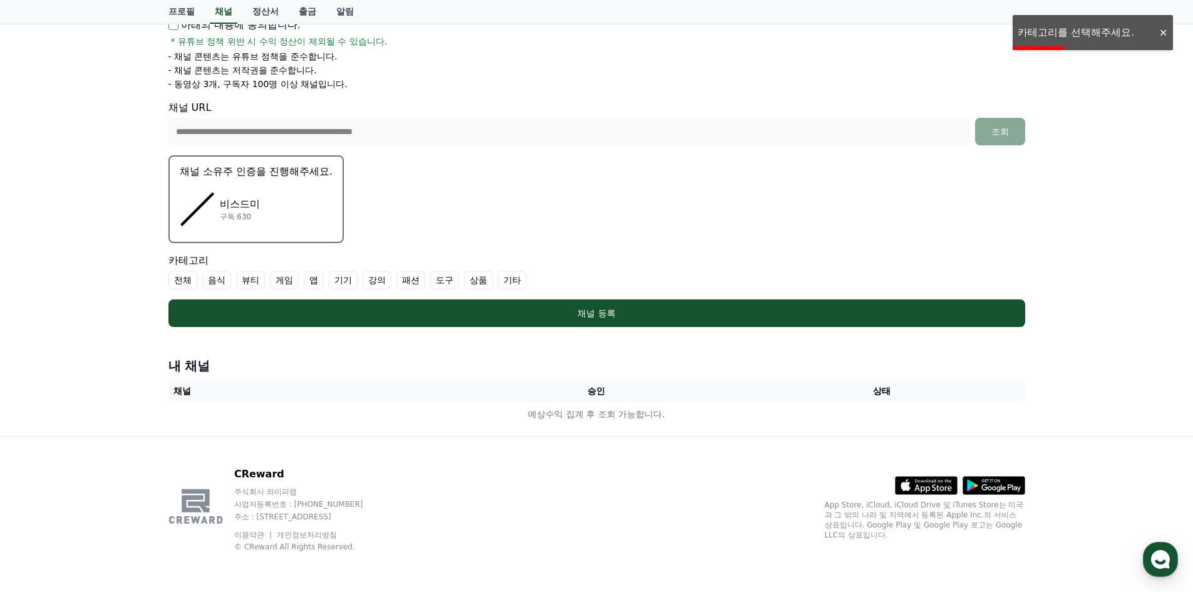
click at [519, 279] on label "기타" at bounding box center [512, 280] width 29 height 19
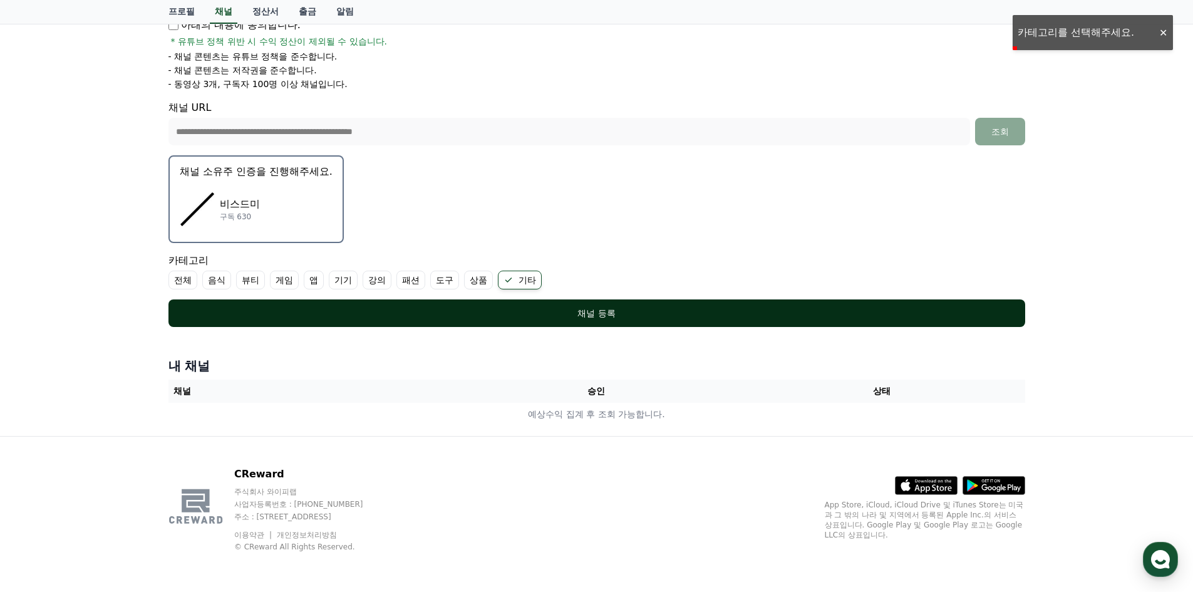
click at [428, 306] on button "채널 등록" at bounding box center [597, 313] width 857 height 28
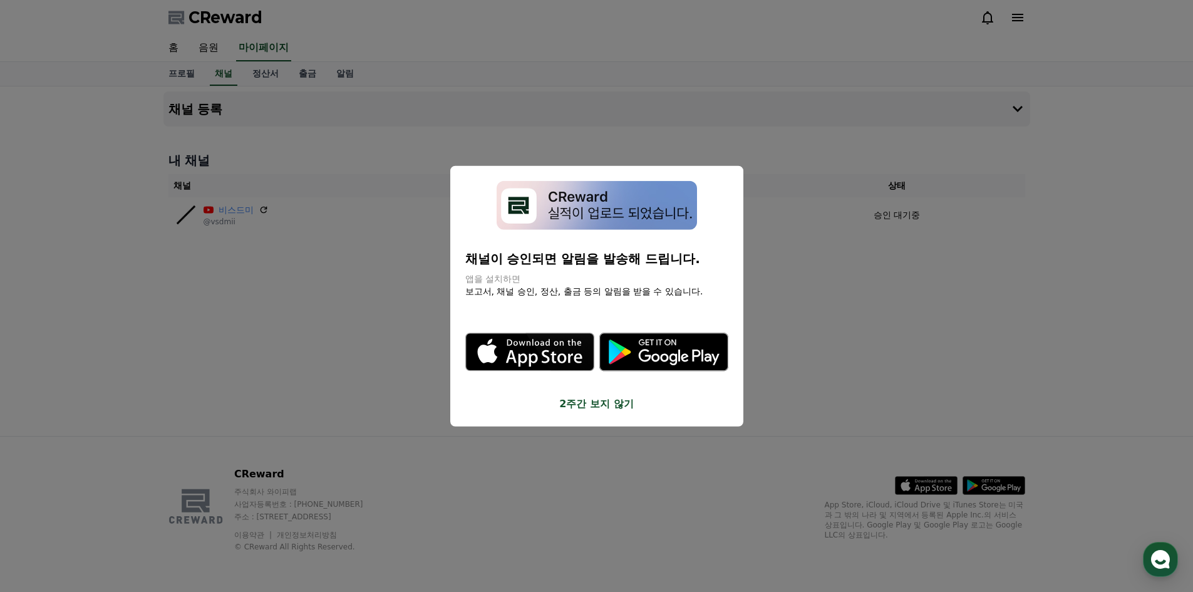
click at [566, 459] on button "close modal" at bounding box center [596, 296] width 1193 height 592
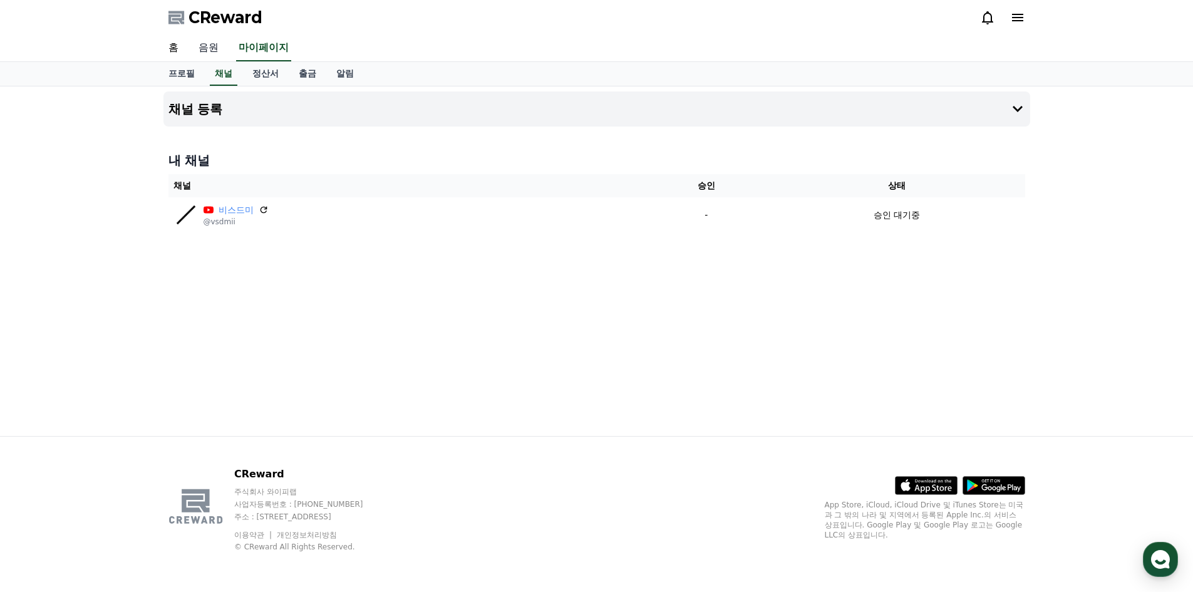
click at [205, 46] on link "음원" at bounding box center [209, 48] width 40 height 26
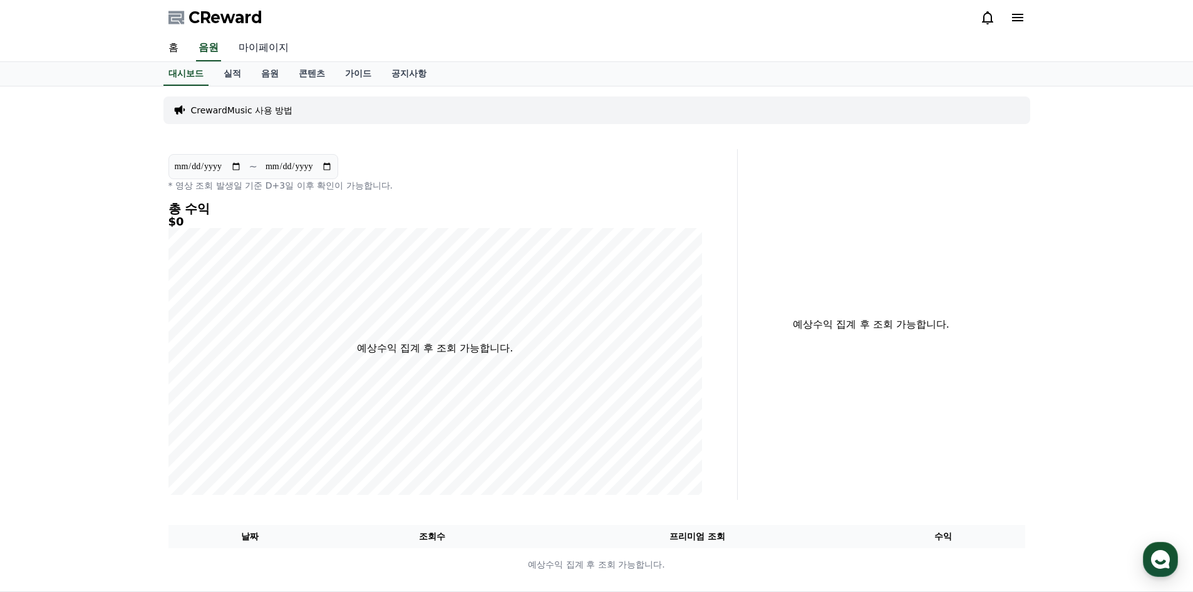
click at [252, 46] on link "마이페이지" at bounding box center [264, 48] width 70 height 26
select select "**********"
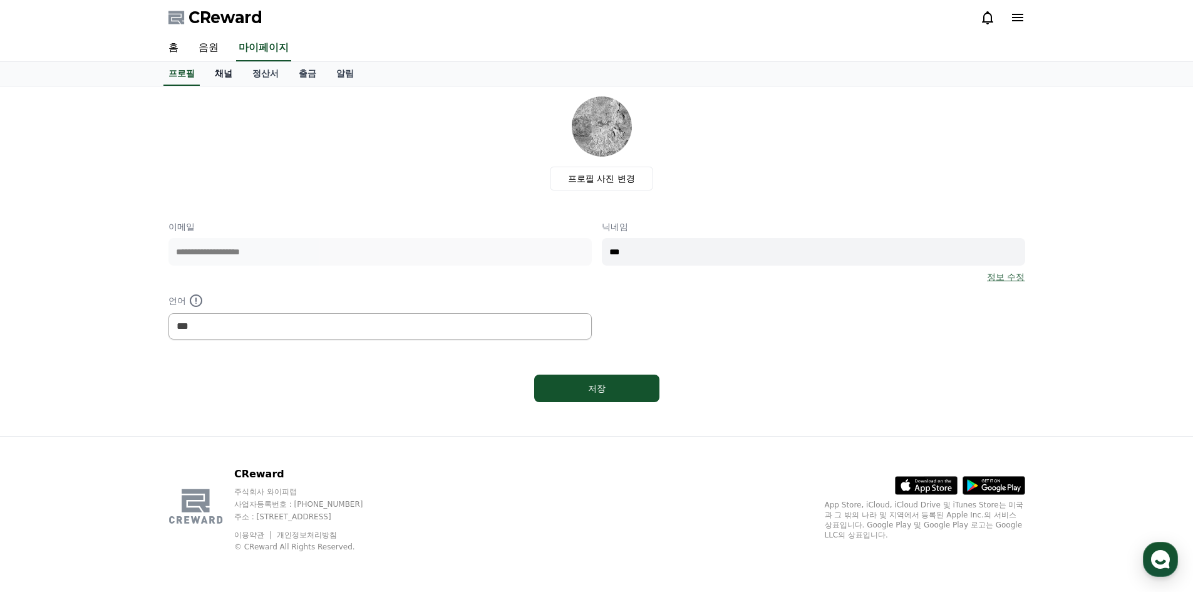
click at [231, 71] on link "채널" at bounding box center [224, 74] width 38 height 24
